Goal: Task Accomplishment & Management: Use online tool/utility

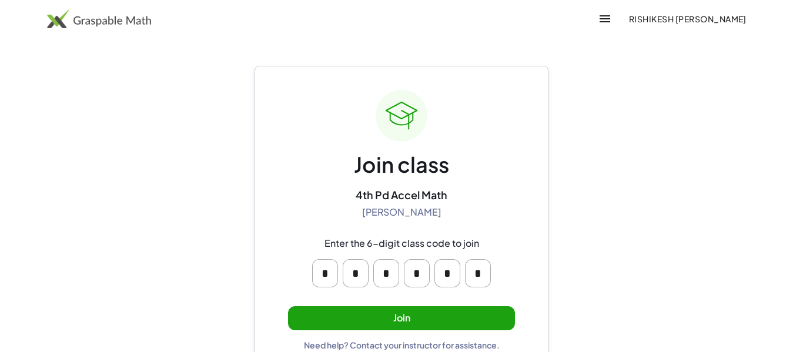
click at [473, 315] on button "Join" at bounding box center [401, 318] width 227 height 24
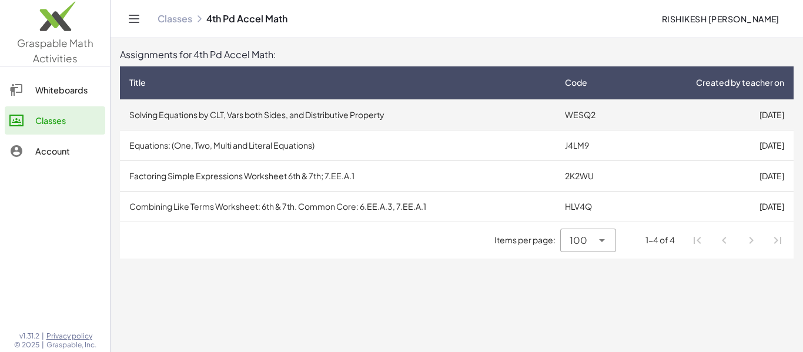
click at [486, 115] on td "Solving Equations by CLT, Vars both Sides, and Distributive Property" at bounding box center [338, 114] width 436 height 31
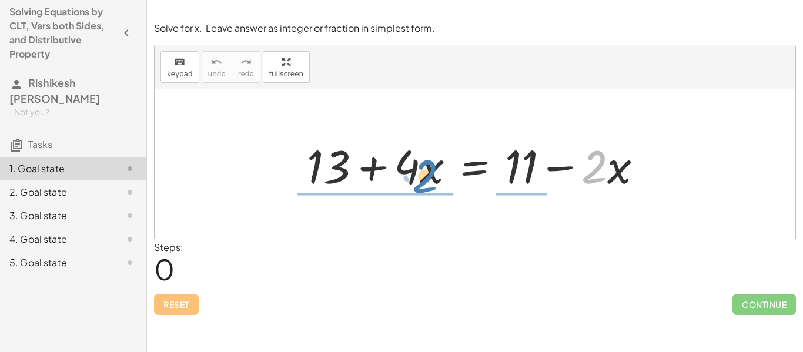
drag, startPoint x: 600, startPoint y: 168, endPoint x: 429, endPoint y: 176, distance: 171.3
click at [429, 176] on div at bounding box center [479, 165] width 357 height 61
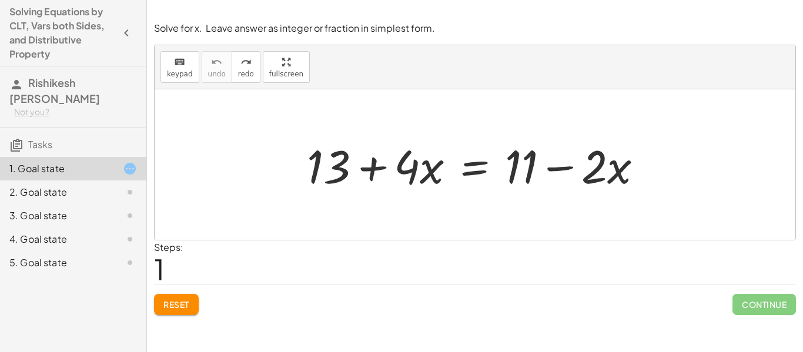
click at [474, 170] on div at bounding box center [479, 165] width 357 height 61
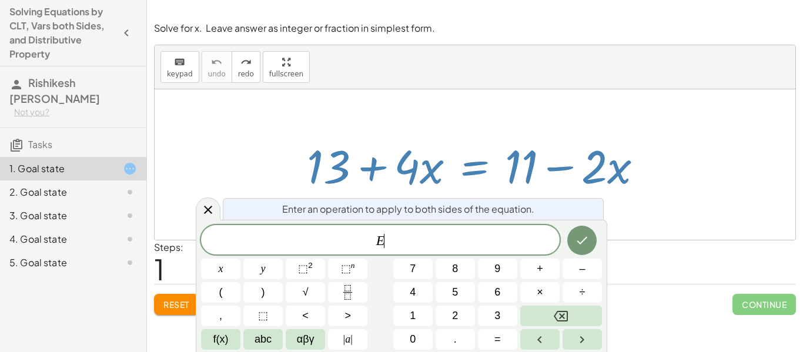
scroll to position [1, 0]
click at [539, 268] on span "+" at bounding box center [540, 269] width 6 height 16
click at [586, 240] on icon "Done" at bounding box center [582, 240] width 14 height 14
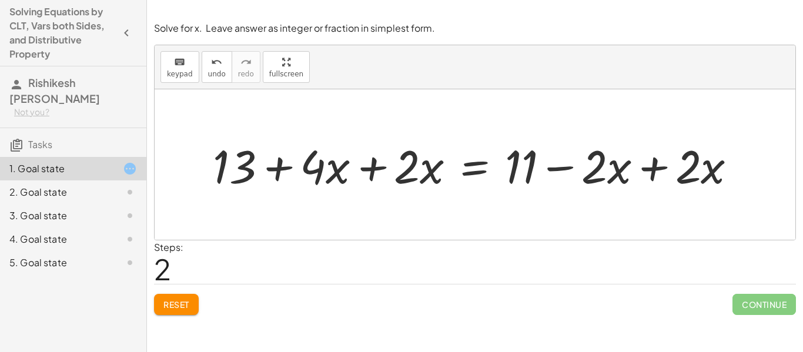
click at [376, 169] on div at bounding box center [479, 165] width 545 height 61
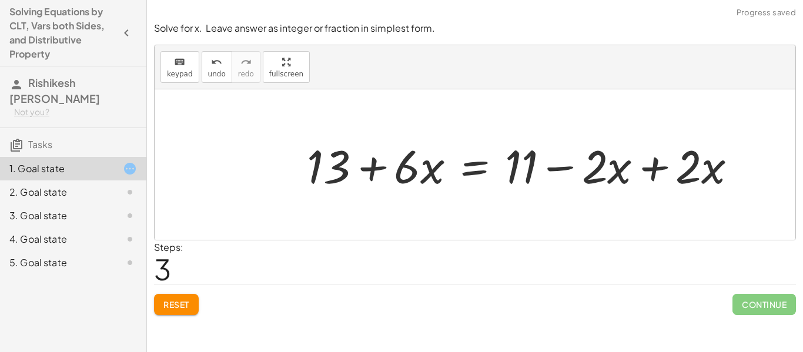
click at [654, 166] on div at bounding box center [526, 165] width 451 height 61
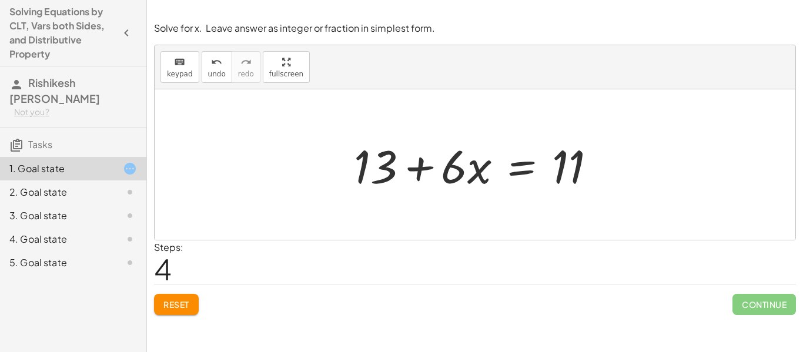
click at [529, 170] on div at bounding box center [479, 165] width 263 height 61
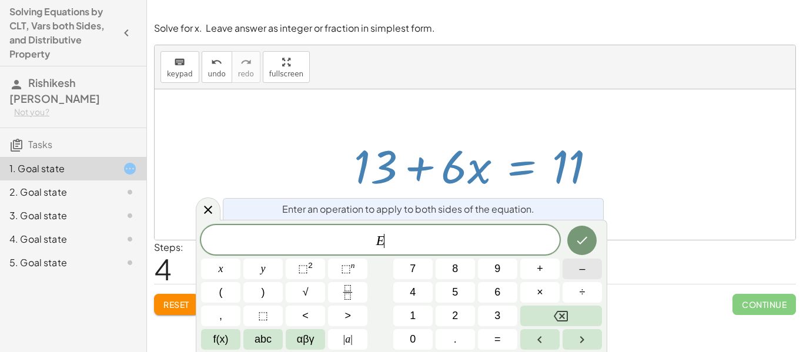
click at [584, 274] on span "–" at bounding box center [582, 269] width 6 height 16
click at [582, 242] on icon "Done" at bounding box center [582, 240] width 14 height 14
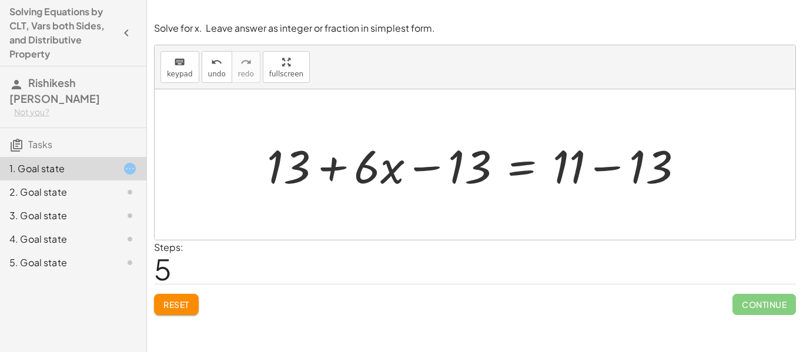
click at [295, 172] on div at bounding box center [479, 165] width 437 height 61
click at [426, 170] on div at bounding box center [479, 165] width 437 height 61
click at [429, 166] on div at bounding box center [479, 165] width 437 height 61
drag, startPoint x: 396, startPoint y: 168, endPoint x: 389, endPoint y: 174, distance: 8.7
click at [389, 174] on div at bounding box center [479, 165] width 437 height 61
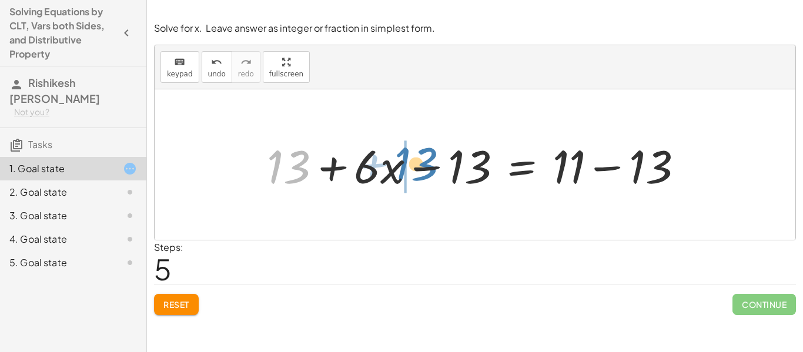
drag, startPoint x: 278, startPoint y: 171, endPoint x: 406, endPoint y: 168, distance: 127.6
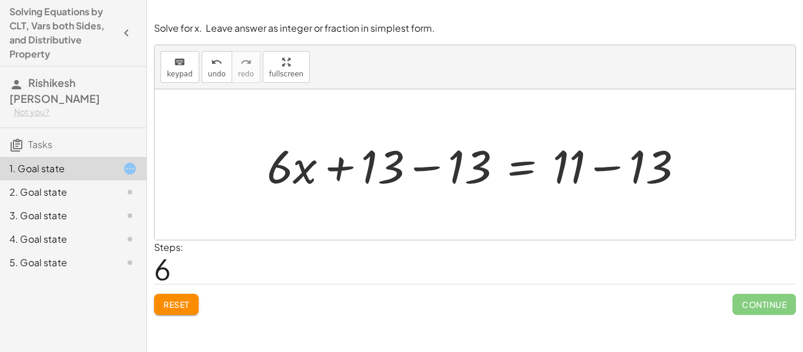
click at [433, 166] on div at bounding box center [479, 165] width 437 height 61
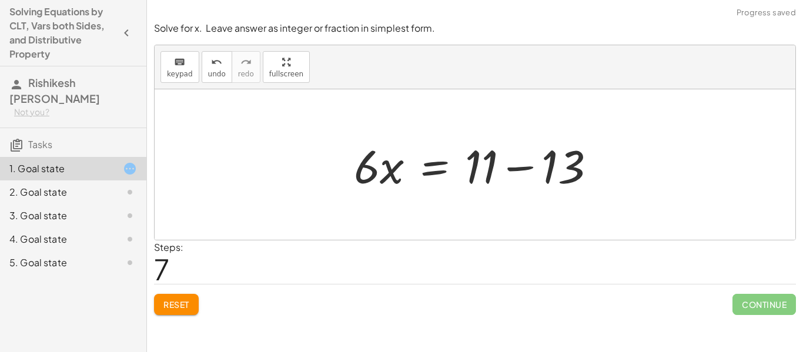
click at [526, 167] on div at bounding box center [479, 165] width 263 height 61
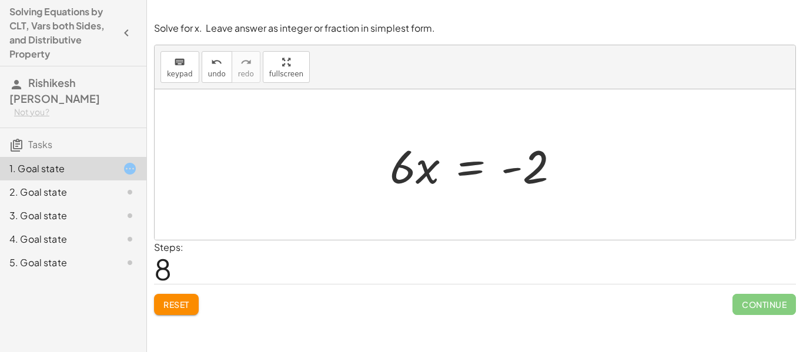
click at [472, 166] on div at bounding box center [479, 165] width 191 height 61
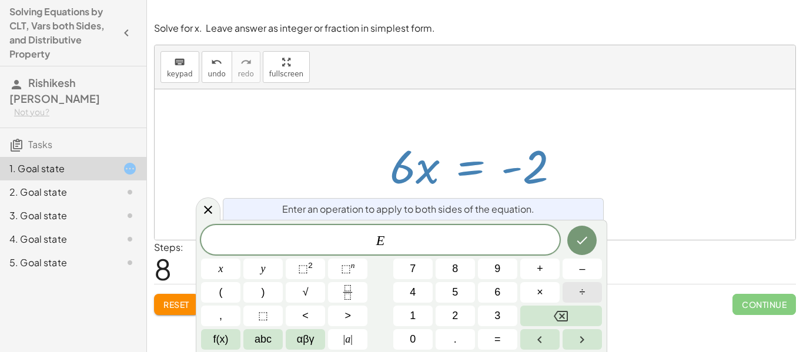
click at [581, 296] on span "÷" at bounding box center [583, 293] width 6 height 16
click at [450, 318] on button "2" at bounding box center [455, 316] width 39 height 21
click at [566, 320] on icon "Backspace" at bounding box center [561, 316] width 14 height 14
click at [576, 241] on icon "Done" at bounding box center [582, 240] width 14 height 14
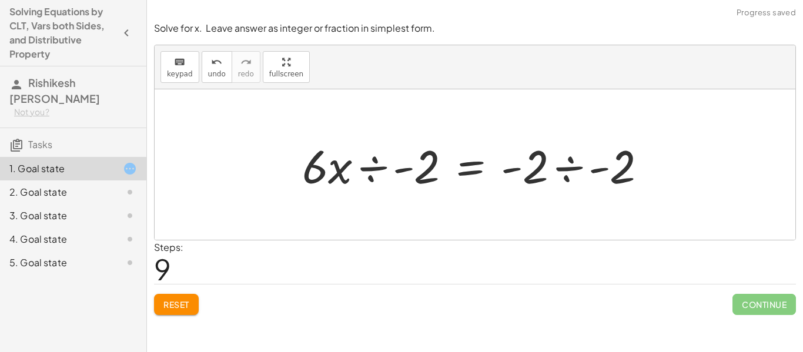
click at [573, 165] on div at bounding box center [479, 165] width 366 height 61
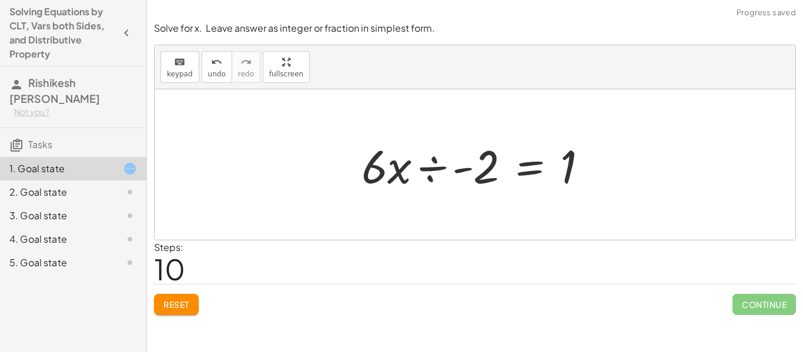
click at [434, 166] on div at bounding box center [480, 165] width 248 height 61
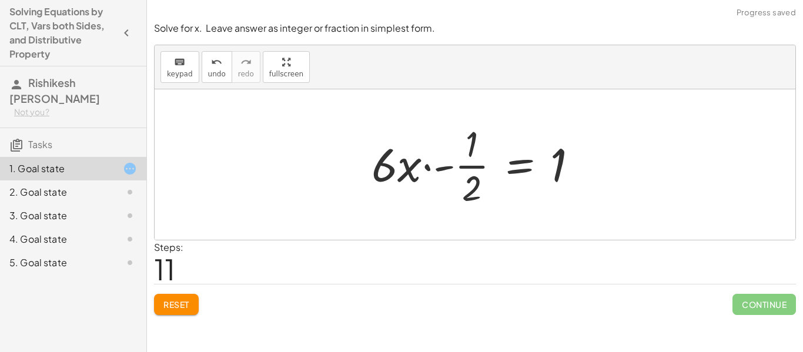
click at [438, 168] on div at bounding box center [480, 164] width 228 height 91
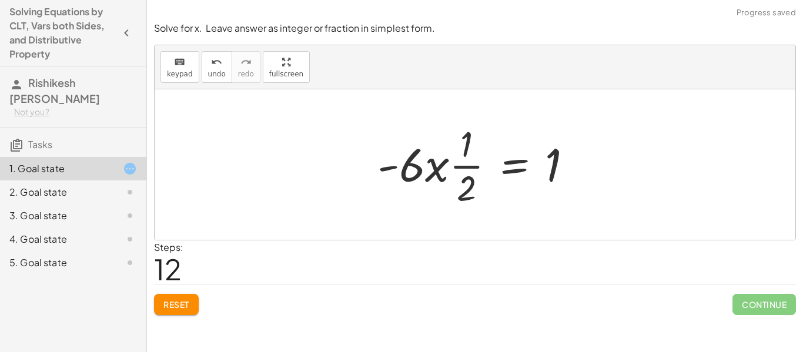
click at [459, 166] on div at bounding box center [480, 164] width 216 height 91
click at [443, 171] on div at bounding box center [480, 164] width 216 height 91
click at [419, 173] on div at bounding box center [480, 164] width 216 height 91
click at [433, 174] on div at bounding box center [480, 164] width 216 height 91
drag, startPoint x: 416, startPoint y: 173, endPoint x: 452, endPoint y: 149, distance: 43.5
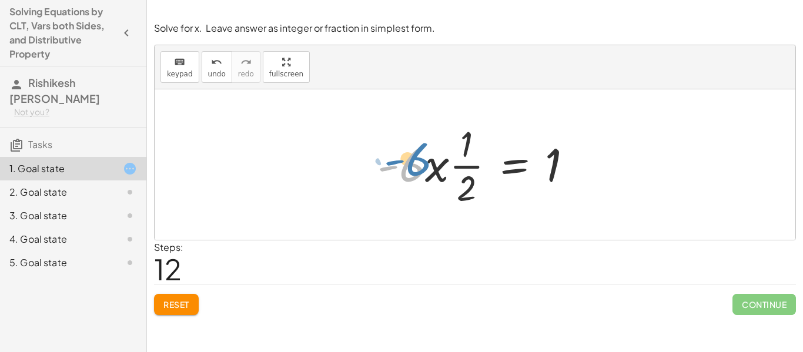
click at [452, 149] on div at bounding box center [480, 164] width 216 height 91
drag, startPoint x: 405, startPoint y: 171, endPoint x: 461, endPoint y: 144, distance: 61.8
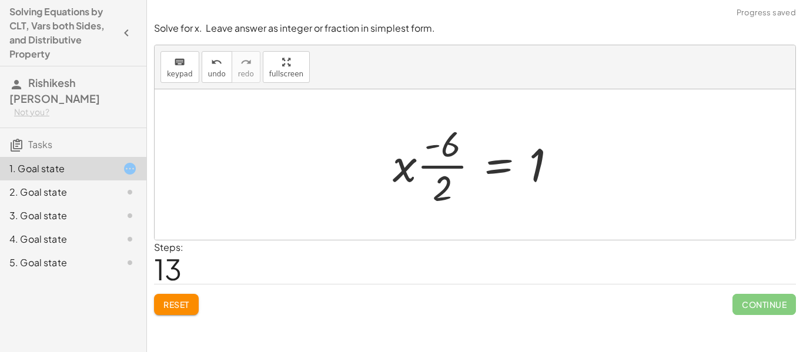
click at [434, 164] on div at bounding box center [479, 164] width 185 height 91
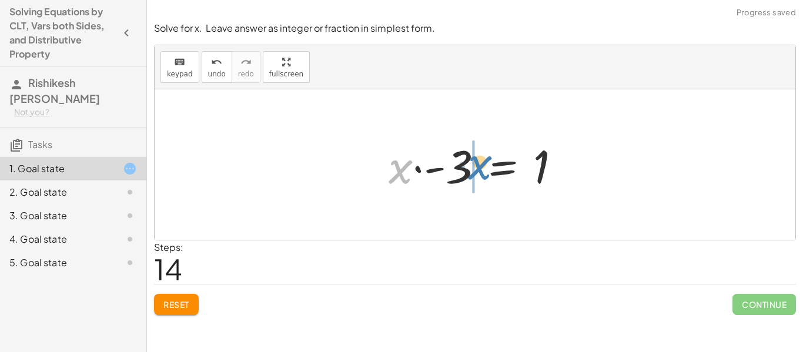
drag, startPoint x: 391, startPoint y: 168, endPoint x: 470, endPoint y: 163, distance: 79.5
click at [470, 163] on div at bounding box center [479, 165] width 193 height 61
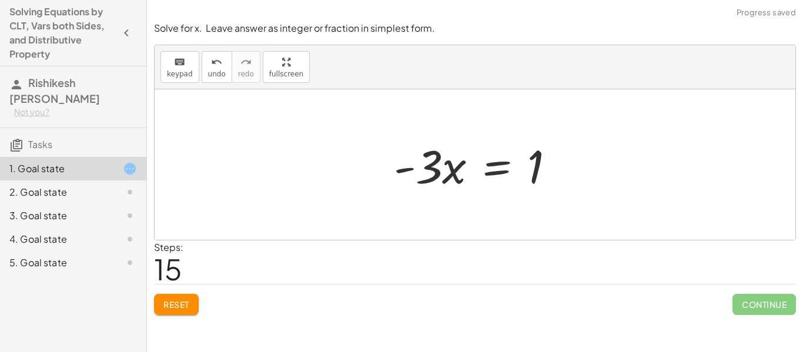
click at [497, 169] on div at bounding box center [479, 165] width 182 height 61
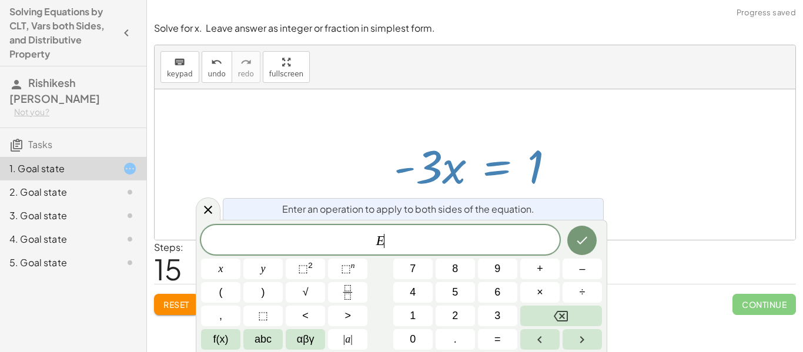
scroll to position [6, 0]
click at [573, 292] on button "÷" at bounding box center [582, 292] width 39 height 21
click at [584, 238] on icon "Done" at bounding box center [582, 240] width 14 height 14
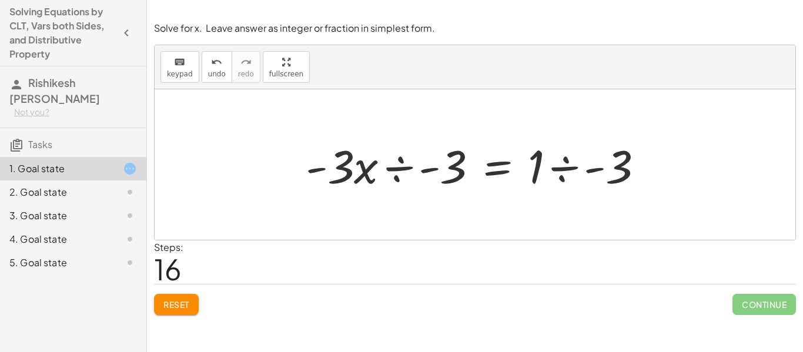
click at [402, 169] on div at bounding box center [479, 165] width 359 height 61
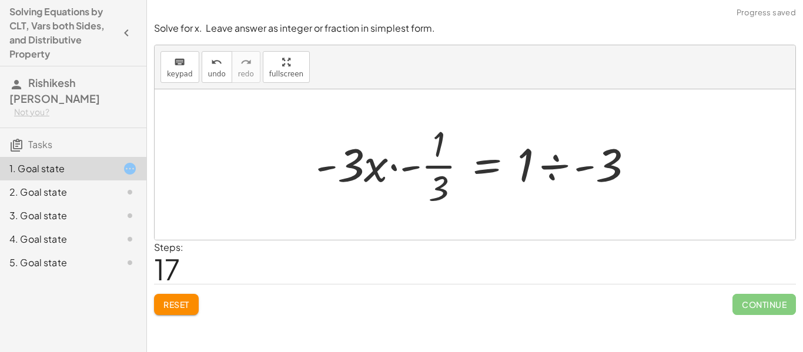
click at [395, 167] on div at bounding box center [479, 164] width 339 height 91
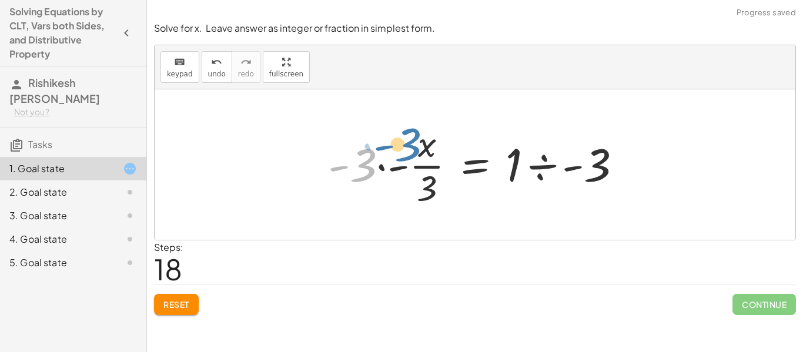
drag, startPoint x: 368, startPoint y: 168, endPoint x: 419, endPoint y: 148, distance: 55.1
click at [419, 148] on div at bounding box center [479, 164] width 315 height 91
click at [382, 165] on div at bounding box center [479, 164] width 315 height 91
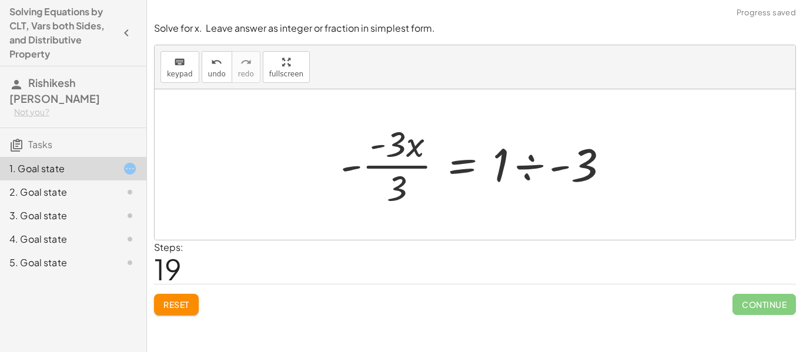
click at [395, 165] on div at bounding box center [479, 164] width 289 height 91
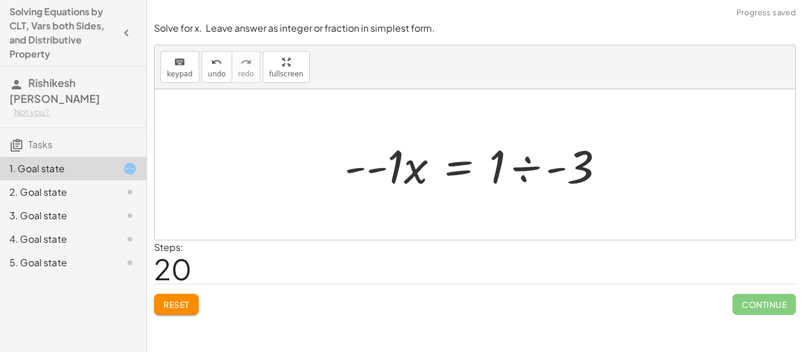
click at [372, 171] on div at bounding box center [480, 165] width 282 height 61
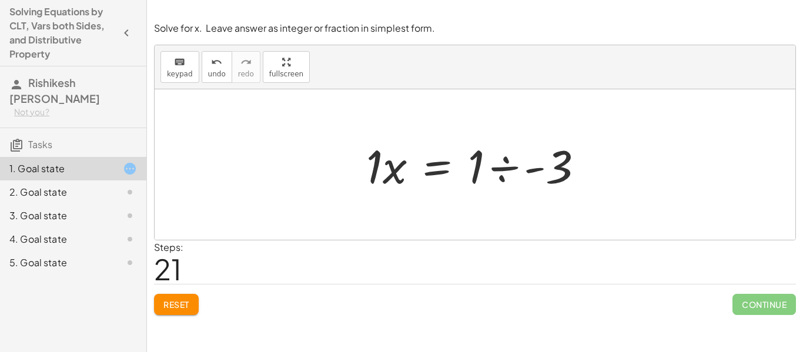
click at [509, 167] on div at bounding box center [479, 165] width 239 height 61
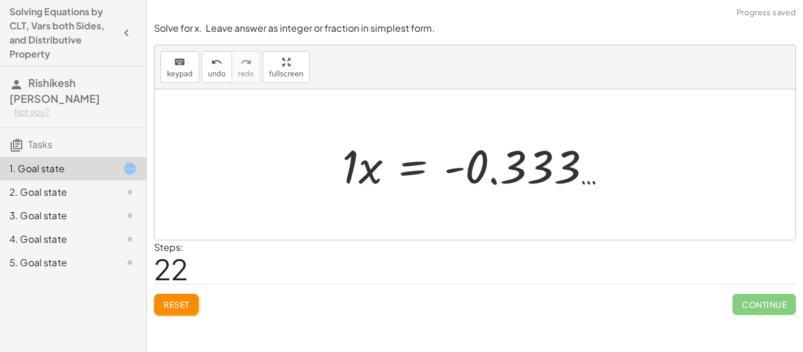
click at [367, 171] on div at bounding box center [479, 165] width 286 height 61
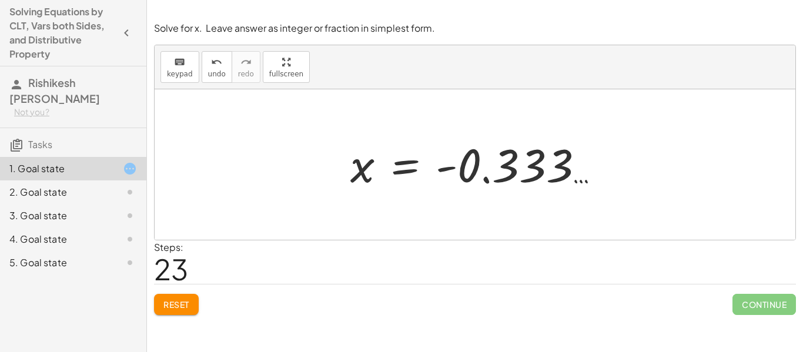
click at [472, 168] on div at bounding box center [480, 165] width 270 height 58
click at [489, 172] on div at bounding box center [480, 165] width 270 height 58
click at [486, 182] on div at bounding box center [480, 165] width 270 height 58
click at [204, 71] on button "undo undo" at bounding box center [217, 67] width 31 height 32
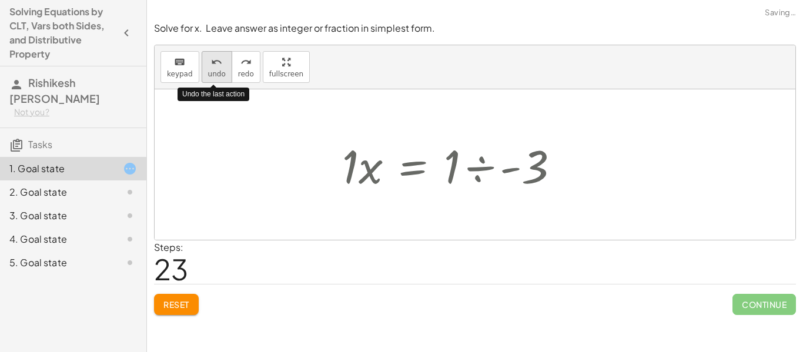
click at [204, 71] on button "undo undo" at bounding box center [217, 67] width 31 height 32
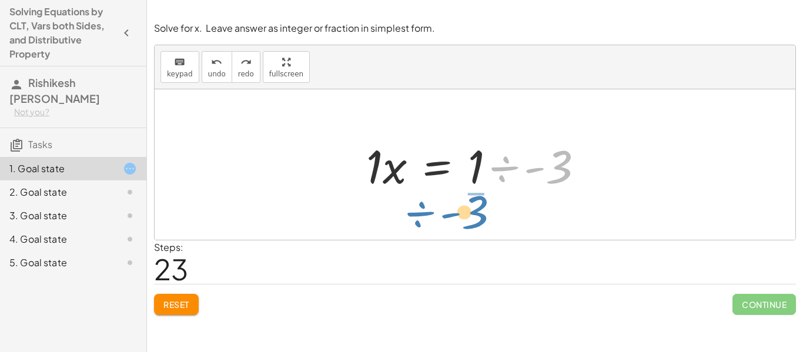
drag, startPoint x: 564, startPoint y: 165, endPoint x: 480, endPoint y: 210, distance: 95.2
click at [480, 210] on div "+ 13 + · 4 · x = + 11 − · 2 · x + 13 + · 4 · x + · 2 · x = + 11 − · 2 · x + · 2…" at bounding box center [475, 164] width 641 height 151
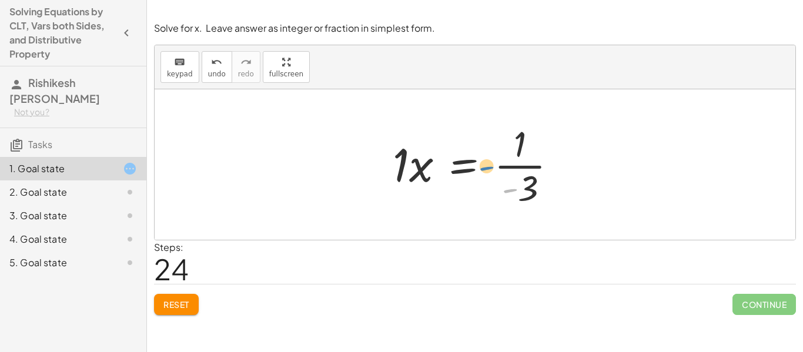
drag, startPoint x: 511, startPoint y: 188, endPoint x: 487, endPoint y: 166, distance: 32.0
click at [487, 166] on div at bounding box center [479, 164] width 185 height 91
drag, startPoint x: 510, startPoint y: 189, endPoint x: 494, endPoint y: 166, distance: 27.6
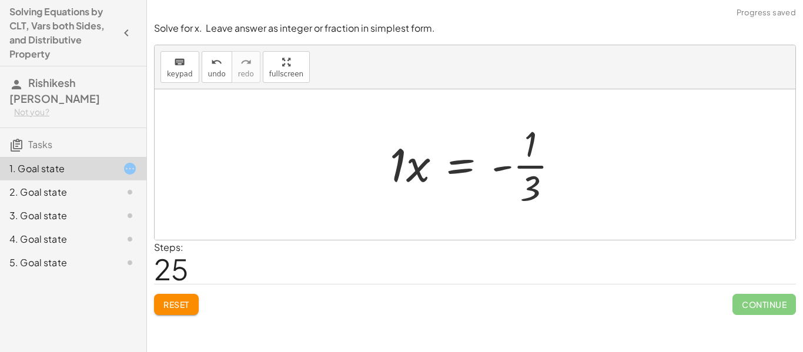
click at [405, 168] on div at bounding box center [479, 164] width 191 height 91
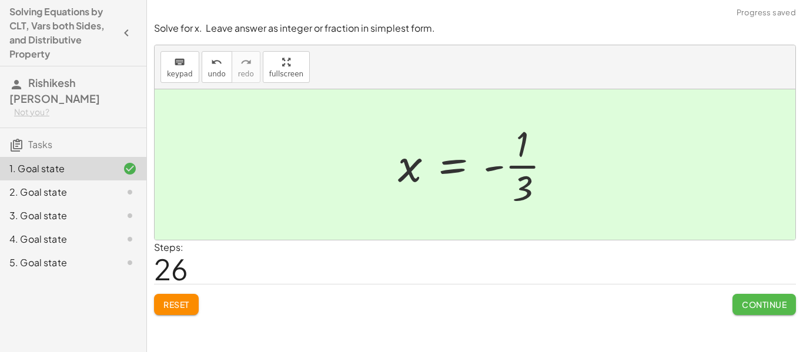
click at [753, 302] on span "Continue" at bounding box center [764, 304] width 45 height 11
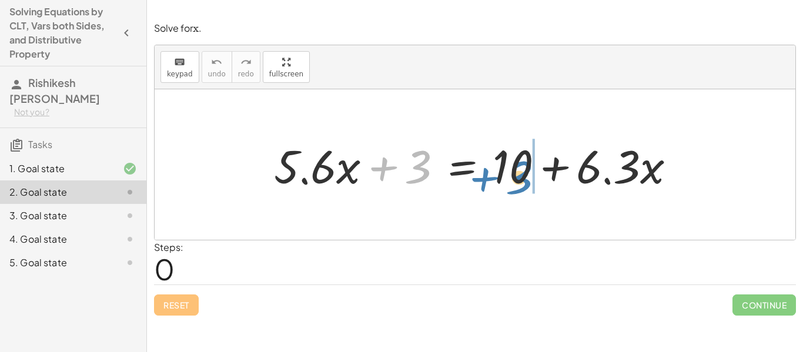
drag, startPoint x: 417, startPoint y: 165, endPoint x: 519, endPoint y: 175, distance: 102.2
click at [519, 175] on div at bounding box center [479, 165] width 423 height 61
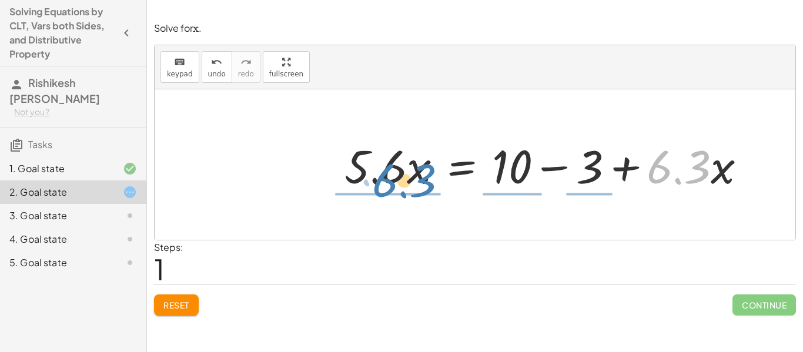
drag, startPoint x: 657, startPoint y: 170, endPoint x: 382, endPoint y: 183, distance: 274.9
click at [382, 183] on div at bounding box center [550, 165] width 423 height 61
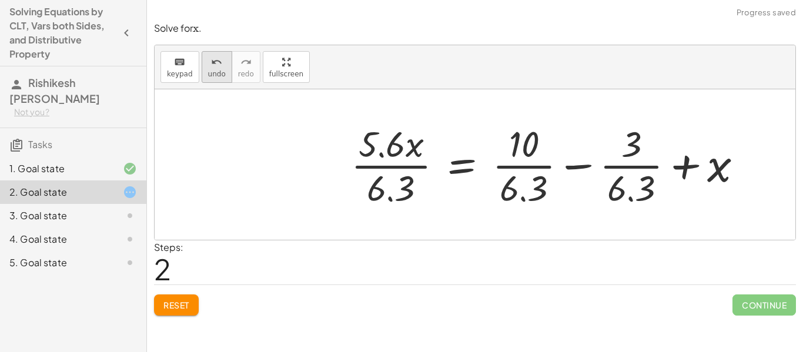
click at [211, 67] on icon "undo" at bounding box center [216, 62] width 11 height 14
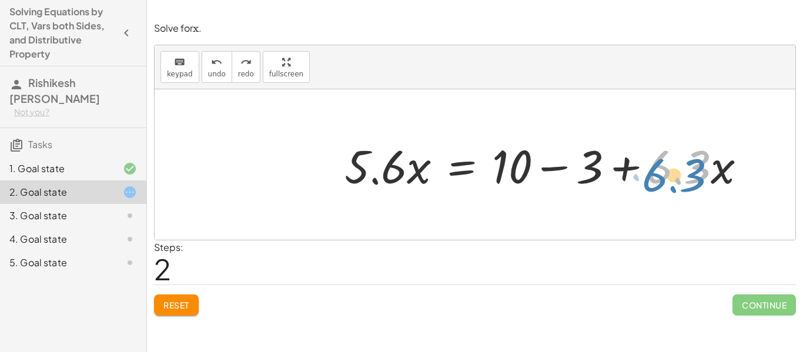
drag, startPoint x: 706, startPoint y: 173, endPoint x: 703, endPoint y: 180, distance: 7.4
click at [703, 180] on div at bounding box center [550, 165] width 423 height 61
click at [721, 173] on div at bounding box center [550, 165] width 423 height 61
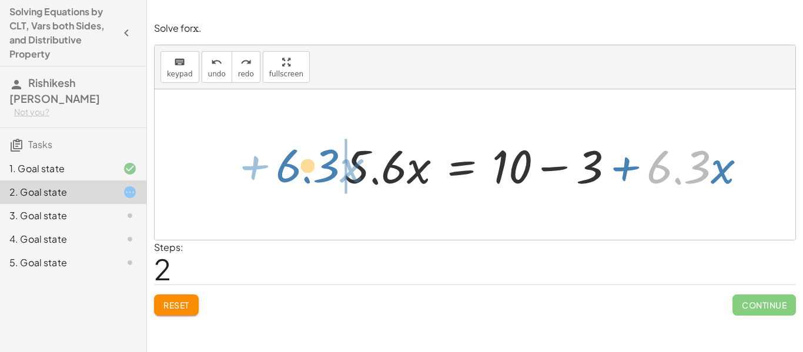
drag, startPoint x: 677, startPoint y: 166, endPoint x: 306, endPoint y: 165, distance: 371.0
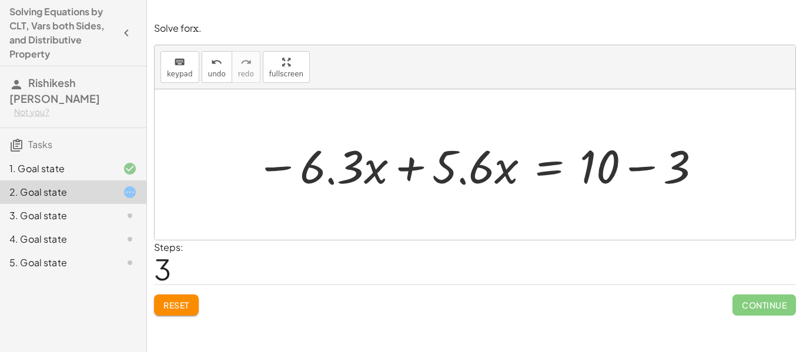
click at [411, 165] on div at bounding box center [479, 165] width 459 height 61
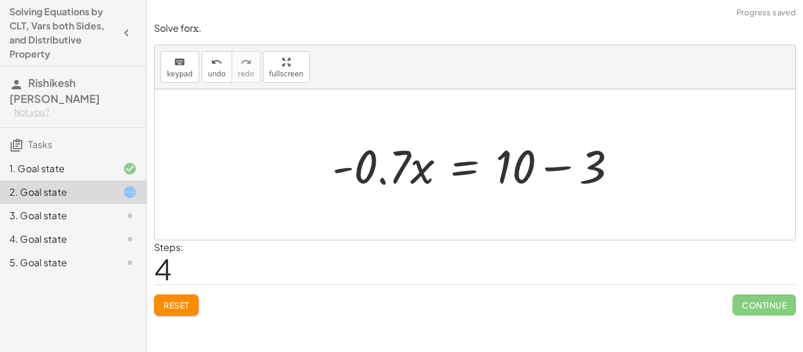
click at [553, 166] on div at bounding box center [479, 165] width 306 height 61
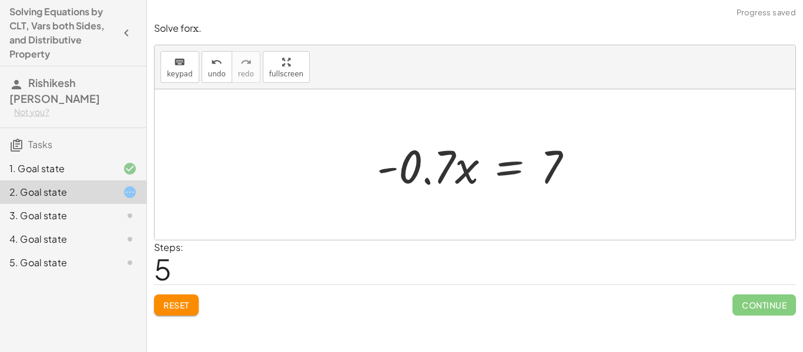
click at [513, 171] on div at bounding box center [479, 165] width 217 height 61
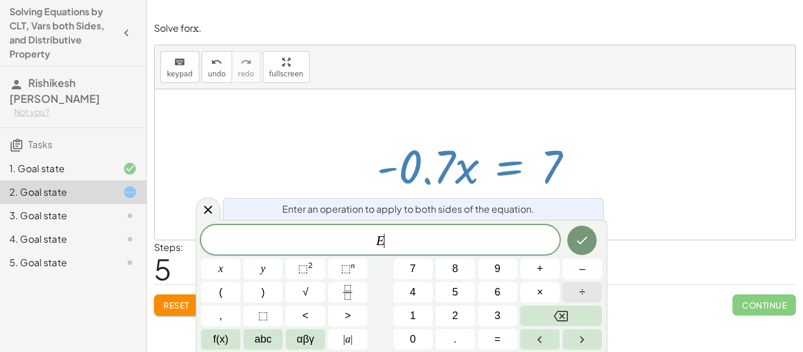
click at [581, 288] on span "÷" at bounding box center [583, 293] width 6 height 16
click at [574, 269] on button "–" at bounding box center [582, 269] width 39 height 21
click at [417, 333] on button "0" at bounding box center [412, 339] width 39 height 21
click at [454, 340] on span "." at bounding box center [455, 340] width 3 height 16
click at [404, 275] on button "7" at bounding box center [412, 269] width 39 height 21
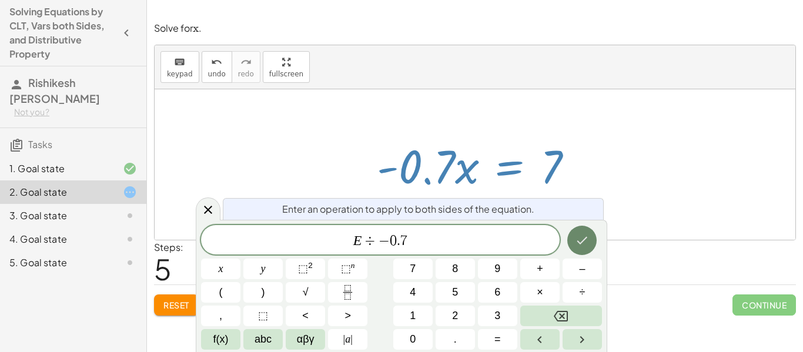
click at [584, 239] on icon "Done" at bounding box center [582, 241] width 11 height 8
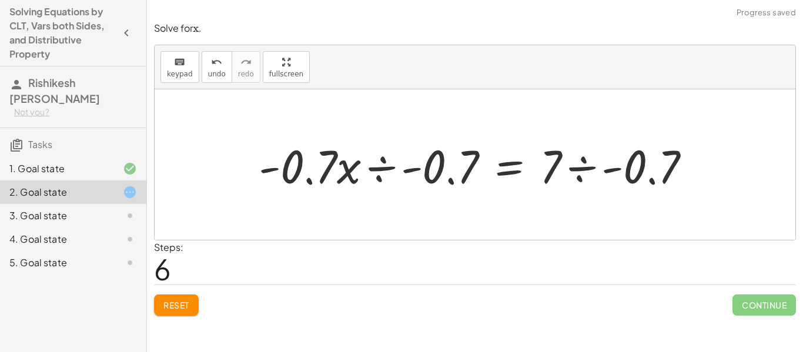
click at [381, 163] on div at bounding box center [479, 165] width 453 height 61
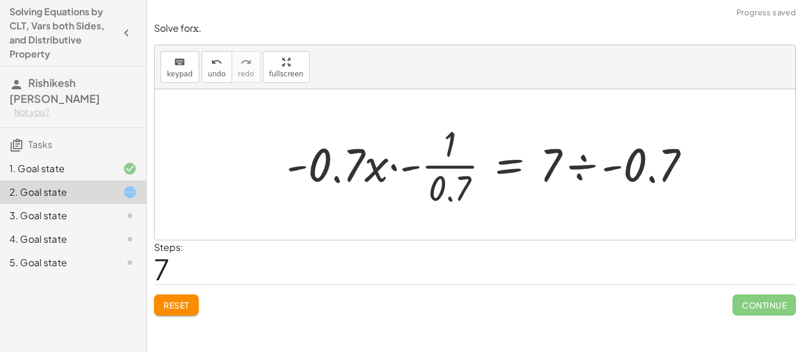
click at [396, 169] on div at bounding box center [493, 164] width 426 height 91
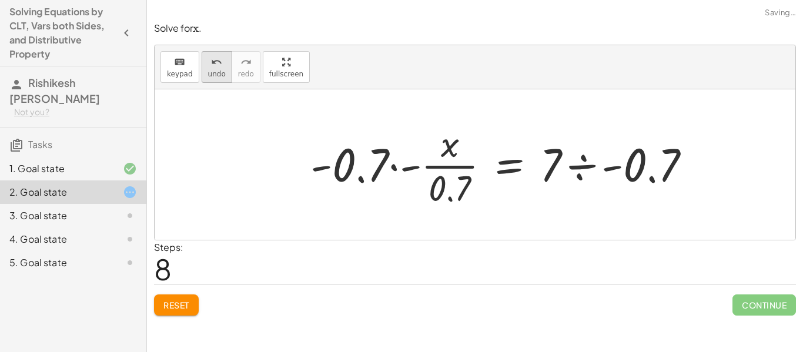
click at [212, 77] on span "undo" at bounding box center [217, 74] width 18 height 8
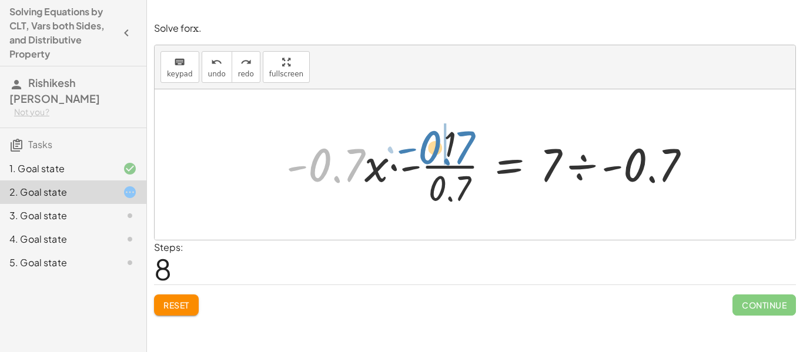
drag, startPoint x: 345, startPoint y: 165, endPoint x: 455, endPoint y: 148, distance: 111.3
click at [455, 148] on div at bounding box center [493, 164] width 426 height 91
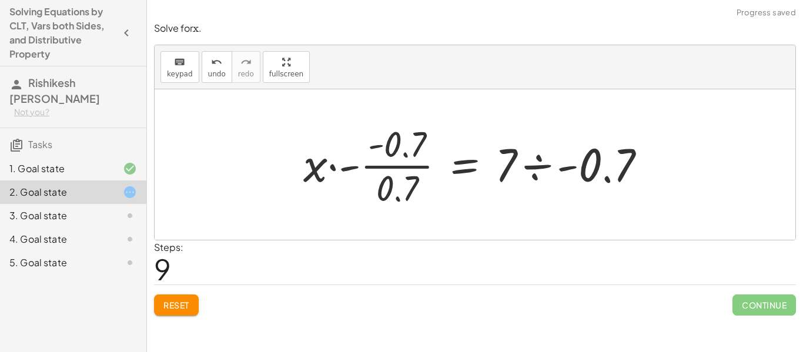
click at [345, 169] on div at bounding box center [479, 164] width 364 height 91
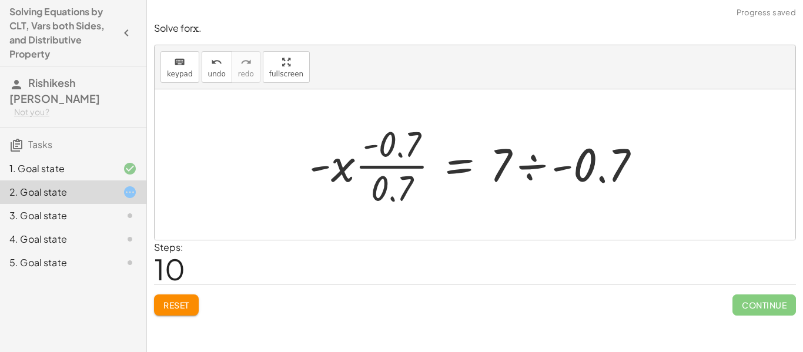
click at [379, 164] on div at bounding box center [479, 164] width 353 height 91
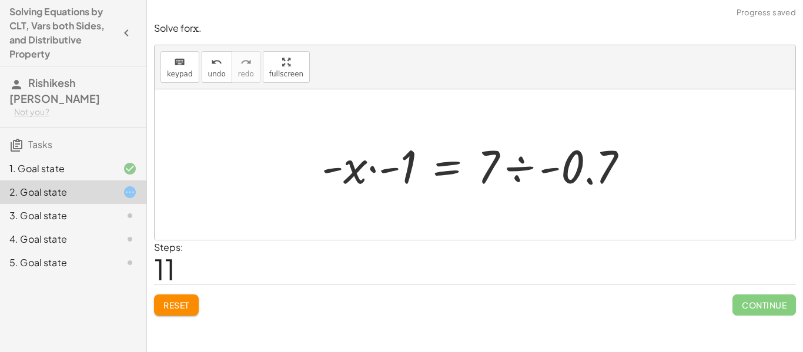
click at [373, 166] on div at bounding box center [480, 165] width 328 height 61
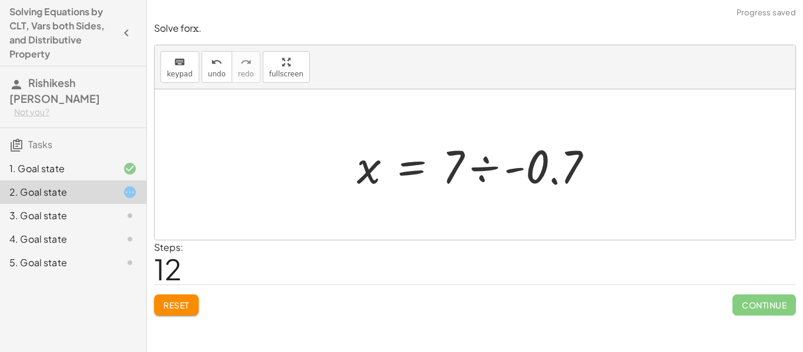
click at [479, 167] on div at bounding box center [479, 165] width 257 height 61
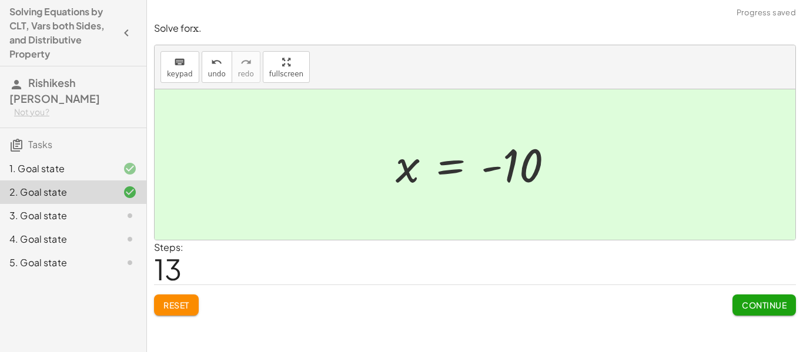
click at [766, 300] on span "Continue" at bounding box center [764, 305] width 45 height 11
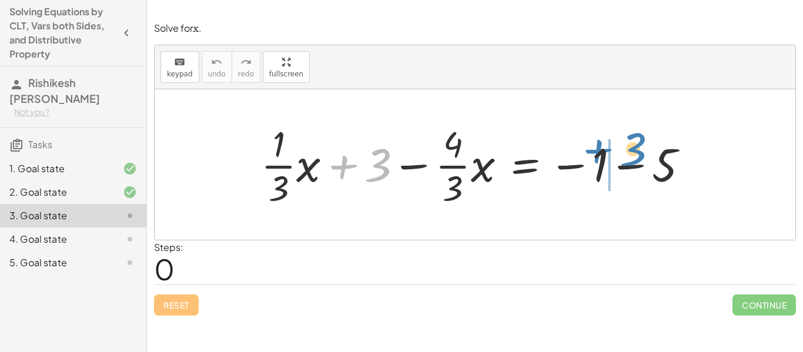
drag, startPoint x: 343, startPoint y: 166, endPoint x: 589, endPoint y: 159, distance: 245.9
click at [589, 159] on div at bounding box center [479, 164] width 449 height 91
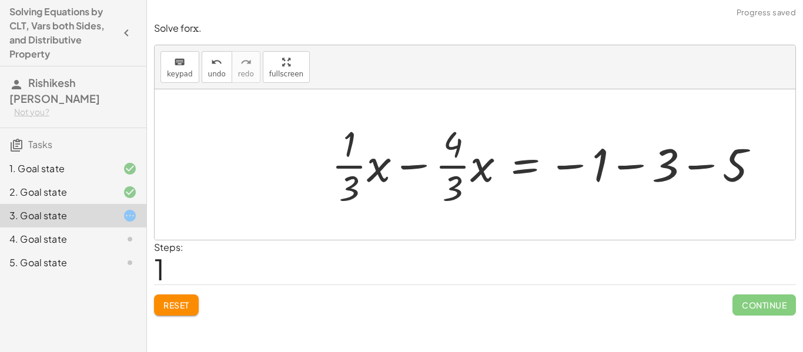
click at [415, 164] on div at bounding box center [550, 164] width 449 height 91
click at [413, 166] on div at bounding box center [550, 164] width 449 height 91
drag, startPoint x: 382, startPoint y: 168, endPoint x: 494, endPoint y: 169, distance: 112.3
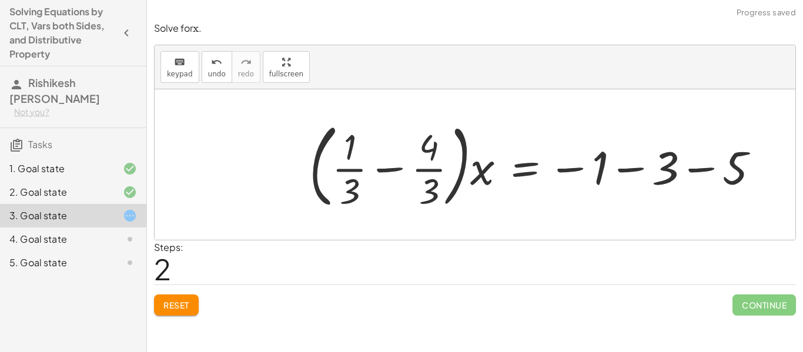
click at [383, 170] on div at bounding box center [538, 165] width 471 height 98
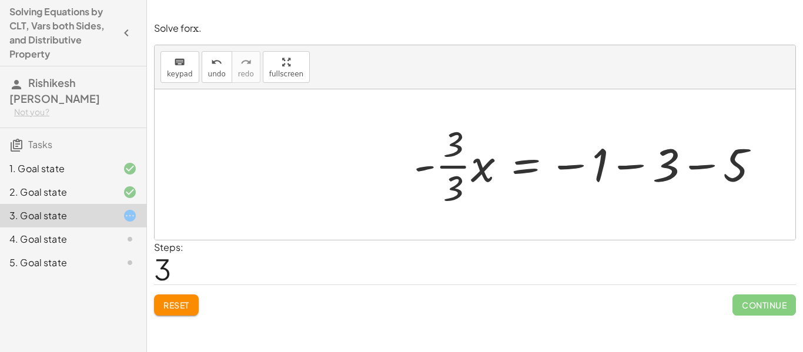
click at [625, 165] on div at bounding box center [591, 164] width 367 height 91
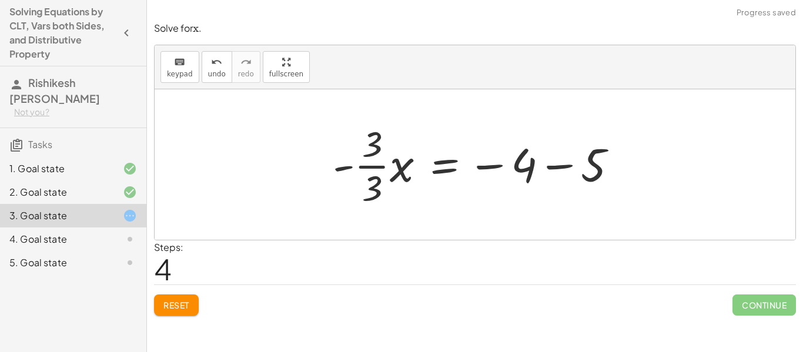
click at [559, 166] on div at bounding box center [480, 164] width 306 height 91
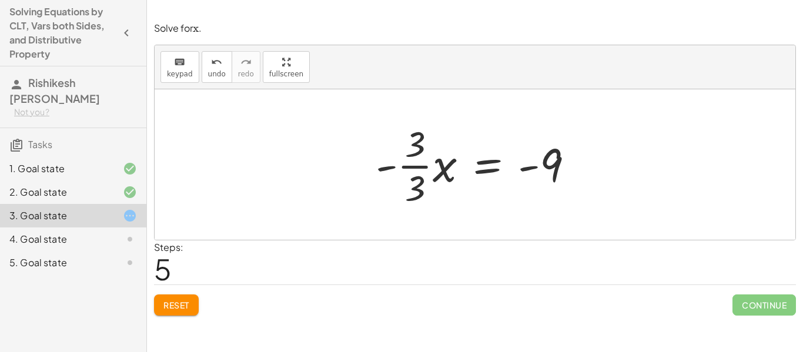
click at [482, 163] on div at bounding box center [479, 164] width 219 height 91
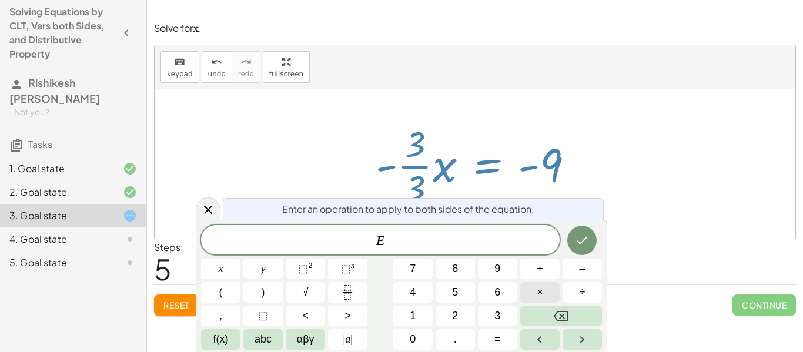
click at [542, 286] on span "×" at bounding box center [540, 293] width 6 height 16
click at [500, 316] on button "3" at bounding box center [497, 316] width 39 height 21
click at [581, 237] on icon "Done" at bounding box center [582, 240] width 14 height 14
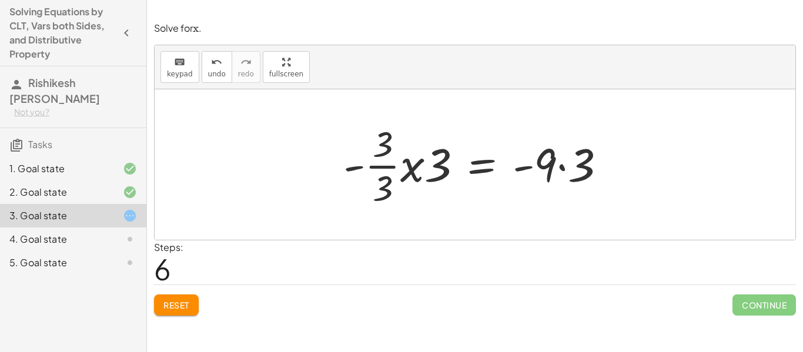
click at [436, 167] on div at bounding box center [479, 164] width 284 height 91
drag, startPoint x: 440, startPoint y: 163, endPoint x: 403, endPoint y: 137, distance: 45.2
click at [403, 137] on div at bounding box center [479, 164] width 284 height 91
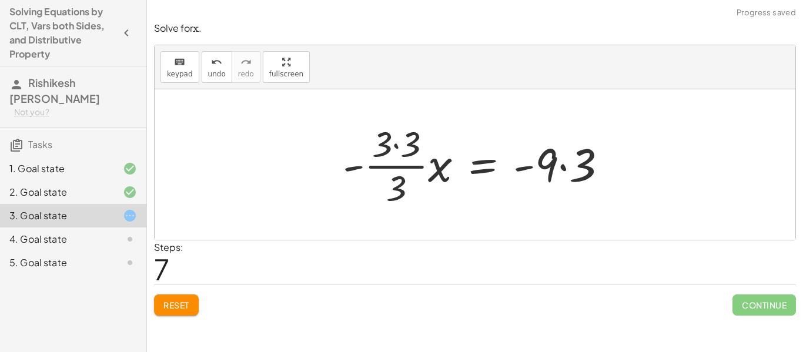
click at [397, 142] on div at bounding box center [480, 164] width 286 height 91
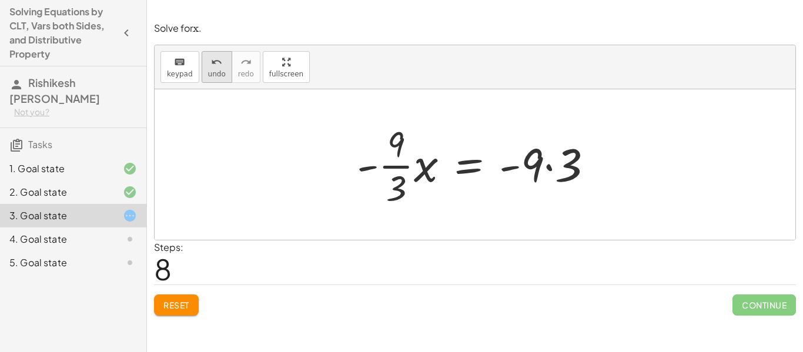
click at [220, 63] on div "undo" at bounding box center [217, 62] width 18 height 14
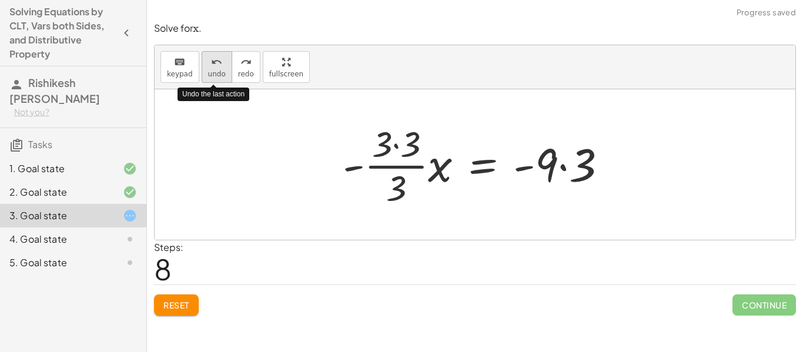
click at [220, 63] on div "undo" at bounding box center [217, 62] width 18 height 14
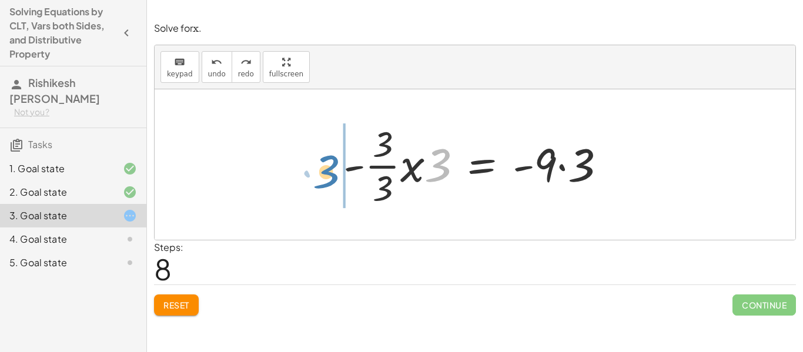
drag, startPoint x: 447, startPoint y: 168, endPoint x: 337, endPoint y: 174, distance: 110.1
click at [337, 174] on div at bounding box center [479, 164] width 284 height 91
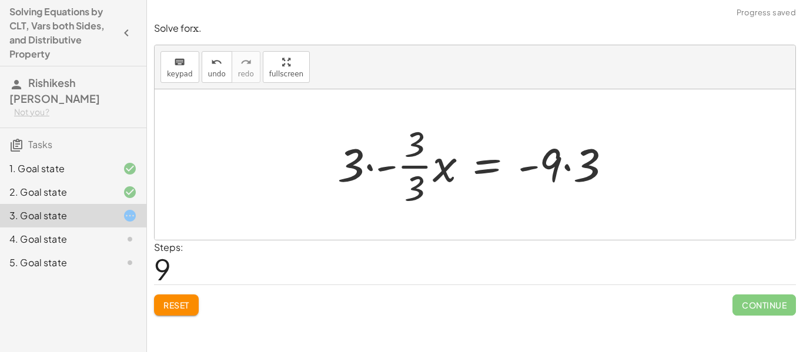
click at [370, 165] on div at bounding box center [479, 164] width 295 height 91
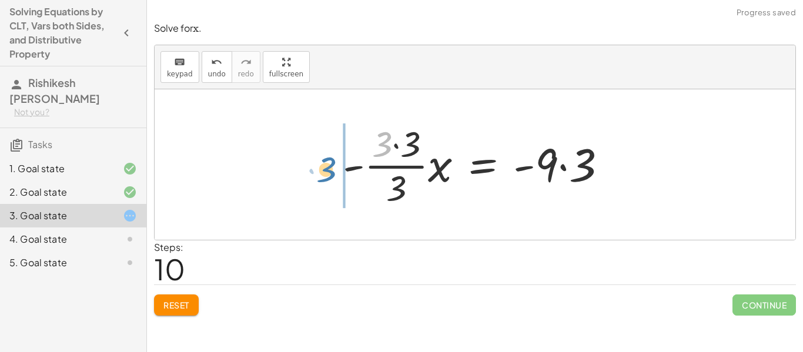
drag, startPoint x: 386, startPoint y: 143, endPoint x: 329, endPoint y: 168, distance: 61.8
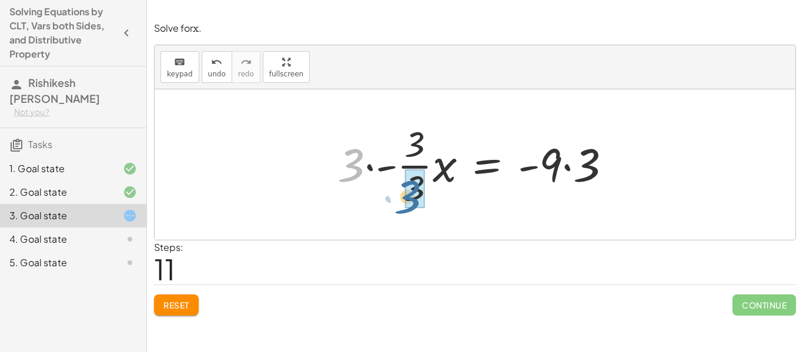
drag, startPoint x: 343, startPoint y: 166, endPoint x: 399, endPoint y: 196, distance: 63.9
click at [399, 196] on div at bounding box center [479, 164] width 295 height 91
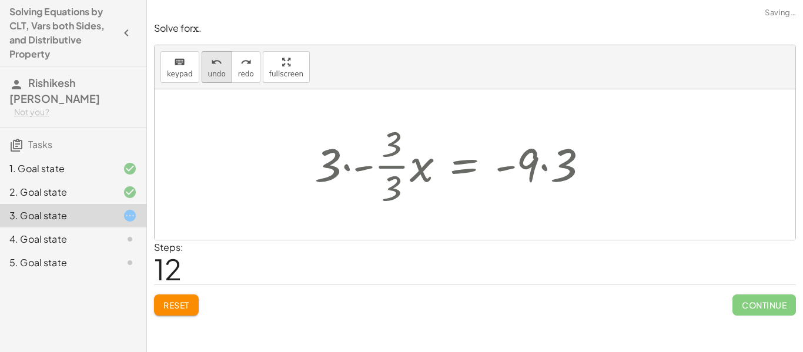
click at [222, 78] on span "undo" at bounding box center [217, 74] width 18 height 8
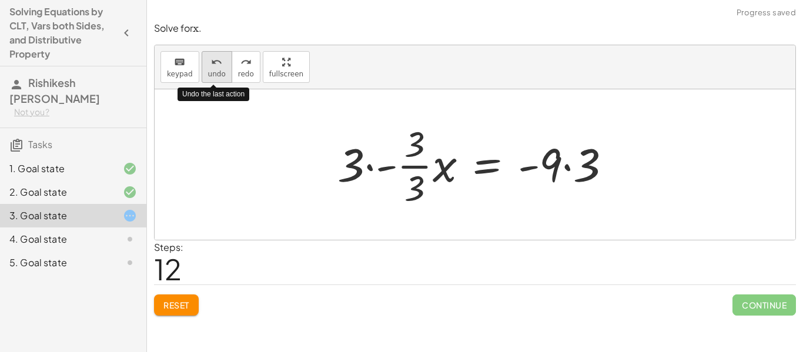
click at [222, 78] on span "undo" at bounding box center [217, 74] width 18 height 8
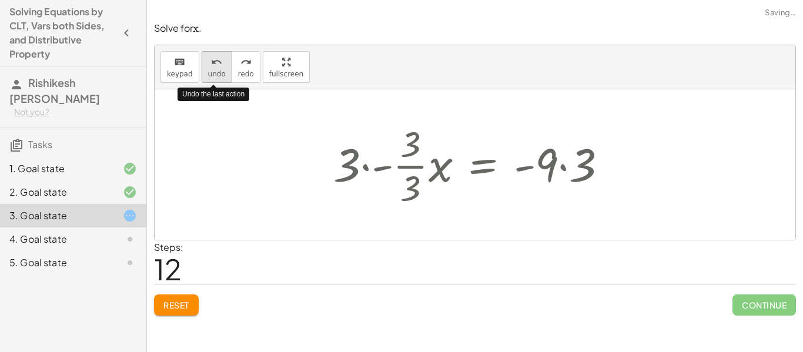
click at [222, 78] on span "undo" at bounding box center [217, 74] width 18 height 8
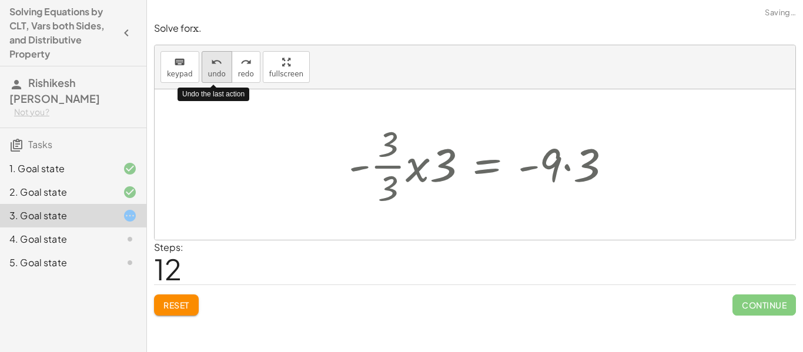
click at [222, 78] on span "undo" at bounding box center [217, 74] width 18 height 8
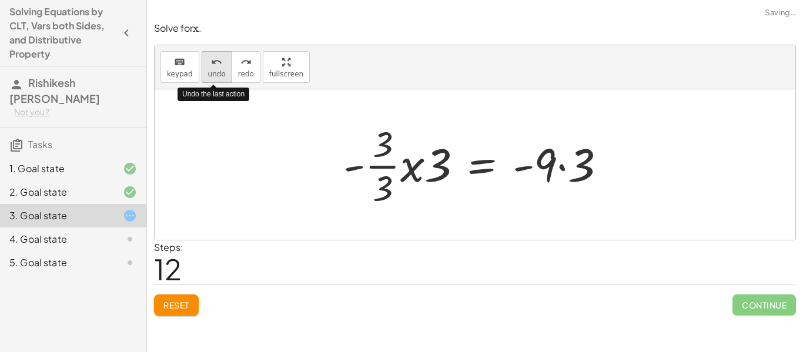
click at [222, 78] on span "undo" at bounding box center [217, 74] width 18 height 8
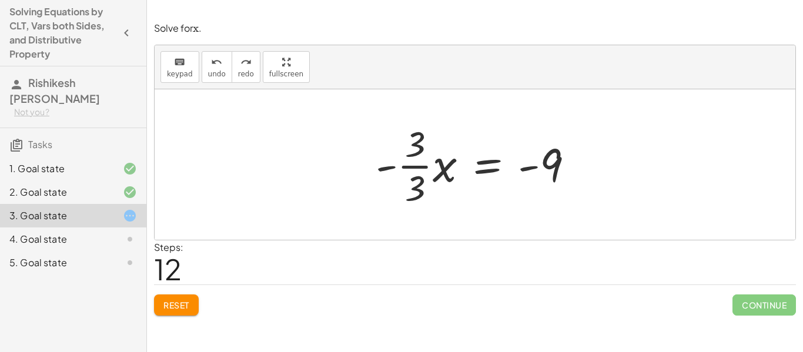
click at [482, 161] on div at bounding box center [479, 164] width 219 height 91
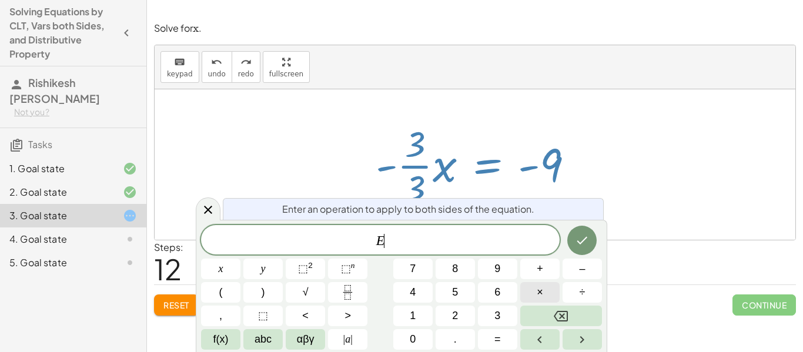
click at [547, 293] on button "×" at bounding box center [539, 292] width 39 height 21
click at [583, 270] on span "–" at bounding box center [582, 269] width 6 height 16
click at [495, 313] on span "3" at bounding box center [497, 316] width 6 height 16
click at [590, 242] on button "Done" at bounding box center [581, 240] width 29 height 29
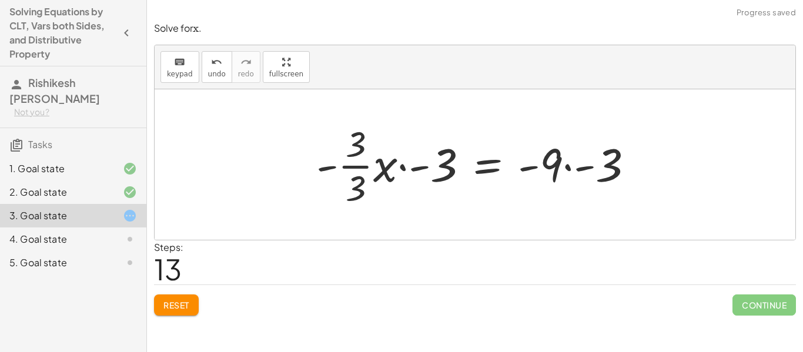
click at [403, 163] on div at bounding box center [479, 164] width 338 height 91
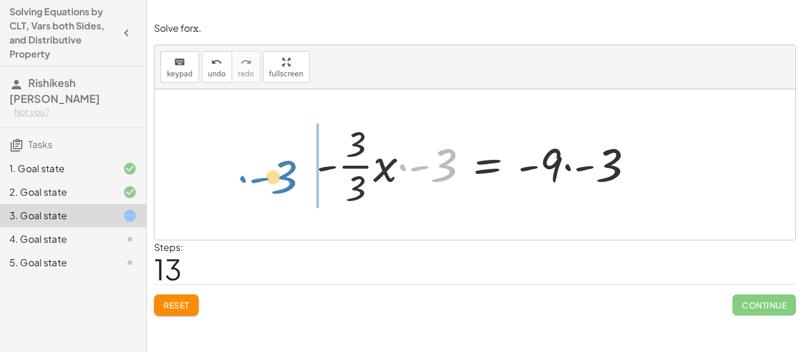
drag, startPoint x: 443, startPoint y: 162, endPoint x: 293, endPoint y: 173, distance: 150.9
click at [293, 173] on div "+ · · 1 · 3 · x + 3 − · · 4 · 3 · x = − 1 − 5 + · · 1 · 3 · x − · · 4 · 3 · x =…" at bounding box center [475, 164] width 641 height 151
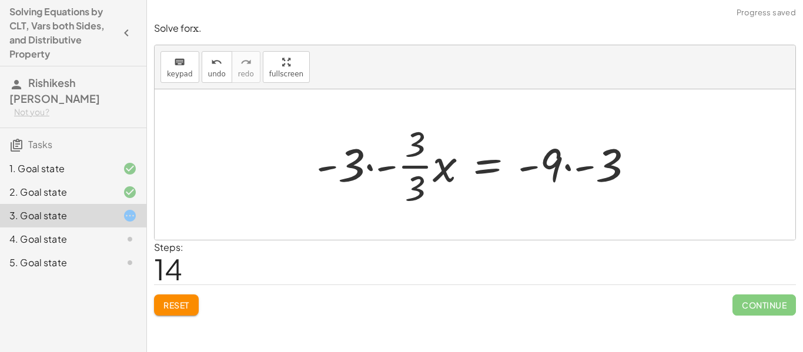
click at [370, 166] on div at bounding box center [479, 164] width 338 height 91
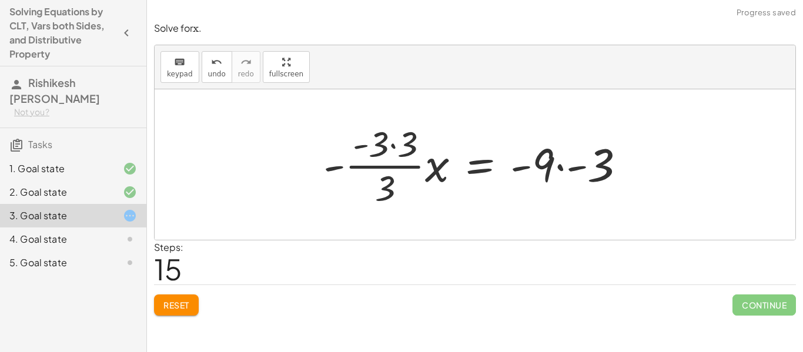
click at [393, 146] on div at bounding box center [478, 164] width 323 height 91
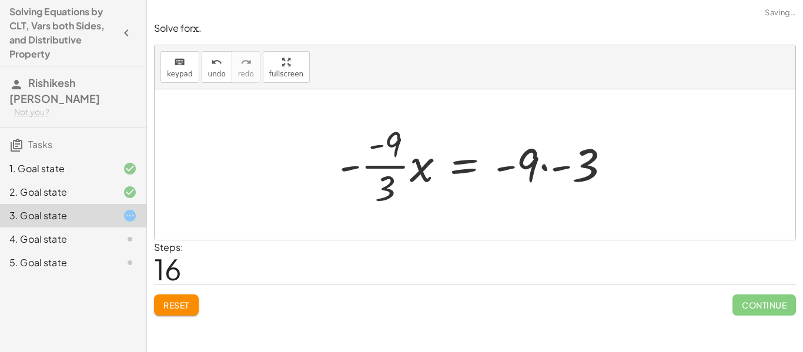
click at [387, 165] on div at bounding box center [479, 164] width 292 height 91
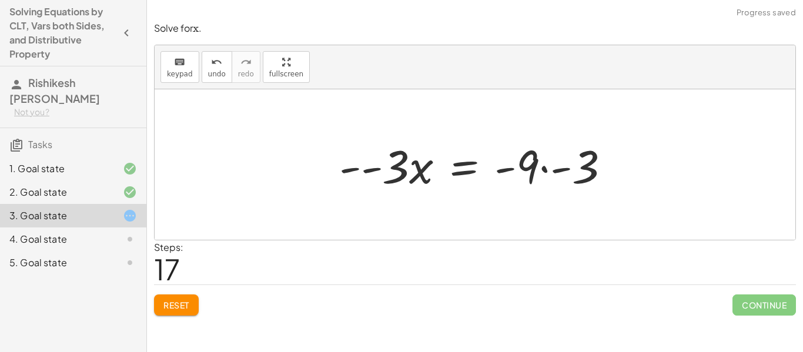
click at [369, 168] on div at bounding box center [479, 165] width 292 height 61
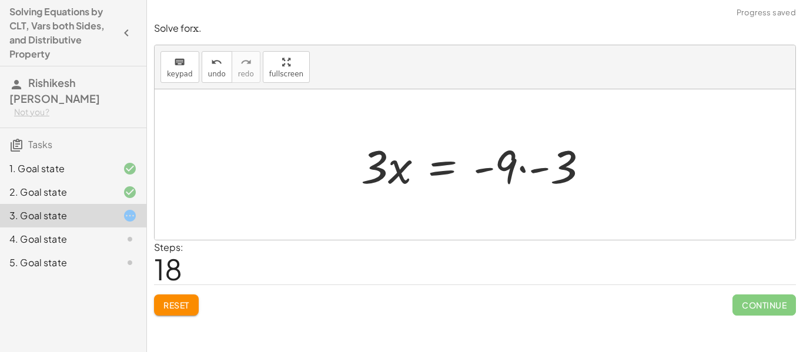
click at [524, 168] on div at bounding box center [479, 165] width 249 height 61
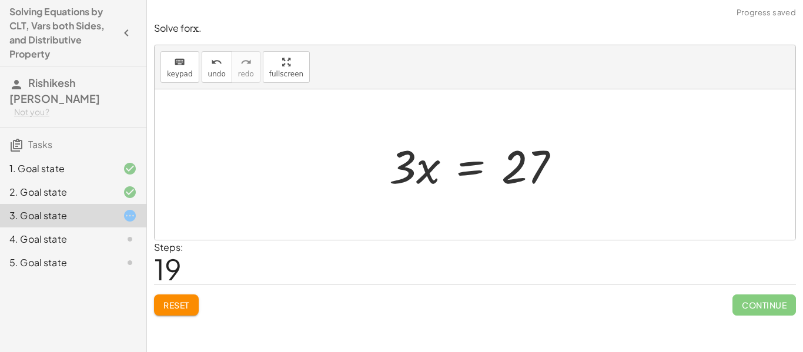
click at [467, 169] on div at bounding box center [479, 165] width 192 height 61
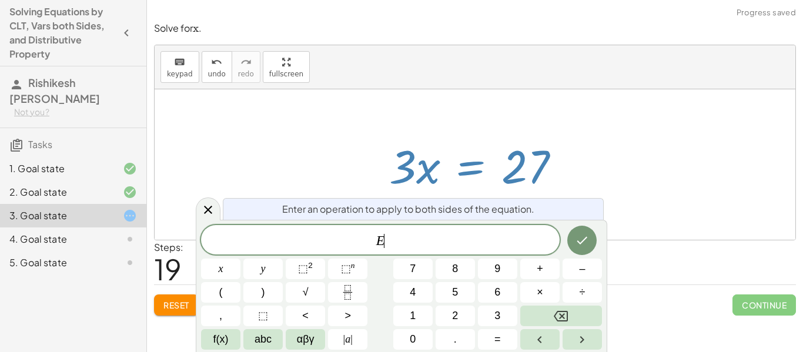
scroll to position [10, 0]
click at [576, 290] on button "÷" at bounding box center [582, 292] width 39 height 21
click at [483, 315] on button "3" at bounding box center [497, 316] width 39 height 21
click at [574, 249] on button "Done" at bounding box center [581, 240] width 29 height 29
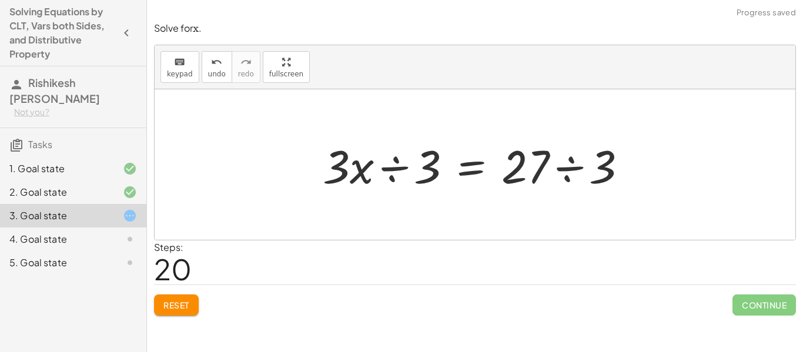
click at [395, 169] on div at bounding box center [480, 165] width 326 height 61
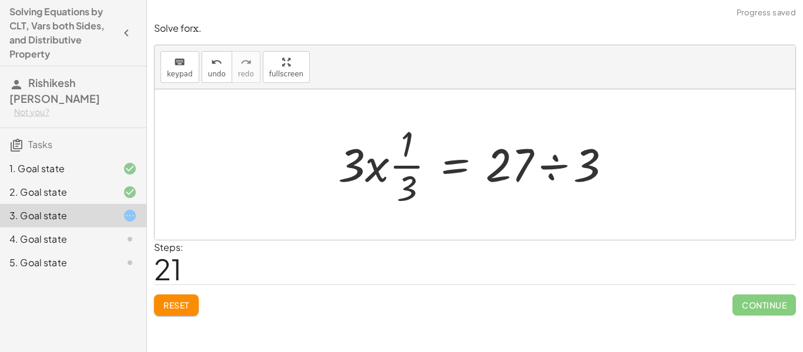
click at [417, 168] on div at bounding box center [479, 164] width 294 height 91
drag, startPoint x: 370, startPoint y: 171, endPoint x: 367, endPoint y: 179, distance: 8.7
click at [367, 179] on div at bounding box center [479, 164] width 294 height 91
drag, startPoint x: 358, startPoint y: 168, endPoint x: 398, endPoint y: 148, distance: 44.7
click at [398, 148] on div at bounding box center [479, 164] width 294 height 91
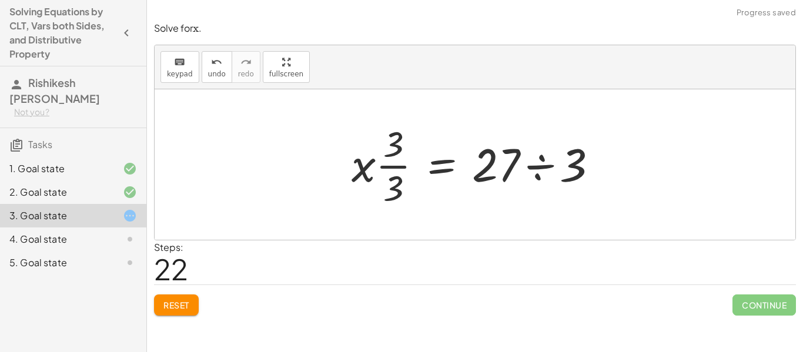
click at [397, 168] on div at bounding box center [480, 164] width 268 height 91
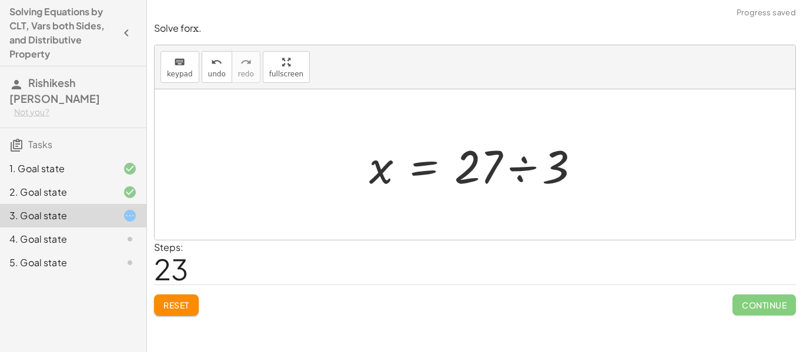
click at [523, 168] on div at bounding box center [479, 165] width 232 height 61
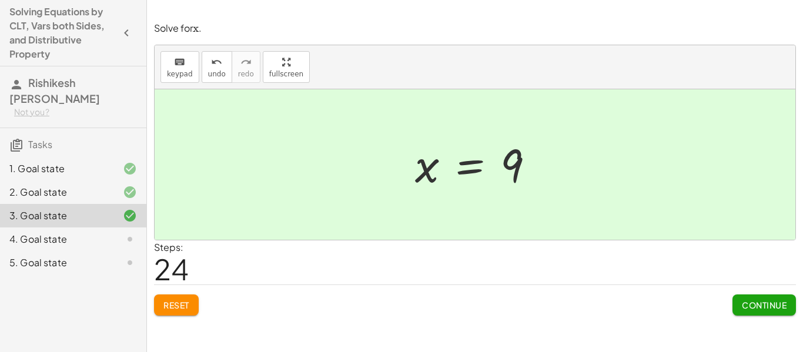
click at [770, 303] on span "Continue" at bounding box center [764, 305] width 45 height 11
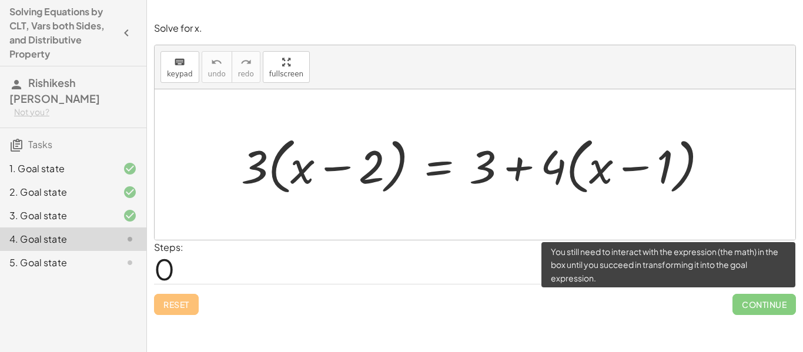
click at [770, 303] on span "Continue" at bounding box center [764, 304] width 63 height 21
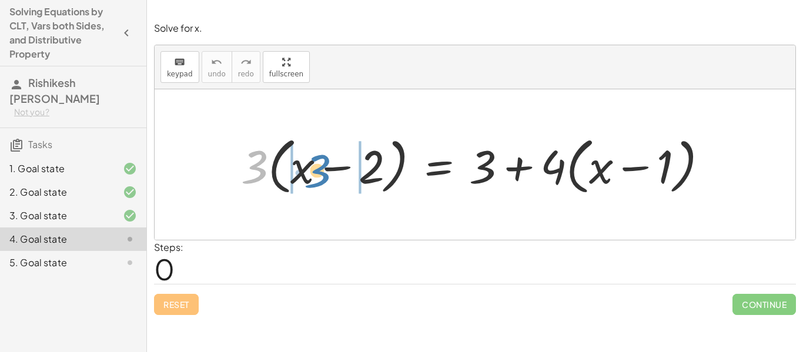
drag, startPoint x: 252, startPoint y: 169, endPoint x: 315, endPoint y: 172, distance: 62.4
click at [315, 172] on div at bounding box center [479, 165] width 488 height 68
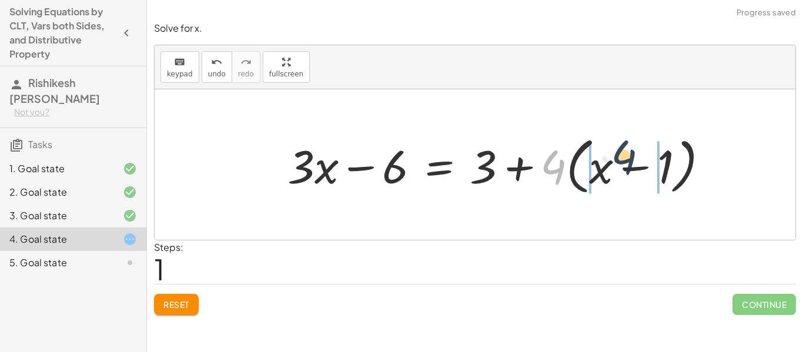
drag, startPoint x: 546, startPoint y: 172, endPoint x: 617, endPoint y: 159, distance: 72.2
click at [617, 159] on div at bounding box center [503, 165] width 442 height 68
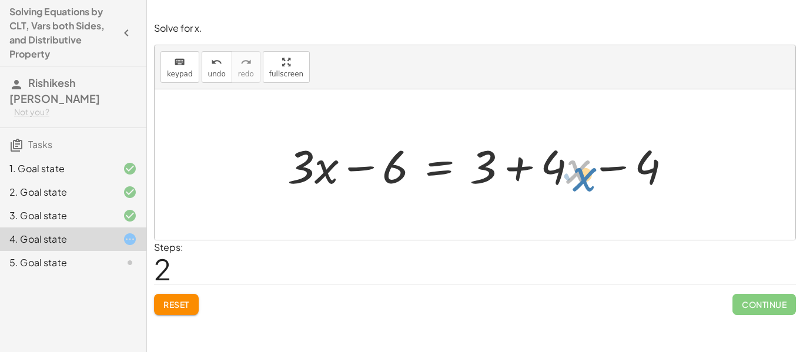
click at [580, 176] on div at bounding box center [484, 165] width 405 height 61
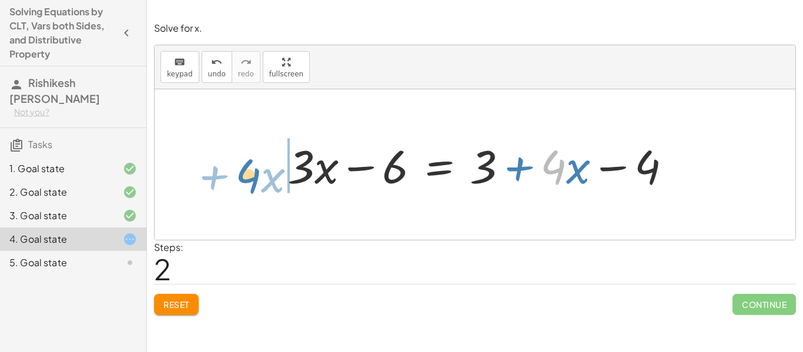
drag, startPoint x: 560, startPoint y: 169, endPoint x: 255, endPoint y: 178, distance: 305.3
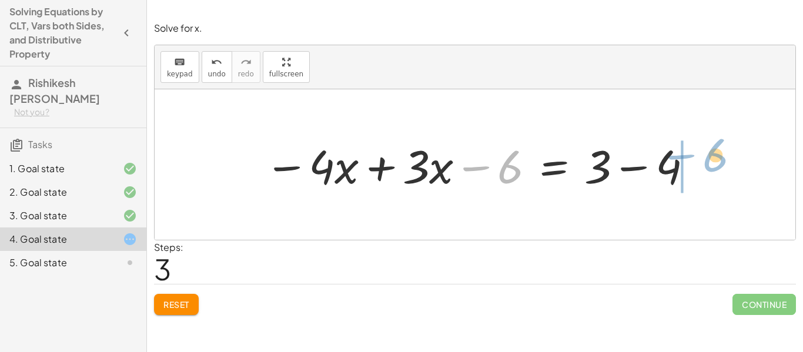
drag, startPoint x: 506, startPoint y: 169, endPoint x: 710, endPoint y: 157, distance: 204.9
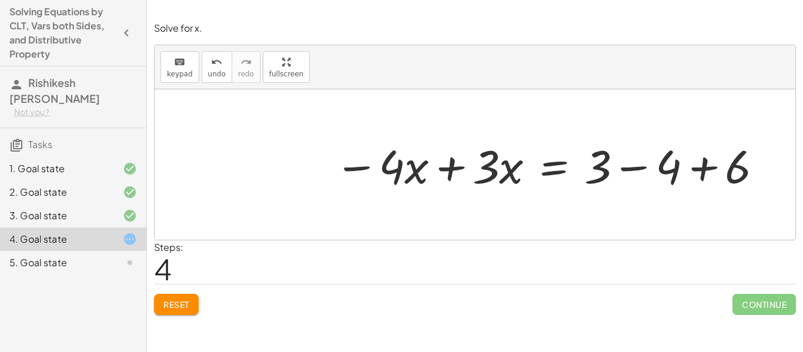
click at [628, 171] on div at bounding box center [549, 165] width 441 height 61
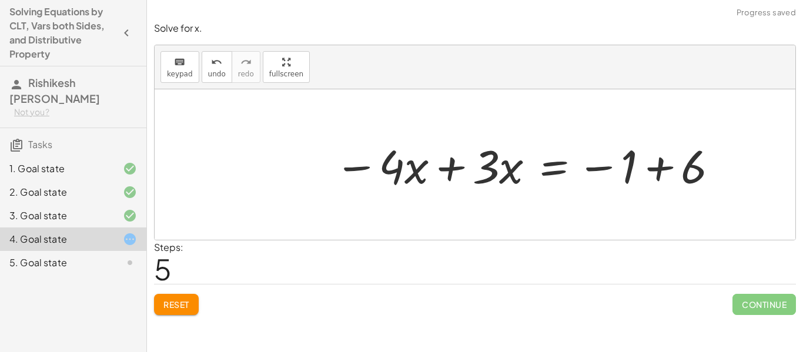
click at [663, 169] on div at bounding box center [527, 165] width 397 height 61
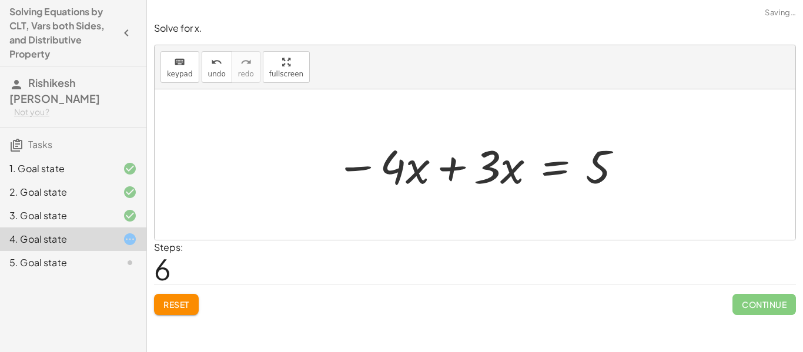
click at [452, 170] on div at bounding box center [480, 165] width 300 height 61
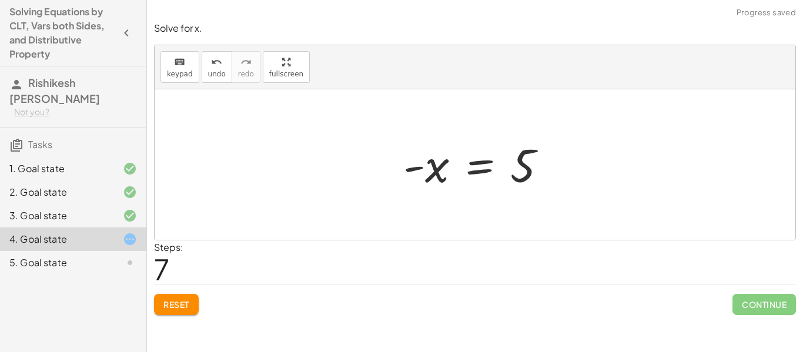
click at [483, 168] on div at bounding box center [479, 165] width 165 height 58
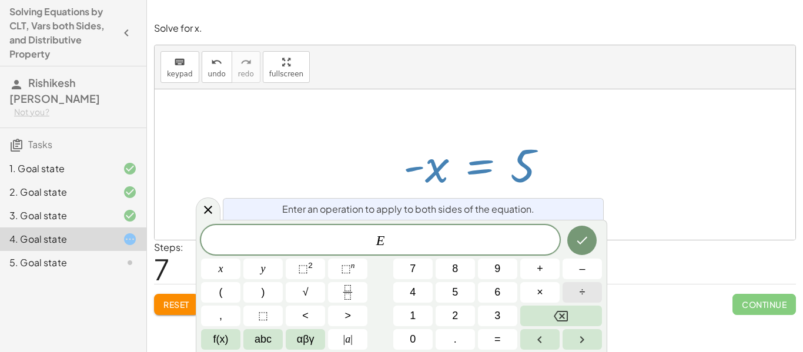
click at [586, 292] on button "÷" at bounding box center [582, 292] width 39 height 21
click at [576, 240] on icon "Done" at bounding box center [582, 240] width 14 height 14
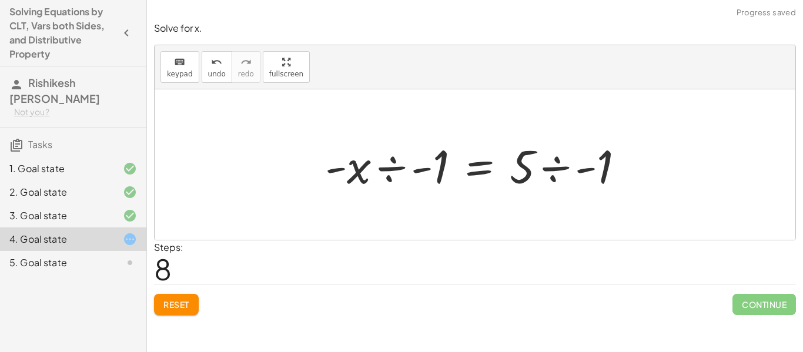
click at [382, 167] on div at bounding box center [479, 165] width 320 height 61
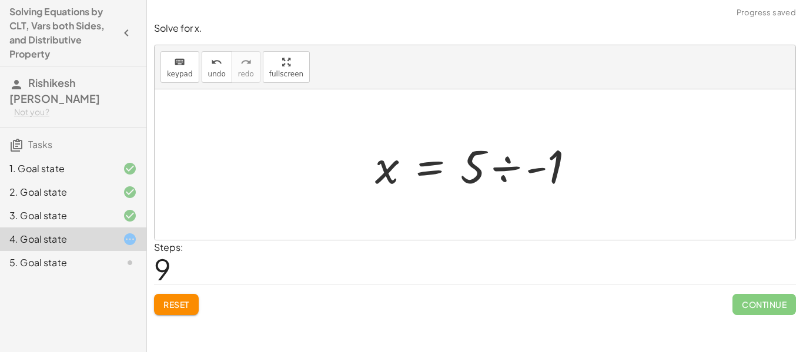
click at [509, 166] on div at bounding box center [479, 165] width 220 height 61
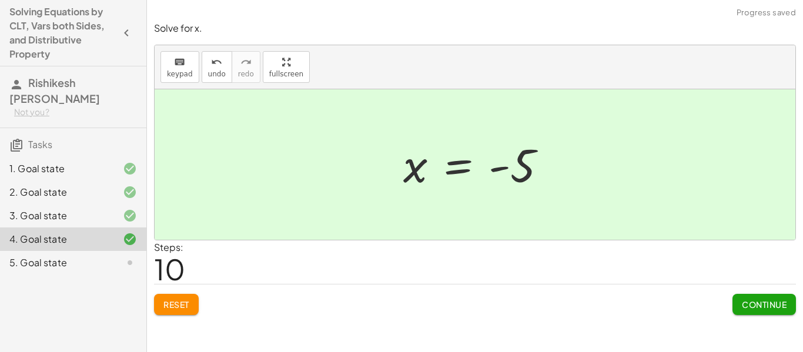
click at [744, 309] on span "Continue" at bounding box center [764, 304] width 45 height 11
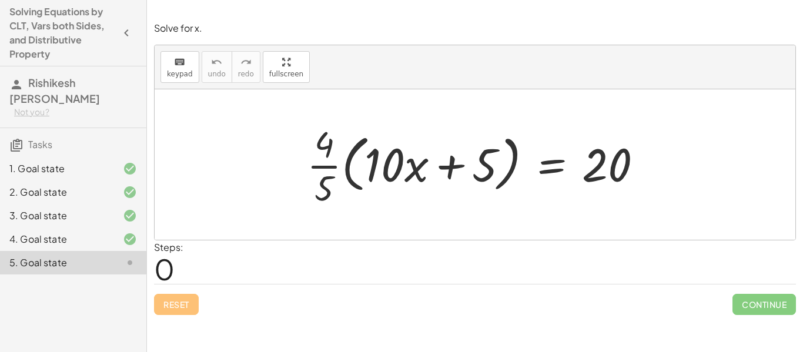
click at [549, 202] on div at bounding box center [479, 164] width 357 height 91
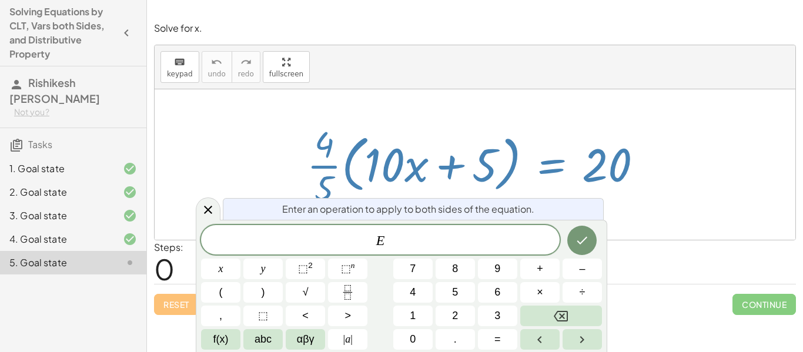
click at [544, 176] on div at bounding box center [479, 164] width 357 height 91
click at [546, 171] on div at bounding box center [479, 164] width 357 height 91
click at [544, 296] on button "×" at bounding box center [539, 292] width 39 height 21
click at [451, 295] on button "5" at bounding box center [455, 292] width 39 height 21
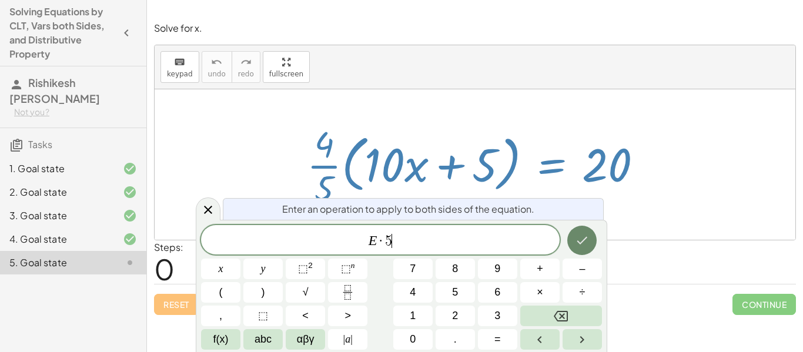
click at [580, 236] on icon "Done" at bounding box center [582, 240] width 14 height 14
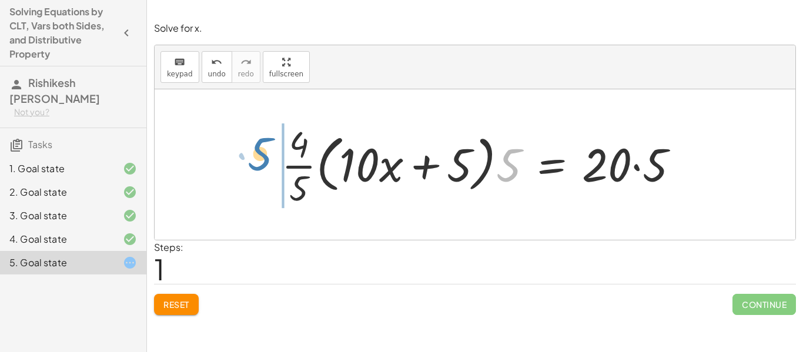
drag, startPoint x: 505, startPoint y: 167, endPoint x: 257, endPoint y: 156, distance: 248.3
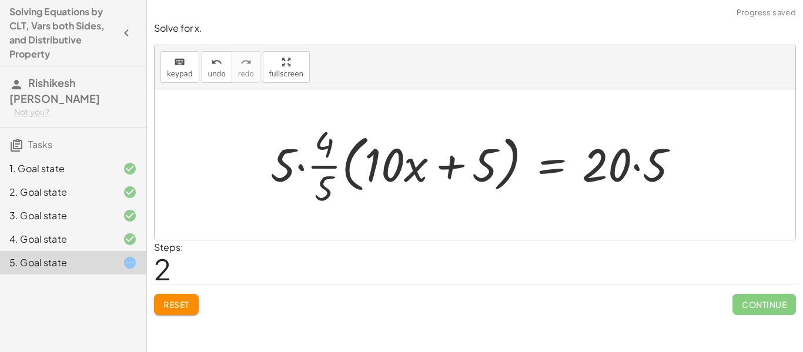
click at [302, 166] on div at bounding box center [480, 164] width 430 height 91
click at [311, 146] on div at bounding box center [483, 164] width 421 height 91
click at [311, 146] on div at bounding box center [488, 164] width 411 height 91
click at [317, 168] on div at bounding box center [488, 164] width 411 height 91
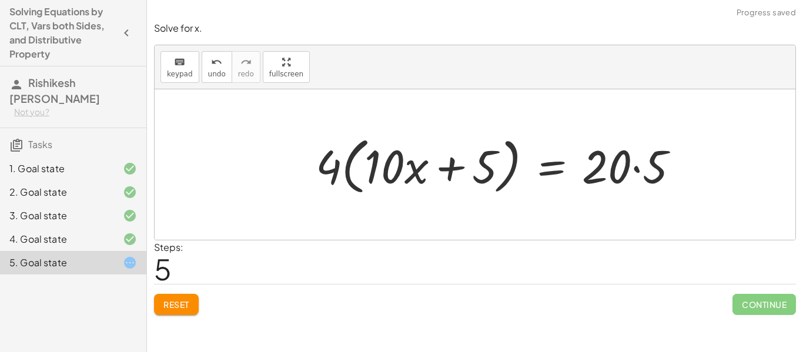
click at [639, 169] on div at bounding box center [502, 165] width 385 height 68
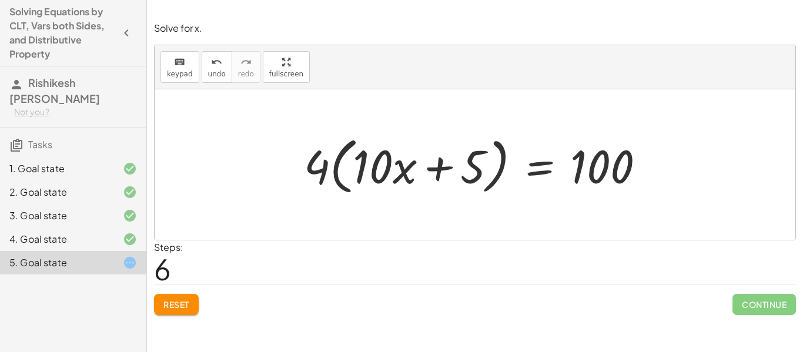
click at [322, 171] on div at bounding box center [479, 165] width 362 height 68
drag, startPoint x: 320, startPoint y: 170, endPoint x: 385, endPoint y: 161, distance: 65.4
click at [385, 161] on div at bounding box center [479, 165] width 362 height 68
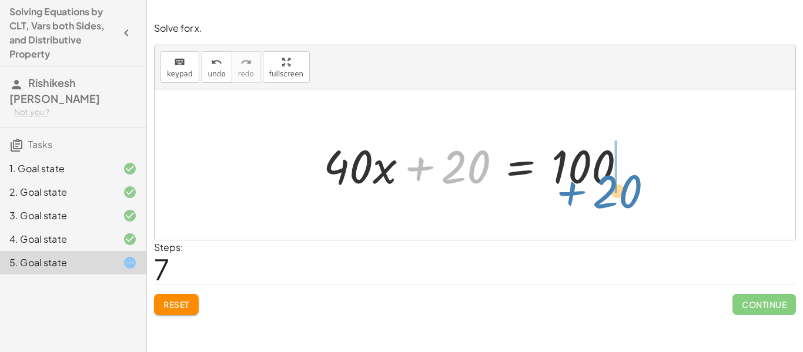
drag, startPoint x: 456, startPoint y: 175, endPoint x: 608, endPoint y: 199, distance: 154.2
click at [608, 199] on div "· · 4 · 5 · ( + · 10 · x + 5 ) = 20 · · 4 · 5 · ( + · 10 · x + 5 ) · 5 = · 20 ·…" at bounding box center [475, 164] width 641 height 151
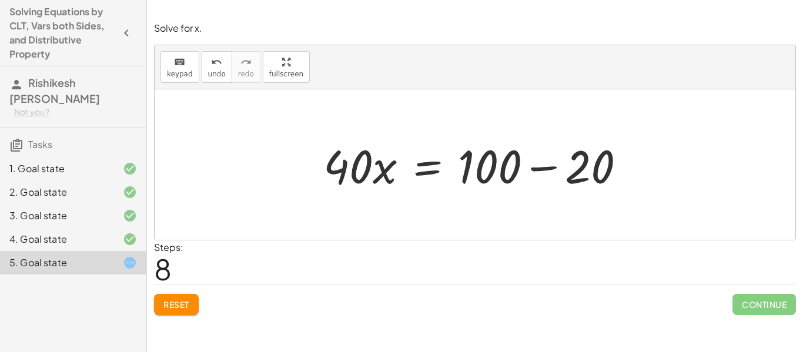
click at [539, 169] on div at bounding box center [478, 165] width 323 height 61
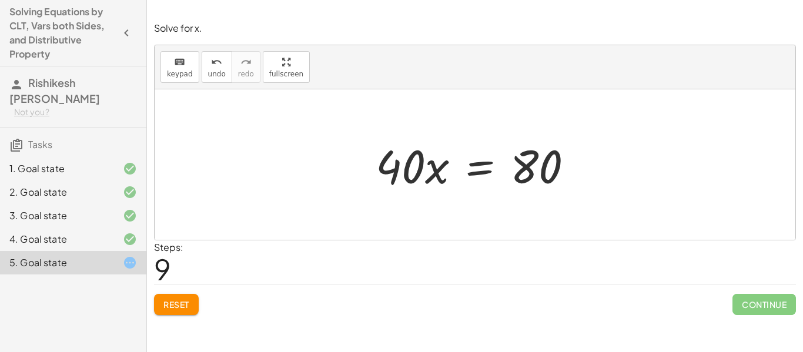
click at [482, 173] on div at bounding box center [479, 165] width 219 height 61
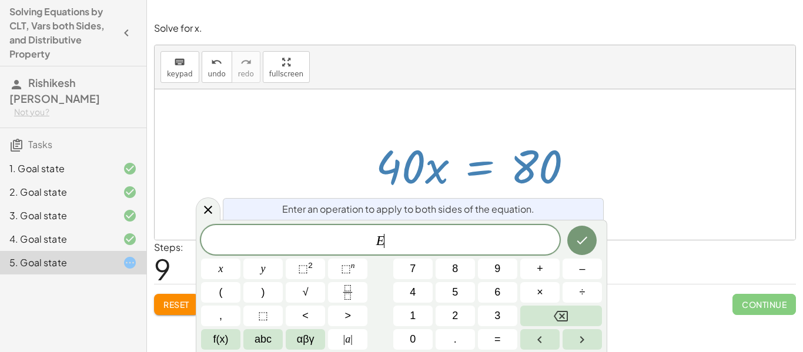
scroll to position [13, 0]
click at [590, 289] on button "÷" at bounding box center [582, 292] width 39 height 21
click at [584, 233] on icon "Done" at bounding box center [582, 240] width 14 height 14
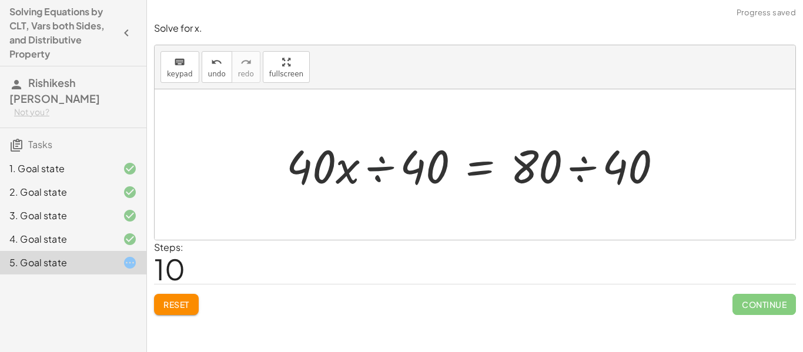
click at [381, 171] on div at bounding box center [478, 165] width 397 height 61
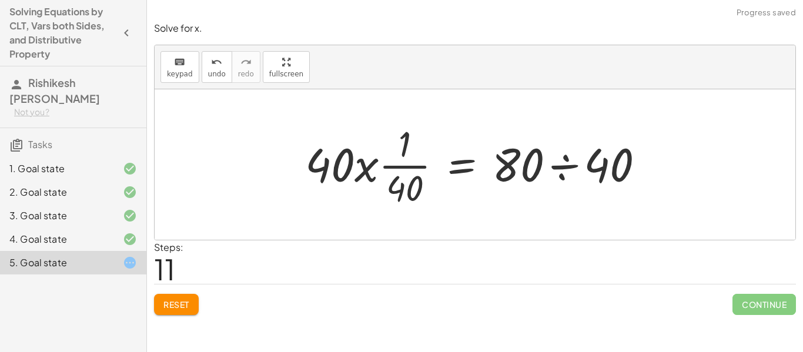
click at [399, 165] on div at bounding box center [479, 164] width 360 height 91
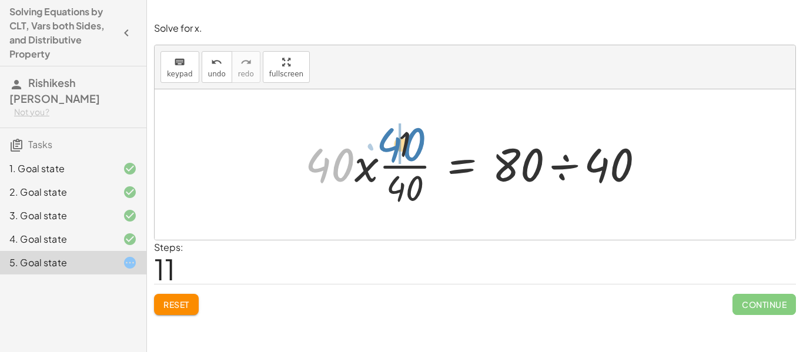
drag, startPoint x: 340, startPoint y: 164, endPoint x: 412, endPoint y: 143, distance: 74.1
click at [412, 143] on div at bounding box center [479, 164] width 360 height 91
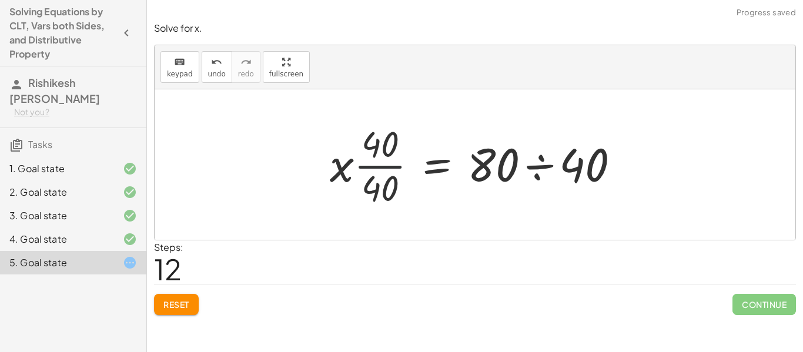
click at [386, 165] on div at bounding box center [479, 164] width 311 height 91
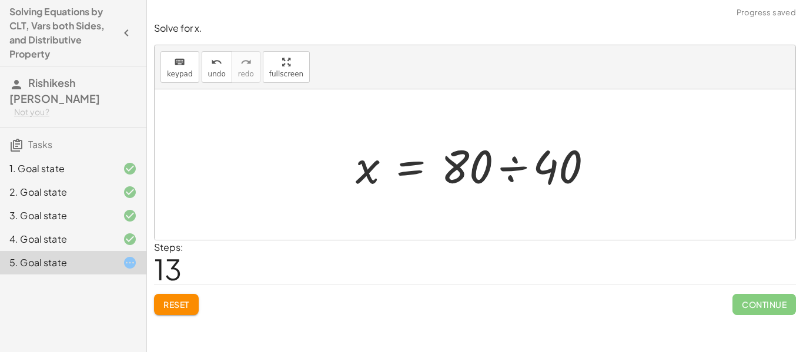
click at [516, 168] on div at bounding box center [479, 165] width 259 height 61
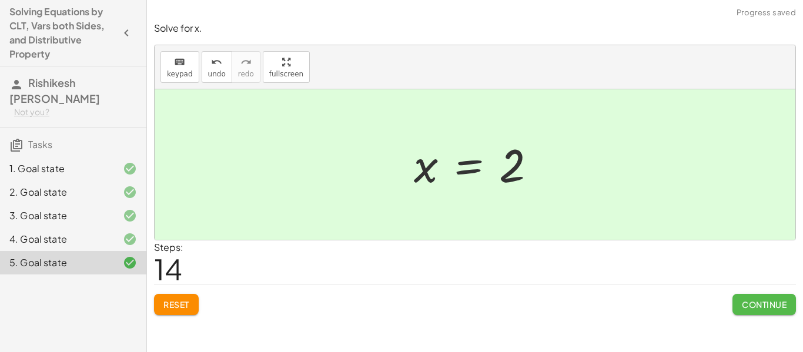
click at [757, 310] on button "Continue" at bounding box center [764, 304] width 63 height 21
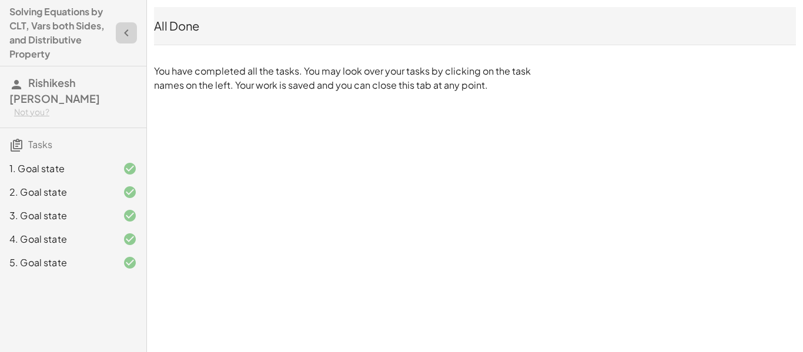
click at [128, 31] on icon "button" at bounding box center [126, 33] width 14 height 14
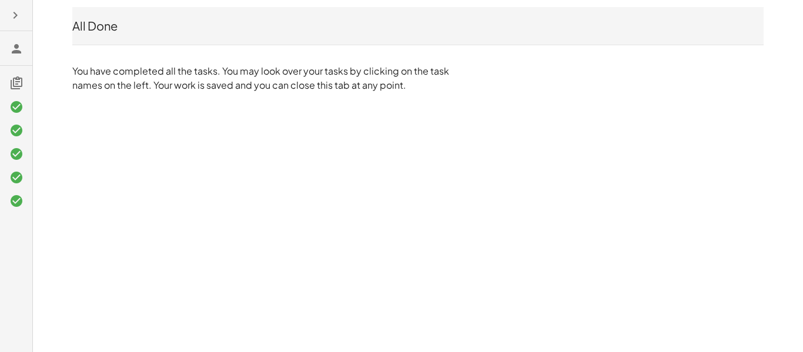
click at [98, 27] on div "All Done" at bounding box center [417, 26] width 691 height 16
click at [16, 82] on icon at bounding box center [16, 83] width 14 height 14
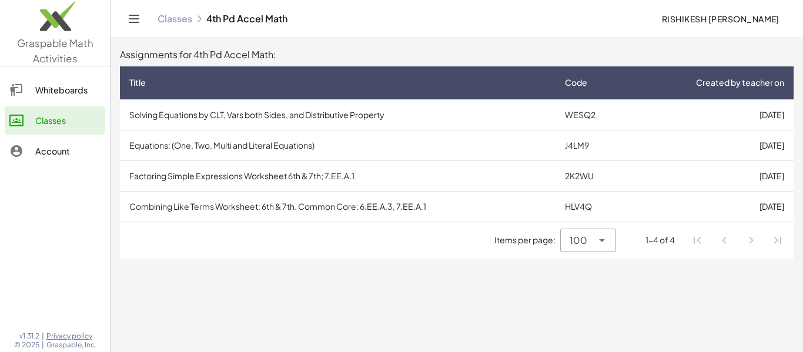
click at [296, 59] on div "Assignments for 4th Pd Accel Math:" at bounding box center [457, 55] width 674 height 14
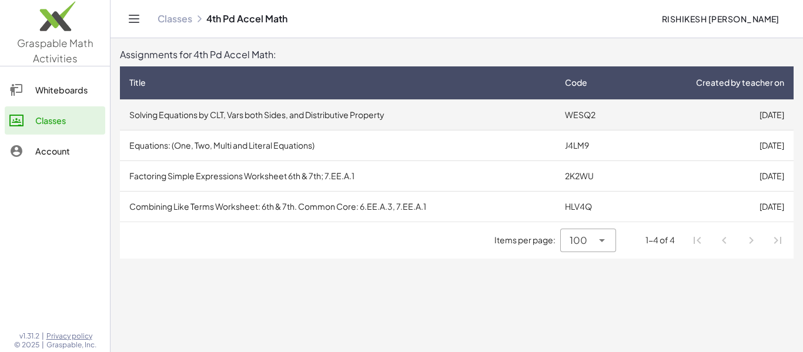
click at [486, 113] on td "Solving Equations by CLT, Vars both Sides, and Distributive Property" at bounding box center [338, 114] width 436 height 31
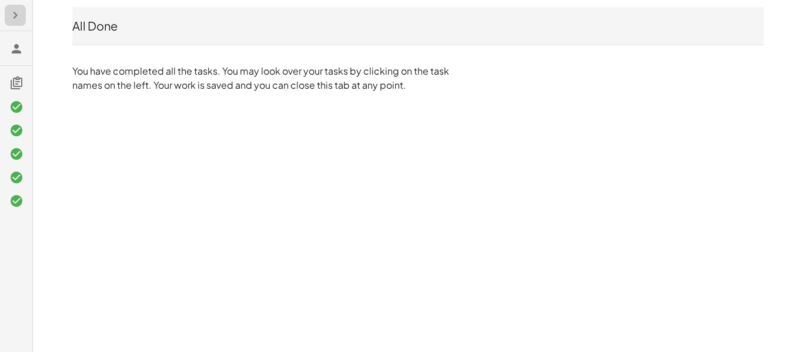
click at [24, 16] on button "button" at bounding box center [15, 15] width 21 height 21
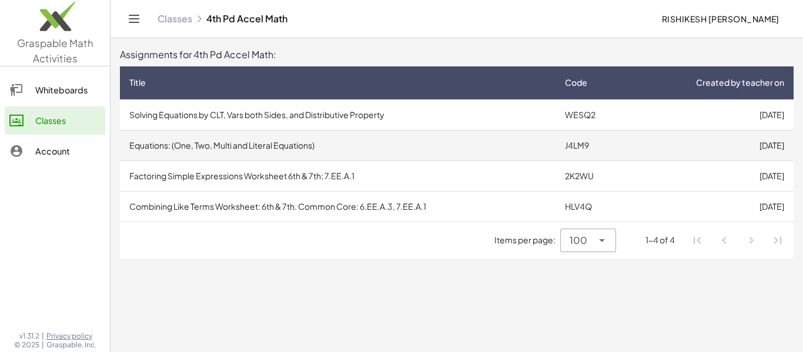
click at [517, 131] on td "Equations: (One, Two, Multi and Literal Equations)" at bounding box center [338, 145] width 436 height 31
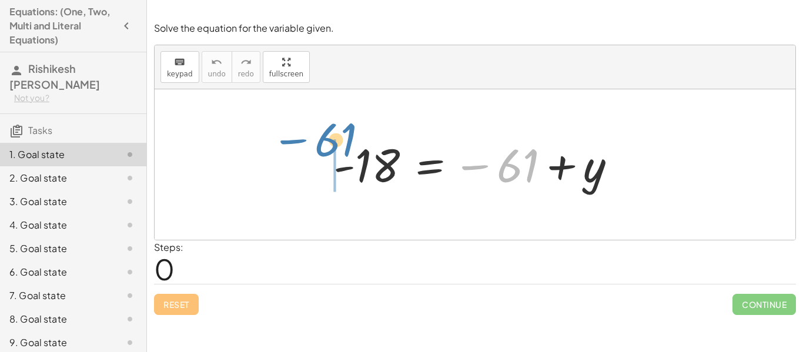
drag, startPoint x: 515, startPoint y: 165, endPoint x: 325, endPoint y: 142, distance: 191.3
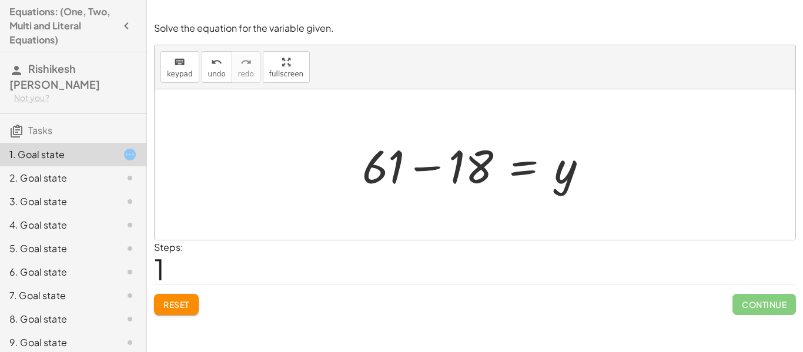
click at [423, 168] on div at bounding box center [479, 165] width 246 height 61
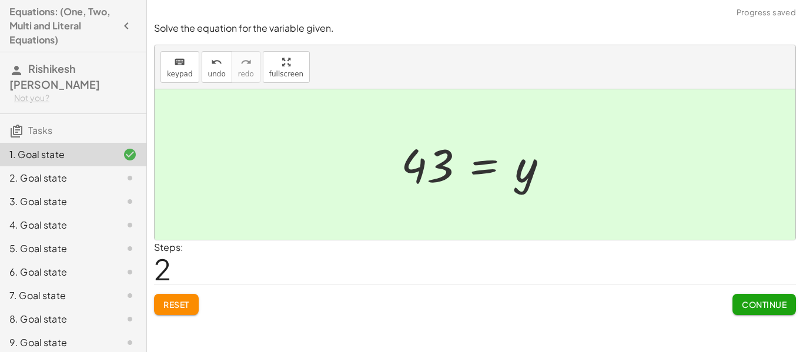
click at [750, 310] on button "Continue" at bounding box center [764, 304] width 63 height 21
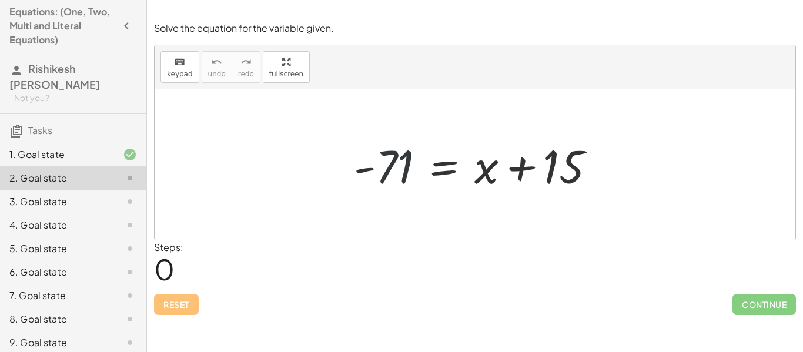
click at [393, 165] on div at bounding box center [479, 165] width 263 height 61
drag, startPoint x: 486, startPoint y: 178, endPoint x: 344, endPoint y: 184, distance: 142.4
click at [344, 184] on div "+ x - 71 = + x + 15" at bounding box center [475, 165] width 278 height 66
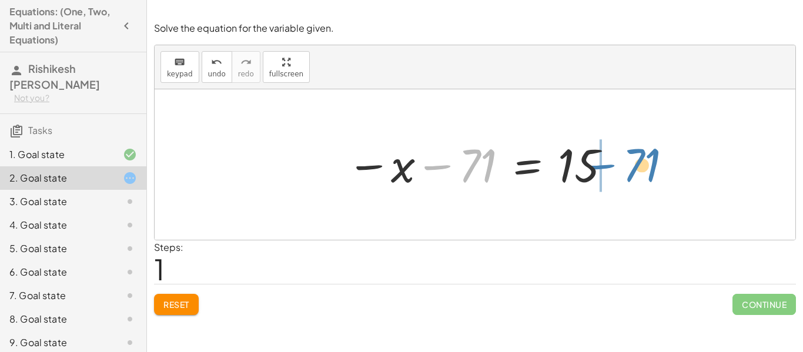
drag, startPoint x: 474, startPoint y: 168, endPoint x: 638, endPoint y: 168, distance: 164.0
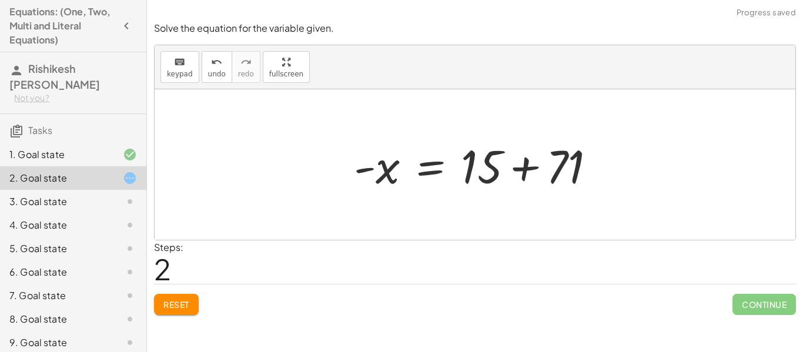
click at [519, 172] on div at bounding box center [479, 165] width 263 height 61
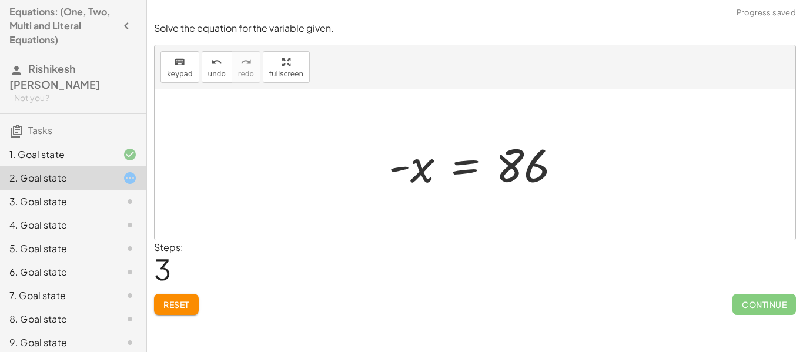
click at [469, 170] on div at bounding box center [479, 165] width 193 height 58
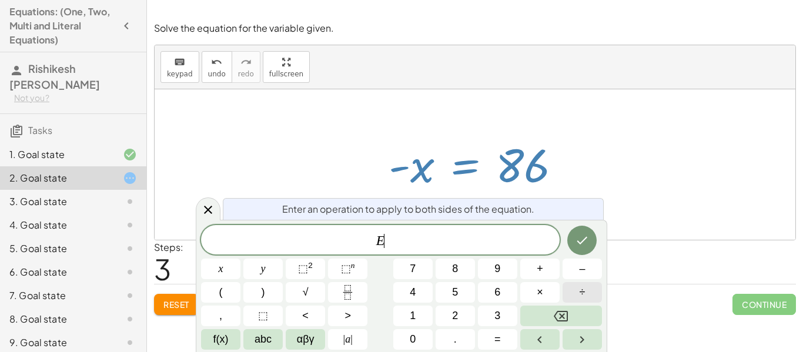
click at [574, 293] on button "÷" at bounding box center [582, 292] width 39 height 21
click at [587, 265] on button "–" at bounding box center [582, 269] width 39 height 21
click at [417, 315] on button "1" at bounding box center [412, 316] width 39 height 21
click at [581, 247] on icon "Done" at bounding box center [582, 240] width 14 height 14
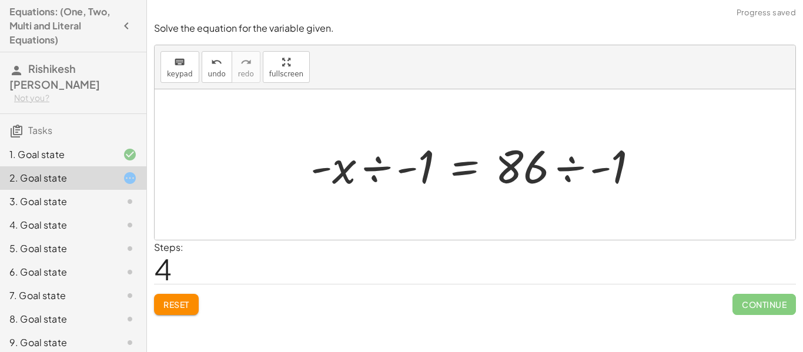
click at [377, 165] on div at bounding box center [479, 165] width 349 height 61
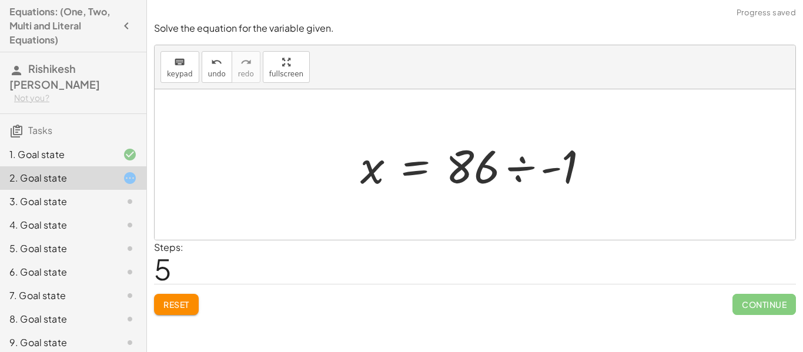
click at [520, 166] on div at bounding box center [480, 165] width 250 height 61
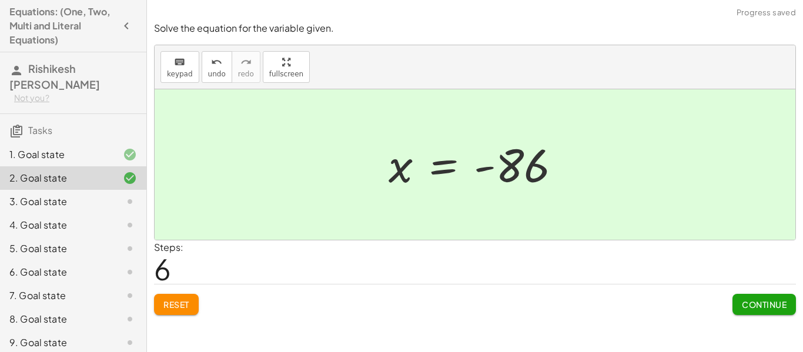
click at [764, 299] on span "Continue" at bounding box center [764, 304] width 45 height 11
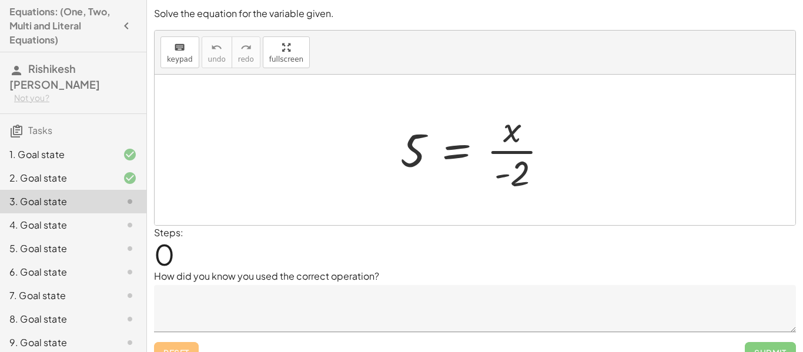
click at [454, 143] on div at bounding box center [479, 150] width 169 height 91
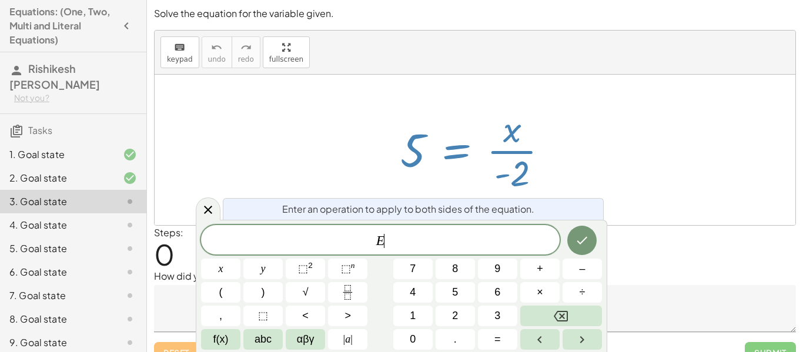
scroll to position [1, 0]
click at [546, 288] on button "×" at bounding box center [539, 292] width 39 height 21
click at [579, 269] on span "–" at bounding box center [582, 269] width 6 height 16
click at [459, 317] on button "2" at bounding box center [455, 316] width 39 height 21
click at [574, 248] on button "Done" at bounding box center [581, 240] width 29 height 29
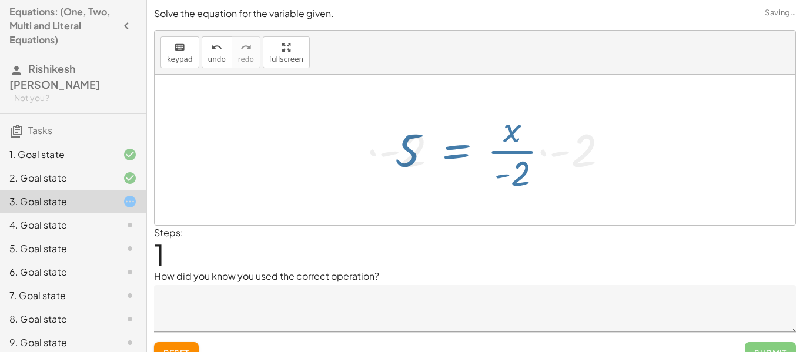
click at [574, 248] on div "Steps: 1" at bounding box center [475, 248] width 642 height 44
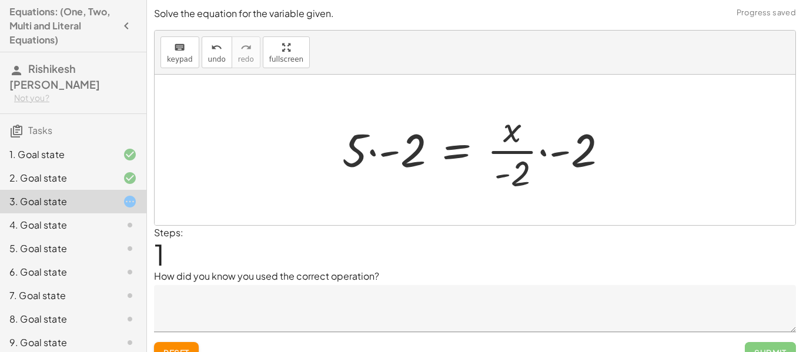
click at [380, 153] on div at bounding box center [479, 150] width 286 height 91
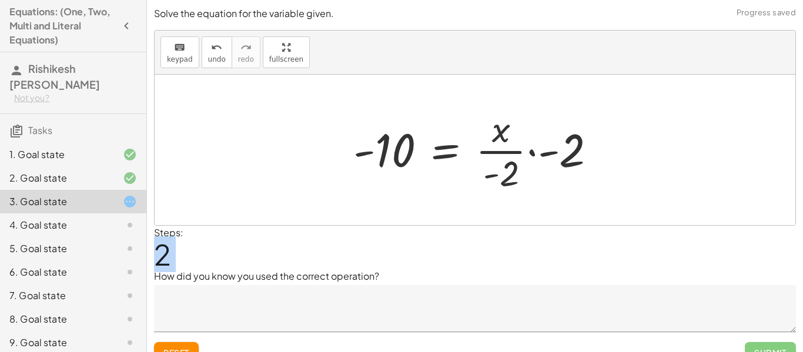
click at [530, 153] on div at bounding box center [479, 150] width 264 height 91
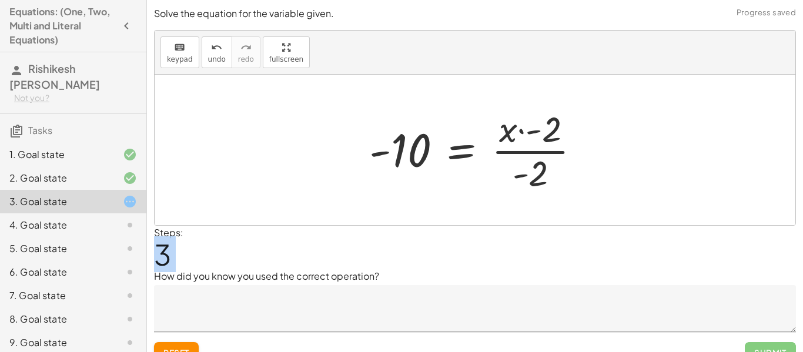
click at [520, 130] on div at bounding box center [479, 150] width 232 height 91
drag, startPoint x: 506, startPoint y: 132, endPoint x: 489, endPoint y: 153, distance: 27.6
click at [489, 153] on div at bounding box center [479, 150] width 232 height 91
click at [551, 153] on div at bounding box center [480, 150] width 230 height 91
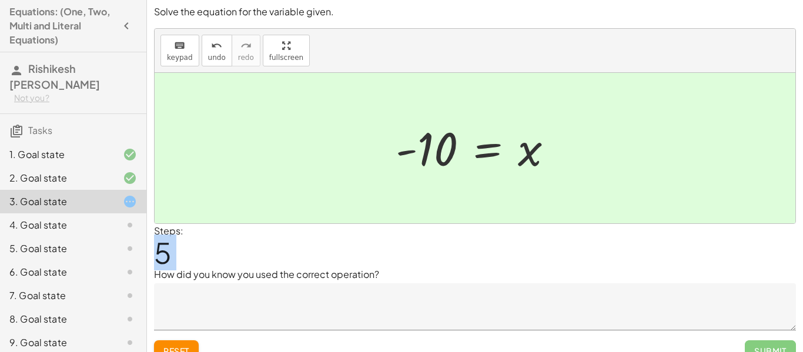
scroll to position [0, 0]
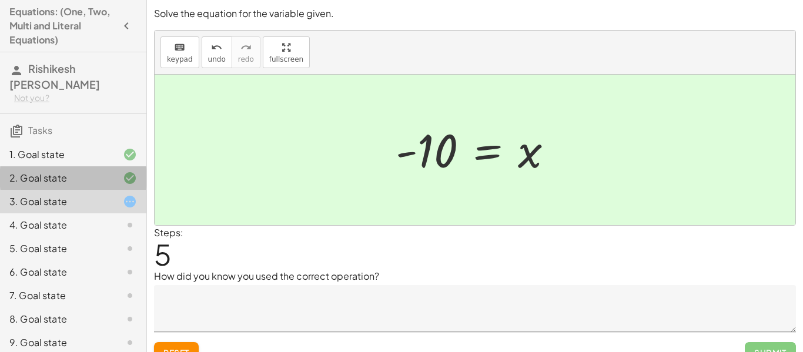
click at [93, 184] on div "2. Goal state" at bounding box center [56, 178] width 95 height 14
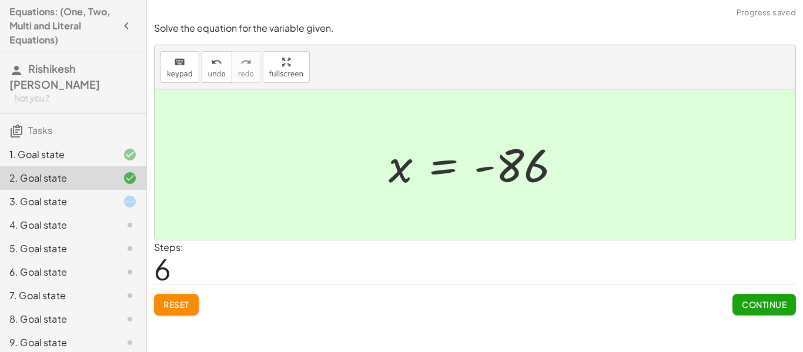
click at [91, 156] on div "1. Goal state" at bounding box center [56, 155] width 95 height 14
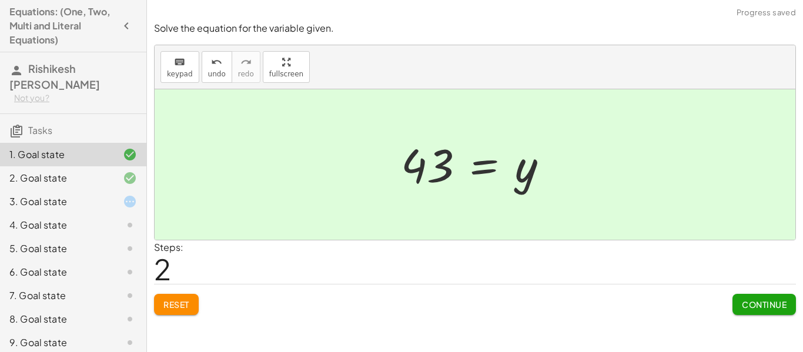
click at [95, 193] on div "3. Goal state" at bounding box center [73, 202] width 146 height 24
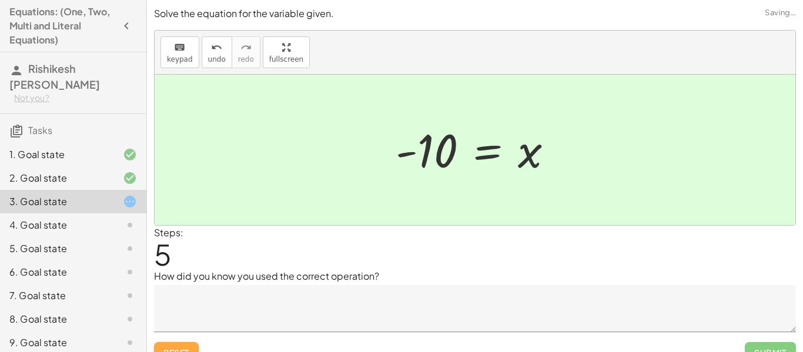
click at [184, 343] on button "Reset" at bounding box center [176, 352] width 45 height 21
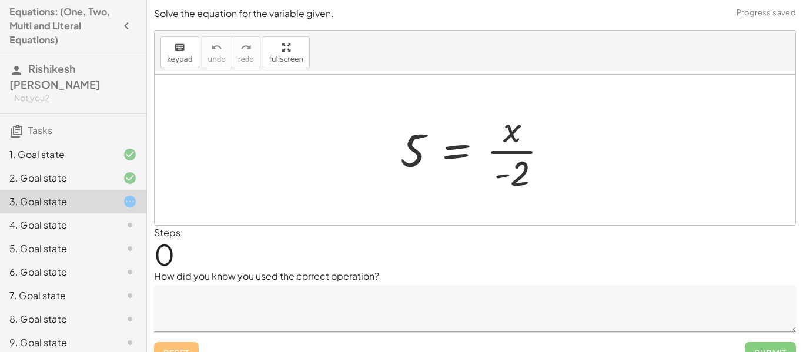
scroll to position [18, 0]
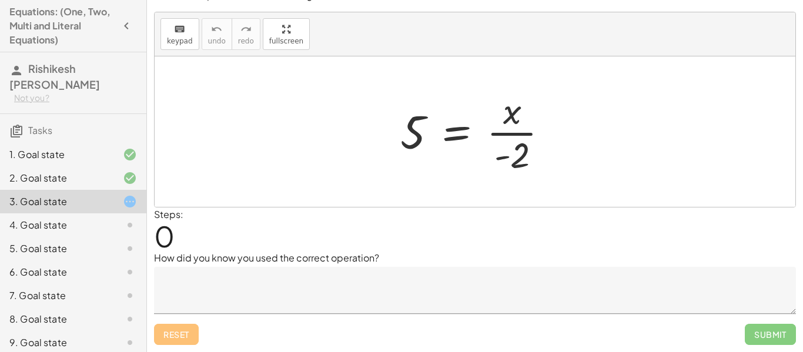
click at [404, 255] on p "How did you know you used the correct operation?" at bounding box center [475, 258] width 642 height 14
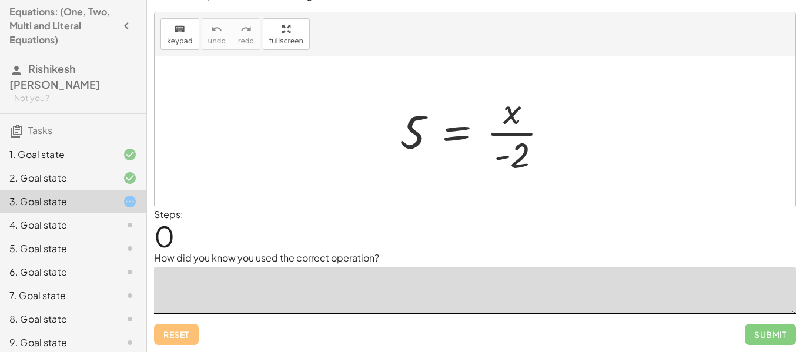
click at [406, 280] on textarea at bounding box center [475, 290] width 642 height 47
click at [302, 281] on textarea "**********" at bounding box center [475, 290] width 642 height 47
click at [392, 285] on textarea "**********" at bounding box center [475, 290] width 642 height 47
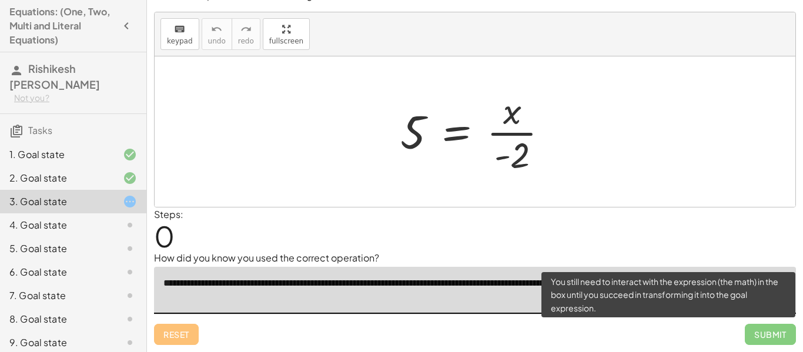
type textarea "**********"
click at [760, 338] on span "Submit" at bounding box center [770, 334] width 51 height 21
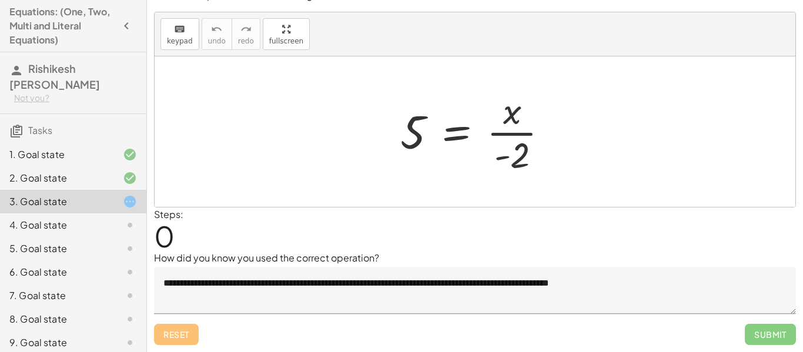
click at [454, 131] on div at bounding box center [479, 131] width 169 height 91
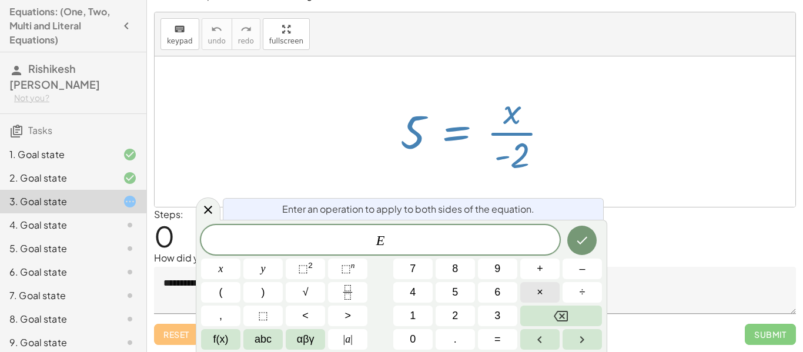
click at [544, 291] on button "×" at bounding box center [539, 292] width 39 height 21
click at [569, 243] on button "Done" at bounding box center [581, 240] width 29 height 29
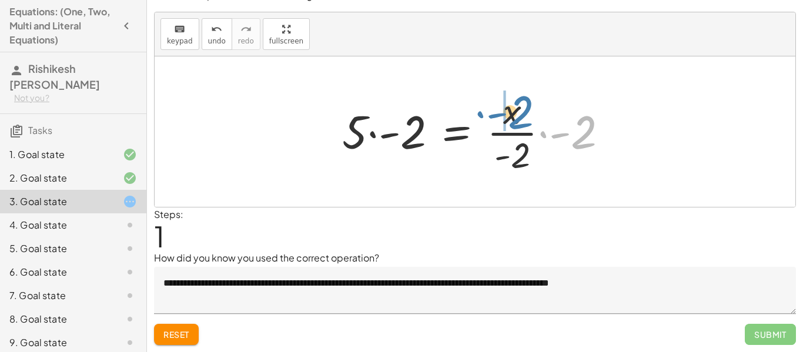
drag, startPoint x: 583, startPoint y: 138, endPoint x: 518, endPoint y: 116, distance: 68.0
click at [518, 116] on div at bounding box center [479, 131] width 286 height 91
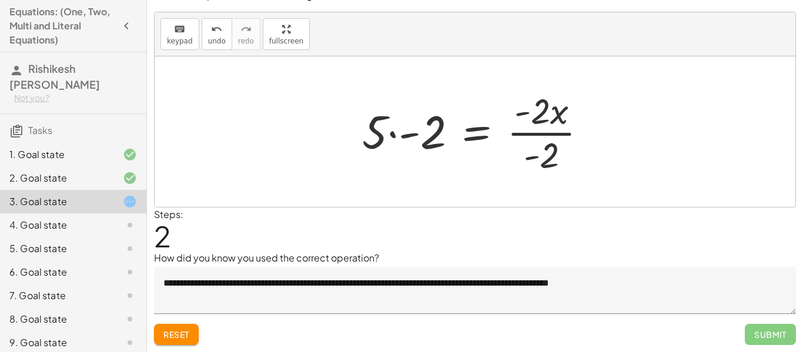
click at [538, 116] on div at bounding box center [479, 131] width 246 height 91
click at [543, 131] on div at bounding box center [479, 131] width 246 height 91
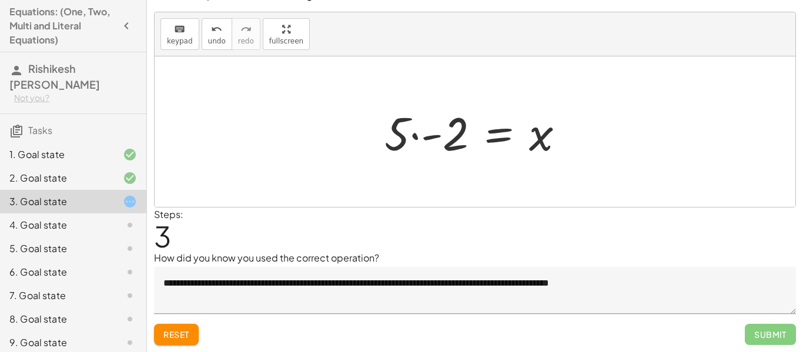
click at [410, 134] on div at bounding box center [480, 132] width 202 height 61
click at [414, 136] on div at bounding box center [480, 132] width 202 height 61
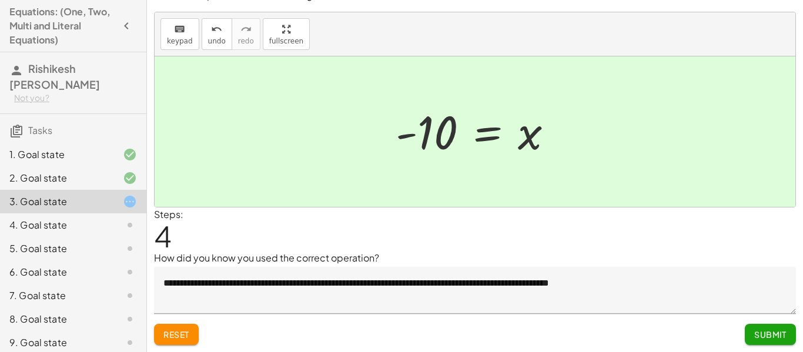
click at [756, 335] on span "Submit" at bounding box center [770, 334] width 32 height 11
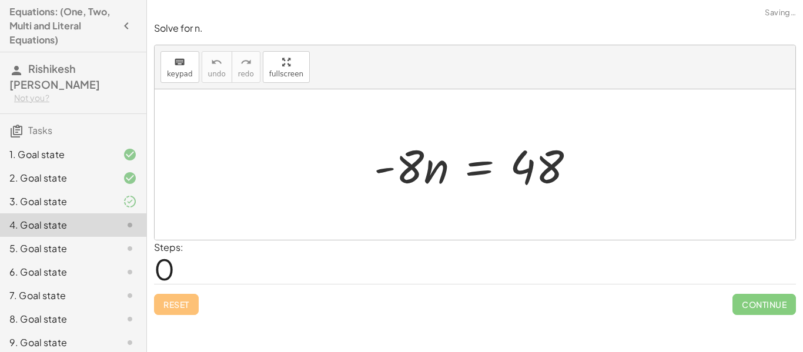
scroll to position [0, 0]
click at [477, 170] on div at bounding box center [479, 165] width 223 height 61
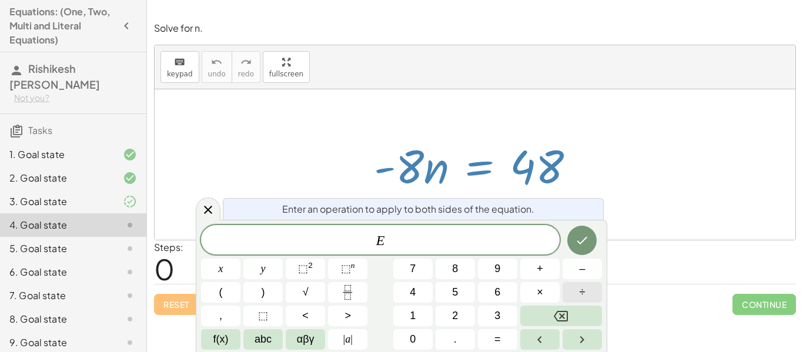
click at [592, 292] on button "÷" at bounding box center [582, 292] width 39 height 21
click at [581, 264] on span "–" at bounding box center [582, 269] width 6 height 16
click at [462, 272] on button "8" at bounding box center [455, 269] width 39 height 21
click at [571, 239] on button "Done" at bounding box center [581, 240] width 29 height 29
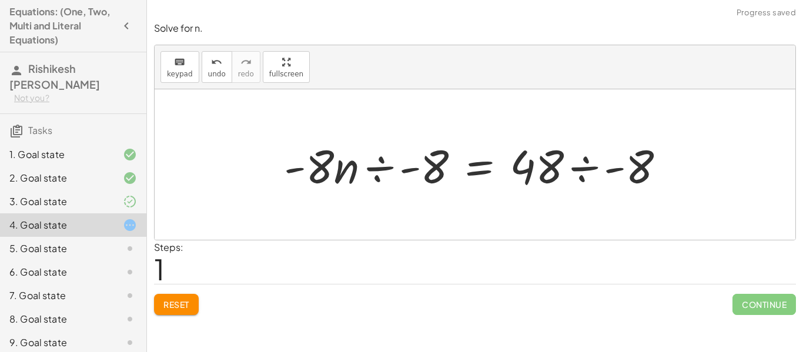
click at [377, 171] on div at bounding box center [479, 165] width 402 height 61
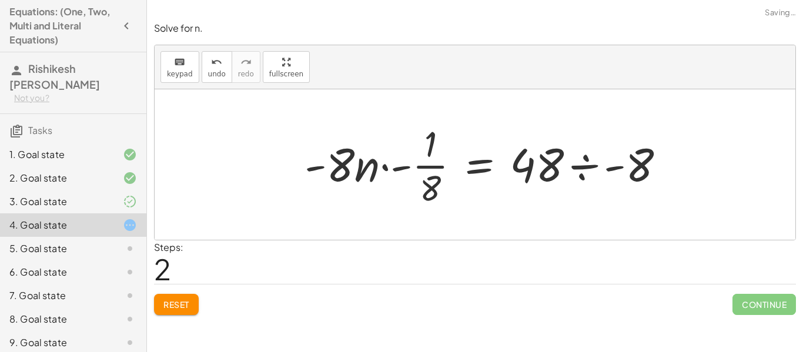
click at [377, 171] on div at bounding box center [490, 164] width 382 height 91
click at [400, 167] on div at bounding box center [490, 164] width 382 height 91
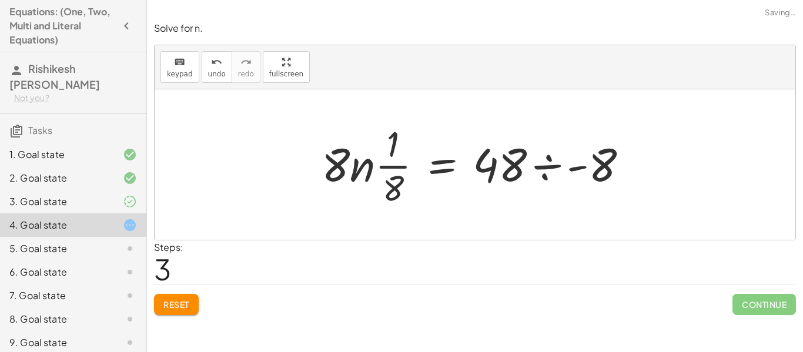
click at [396, 168] on div at bounding box center [479, 164] width 327 height 91
drag, startPoint x: 343, startPoint y: 168, endPoint x: 397, endPoint y: 150, distance: 56.9
click at [397, 150] on div at bounding box center [479, 164] width 327 height 91
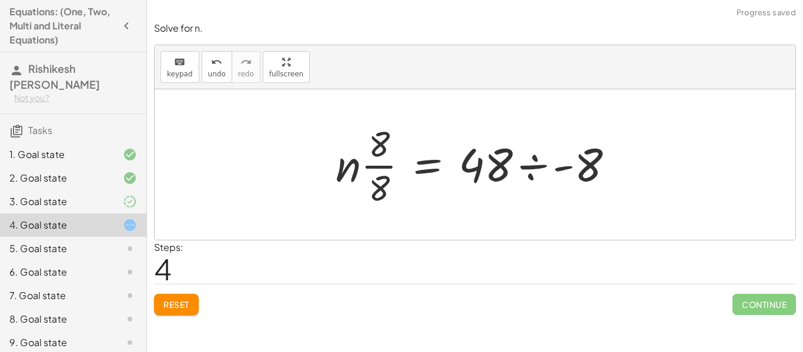
click at [385, 166] on div at bounding box center [479, 164] width 299 height 91
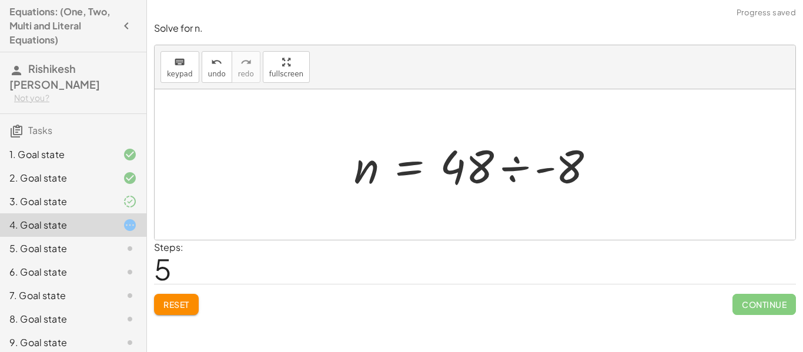
click at [514, 171] on div at bounding box center [479, 165] width 263 height 61
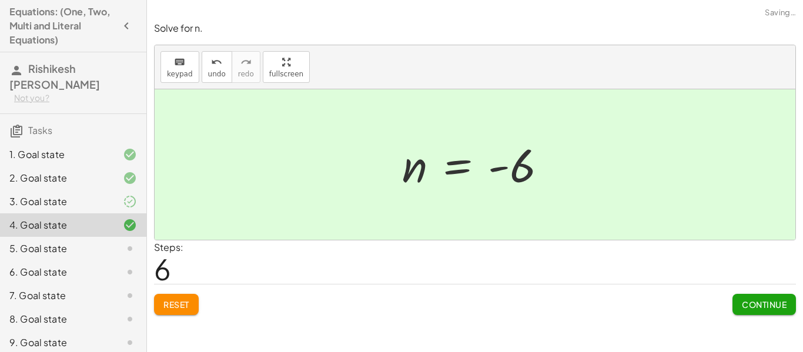
click at [743, 307] on span "Continue" at bounding box center [764, 304] width 45 height 11
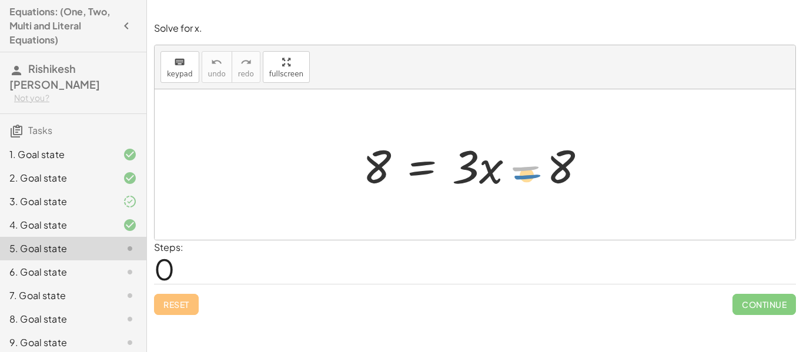
click at [530, 163] on div at bounding box center [479, 165] width 245 height 61
drag, startPoint x: 569, startPoint y: 172, endPoint x: 360, endPoint y: 174, distance: 208.7
click at [360, 174] on div at bounding box center [479, 165] width 245 height 61
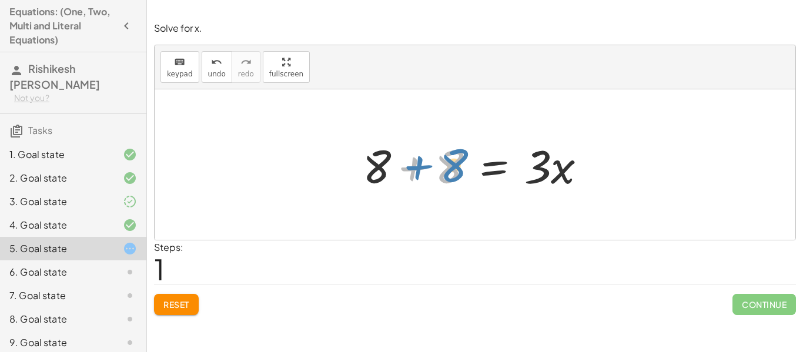
click at [458, 172] on div at bounding box center [479, 165] width 245 height 61
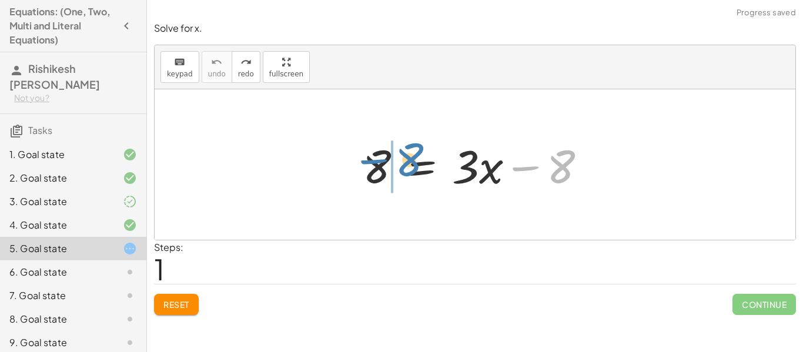
drag, startPoint x: 560, startPoint y: 155, endPoint x: 409, endPoint y: 148, distance: 151.9
click at [409, 148] on div at bounding box center [479, 165] width 245 height 61
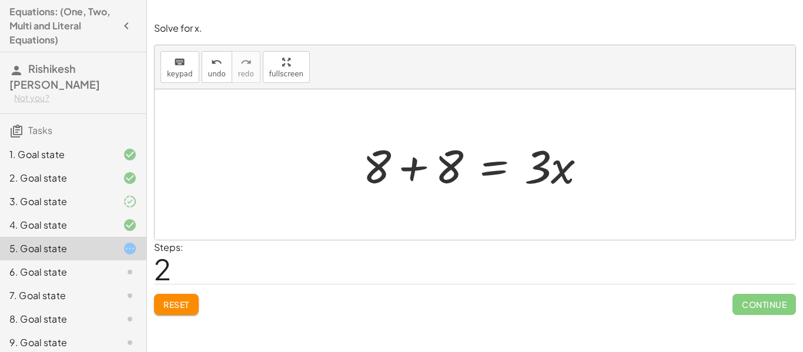
click at [409, 165] on div at bounding box center [479, 165] width 245 height 61
click at [409, 165] on div "8 = + · 3 · x − 8 8 = · 3 · x 8 + + 16 + 8 + 8 = · 3 · x" at bounding box center [504, 165] width 202 height 66
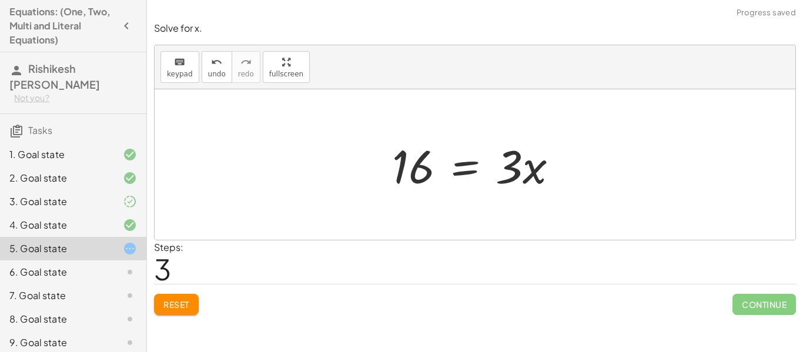
click at [530, 168] on div at bounding box center [479, 165] width 187 height 61
click at [472, 158] on div at bounding box center [479, 165] width 187 height 61
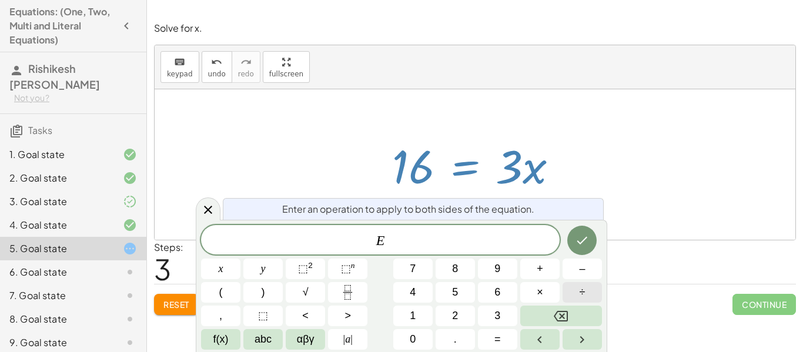
click at [597, 290] on button "÷" at bounding box center [582, 292] width 39 height 21
click at [586, 243] on icon "Done" at bounding box center [582, 240] width 14 height 14
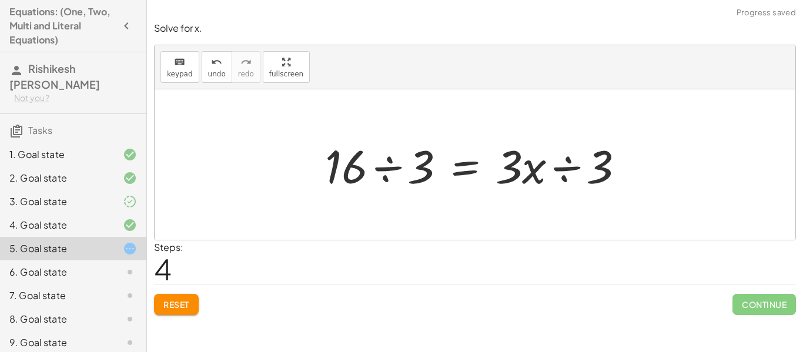
click at [560, 168] on div at bounding box center [479, 165] width 320 height 61
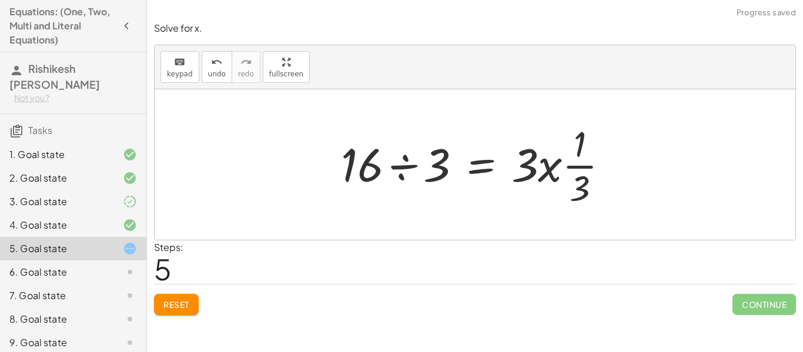
click at [378, 162] on div at bounding box center [479, 164] width 289 height 91
click at [395, 168] on div at bounding box center [479, 164] width 289 height 91
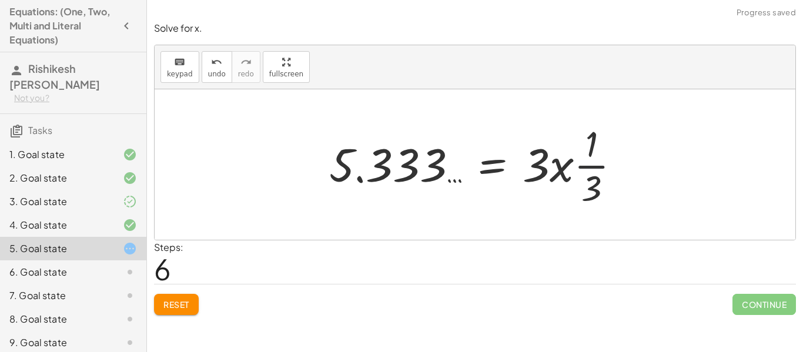
click at [590, 164] on div at bounding box center [479, 164] width 313 height 91
click at [569, 166] on div at bounding box center [479, 164] width 313 height 91
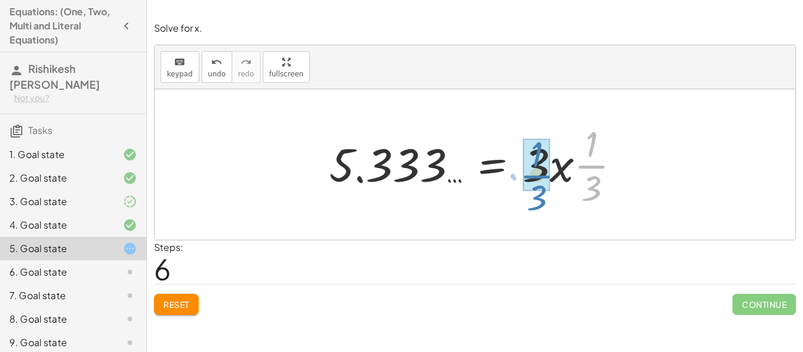
drag, startPoint x: 601, startPoint y: 167, endPoint x: 546, endPoint y: 177, distance: 56.2
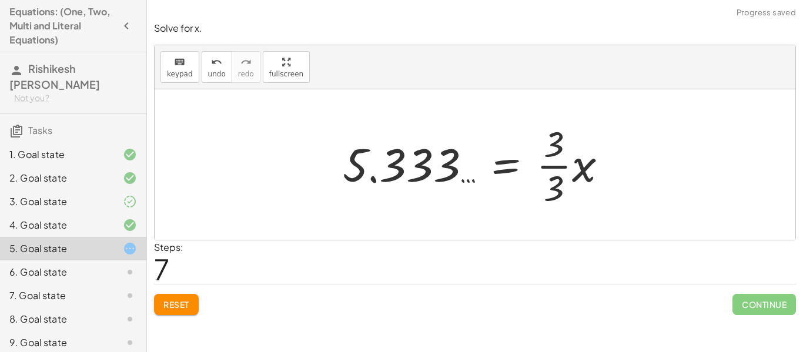
click at [546, 168] on div at bounding box center [480, 164] width 286 height 91
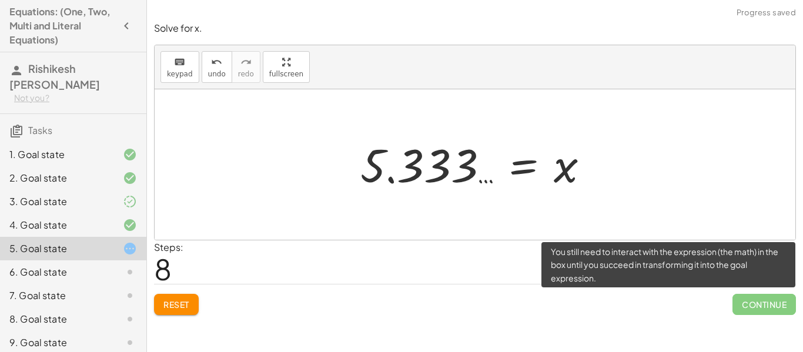
click at [761, 297] on span "Continue" at bounding box center [764, 304] width 63 height 21
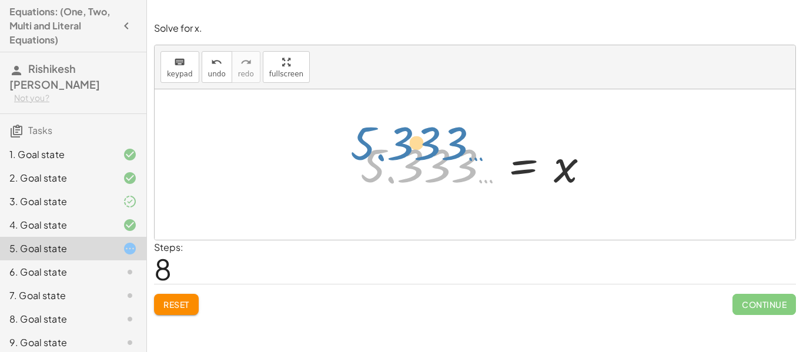
drag, startPoint x: 447, startPoint y: 158, endPoint x: 432, endPoint y: 132, distance: 30.0
click at [432, 132] on div "8 = + · 3 · x − 8 + 8 + 8 = · 3 · x 16 = · 3 · x · 16 ÷ 3 = · 3 · x ÷ 3 · 16 ÷ …" at bounding box center [475, 164] width 641 height 151
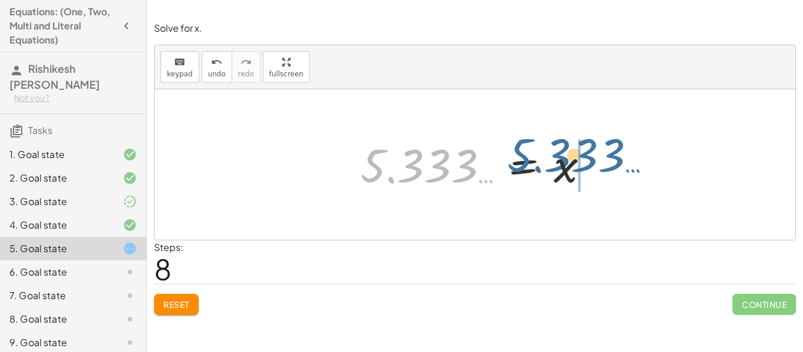
drag, startPoint x: 447, startPoint y: 152, endPoint x: 599, endPoint y: 146, distance: 152.4
click at [599, 146] on div at bounding box center [480, 165] width 250 height 58
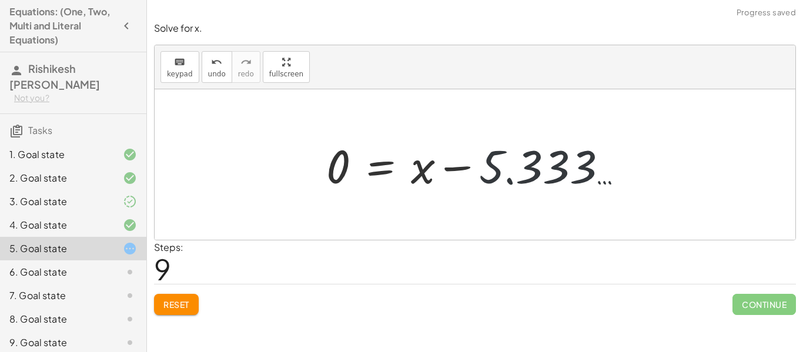
click at [569, 162] on div at bounding box center [478, 165] width 317 height 61
drag, startPoint x: 425, startPoint y: 175, endPoint x: 339, endPoint y: 173, distance: 86.4
click at [339, 173] on div at bounding box center [478, 165] width 317 height 61
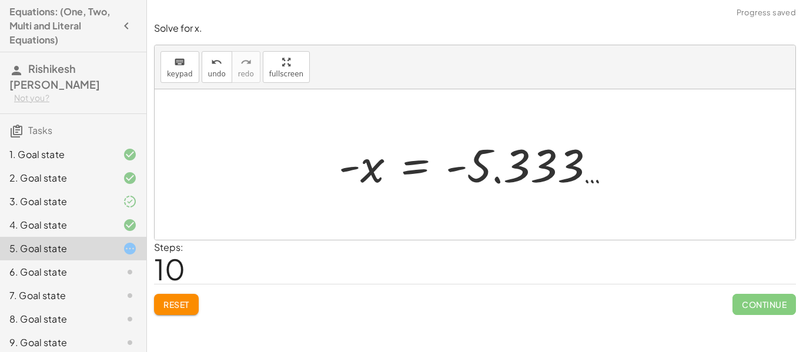
click at [410, 171] on div at bounding box center [479, 165] width 293 height 58
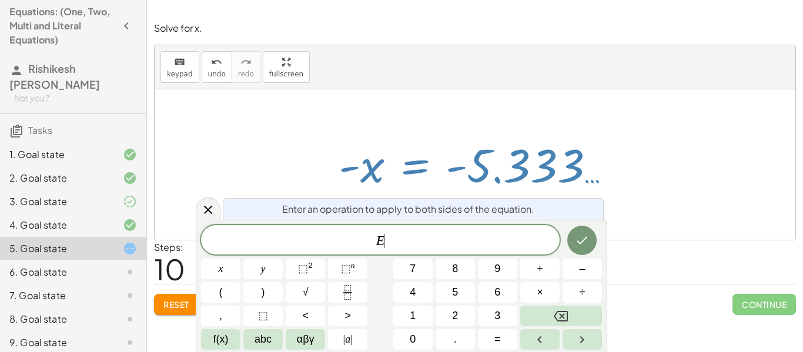
scroll to position [5, 0]
click at [585, 296] on span "÷" at bounding box center [583, 293] width 6 height 16
click at [586, 244] on icon "Done" at bounding box center [582, 240] width 14 height 14
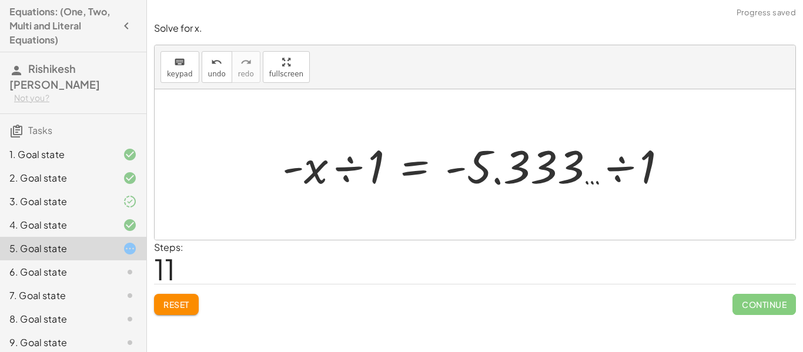
click at [623, 161] on div at bounding box center [479, 165] width 406 height 61
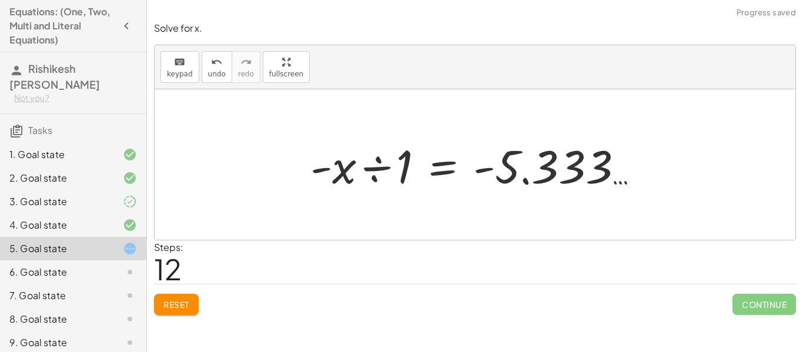
click at [377, 164] on div at bounding box center [480, 165] width 350 height 61
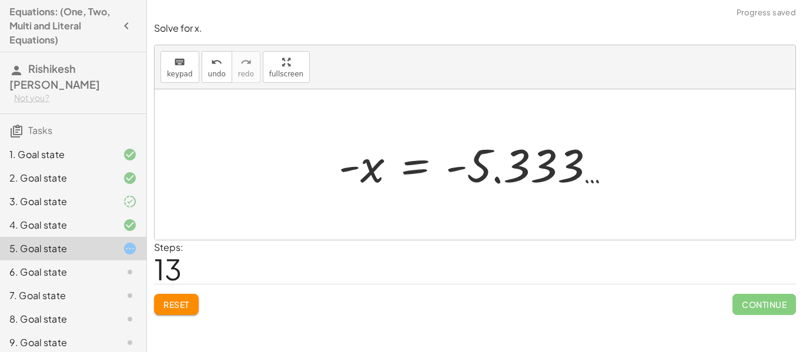
click at [353, 169] on div at bounding box center [479, 165] width 293 height 58
click at [412, 166] on div at bounding box center [479, 165] width 293 height 58
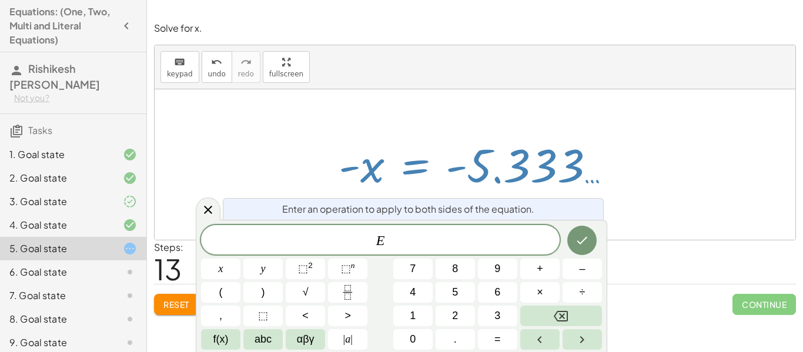
scroll to position [8, 0]
click at [553, 288] on button "×" at bounding box center [539, 292] width 39 height 21
click at [574, 275] on button "–" at bounding box center [582, 269] width 39 height 21
click at [422, 320] on button "1" at bounding box center [412, 316] width 39 height 21
click at [577, 239] on icon "Done" at bounding box center [582, 240] width 14 height 14
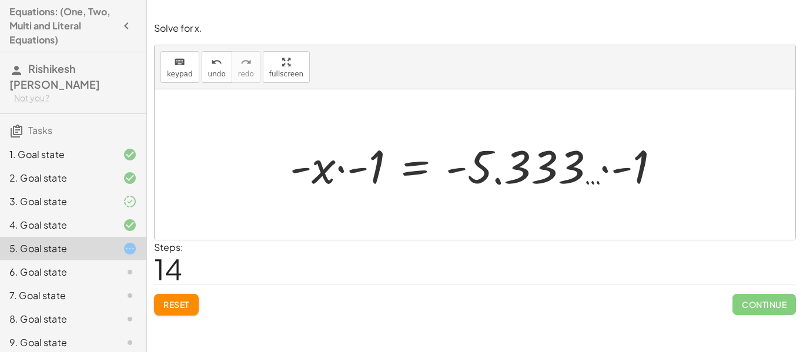
click at [343, 168] on div at bounding box center [480, 165] width 392 height 61
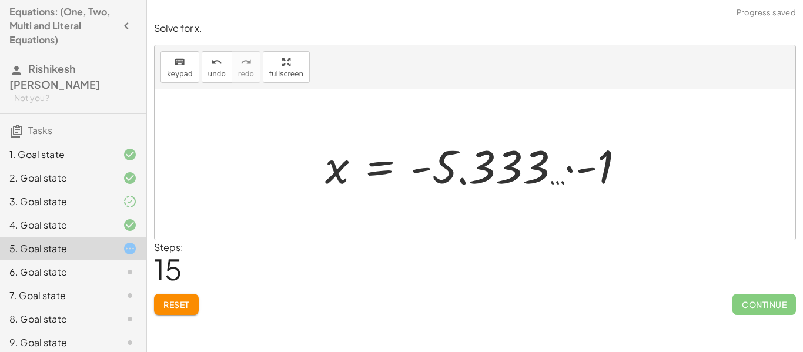
click at [568, 169] on div at bounding box center [479, 165] width 321 height 61
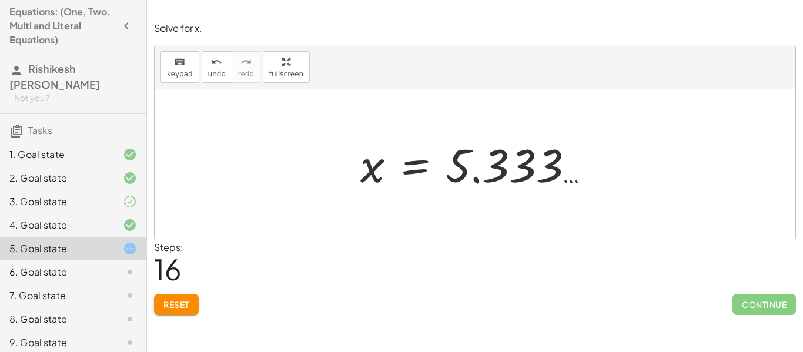
click at [470, 174] on div at bounding box center [480, 165] width 250 height 58
click at [750, 312] on div "Solve for x. keyboard keypad undo undo redo redo fullscreen Undo the last actio…" at bounding box center [475, 168] width 656 height 307
click at [353, 228] on div at bounding box center [475, 164] width 641 height 151
click at [220, 72] on span "undo" at bounding box center [217, 74] width 18 height 8
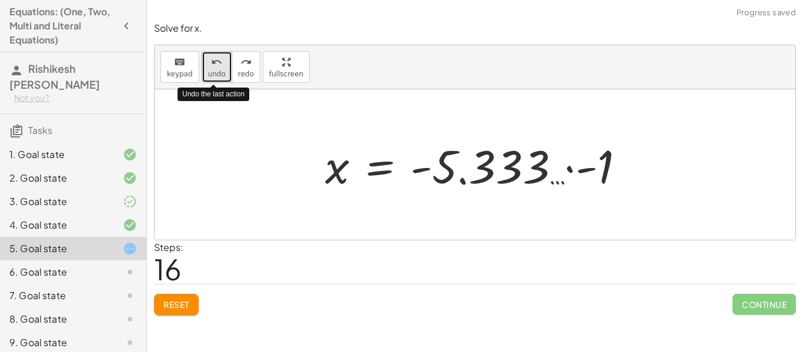
click at [220, 72] on span "undo" at bounding box center [217, 74] width 18 height 8
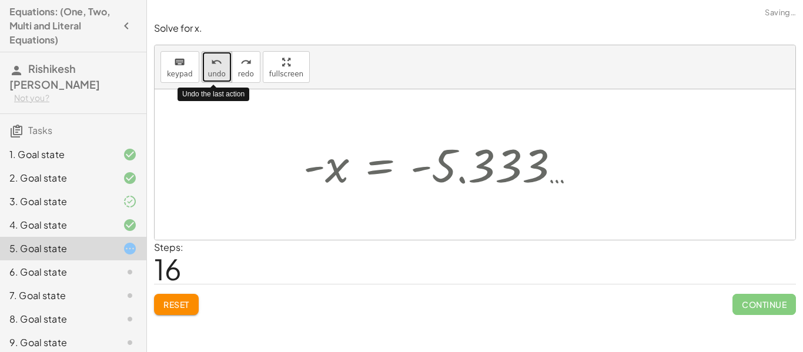
click at [220, 72] on span "undo" at bounding box center [217, 74] width 18 height 8
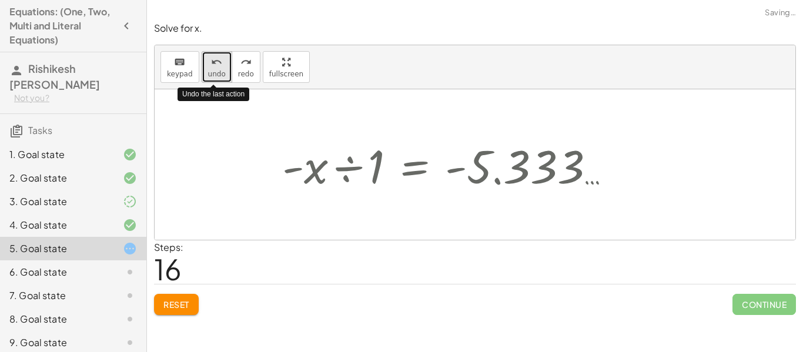
click at [220, 72] on span "undo" at bounding box center [217, 74] width 18 height 8
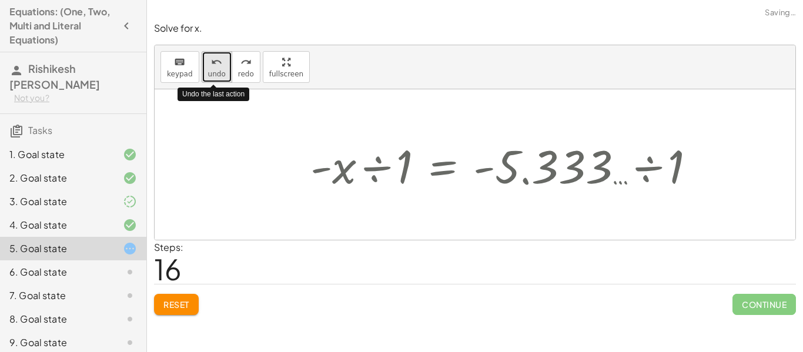
click at [221, 72] on span "undo" at bounding box center [217, 74] width 18 height 8
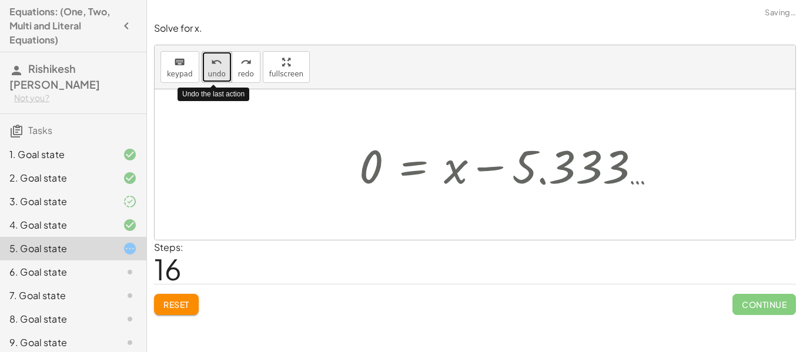
click at [221, 72] on span "undo" at bounding box center [217, 74] width 18 height 8
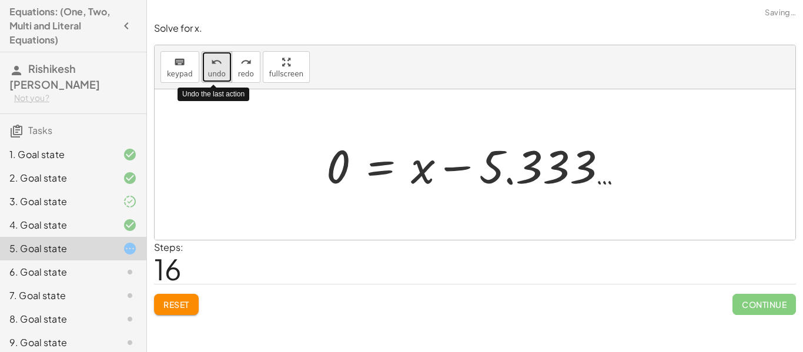
click at [221, 72] on span "undo" at bounding box center [217, 74] width 18 height 8
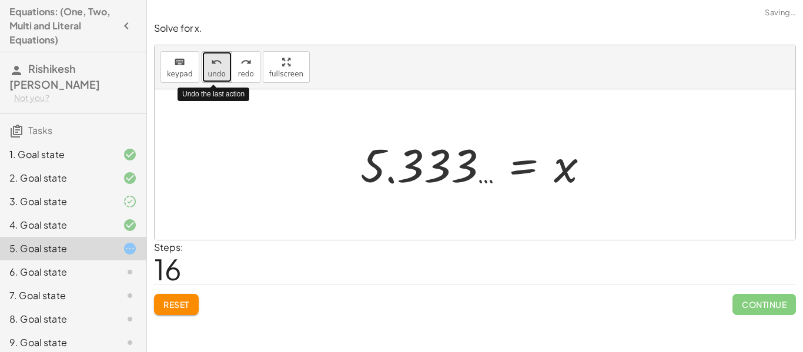
click at [221, 72] on span "undo" at bounding box center [217, 74] width 18 height 8
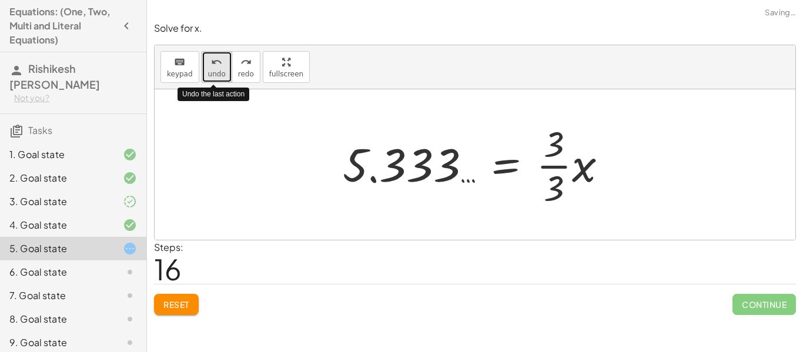
click at [221, 72] on span "undo" at bounding box center [217, 74] width 18 height 8
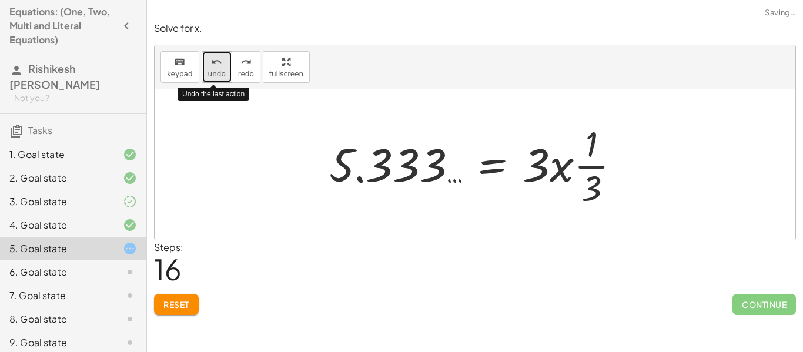
click at [221, 72] on span "undo" at bounding box center [217, 74] width 18 height 8
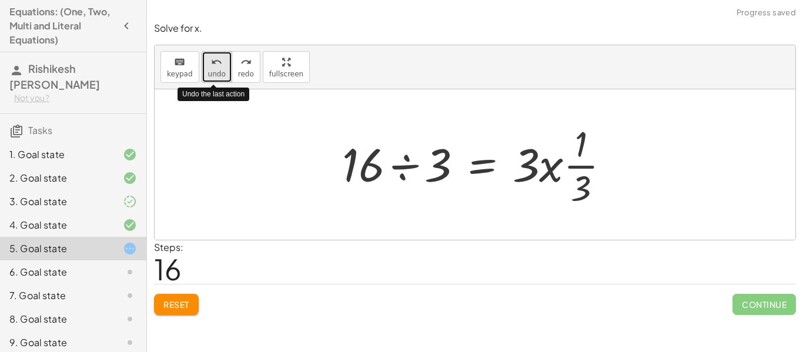
click at [221, 72] on span "undo" at bounding box center [217, 74] width 18 height 8
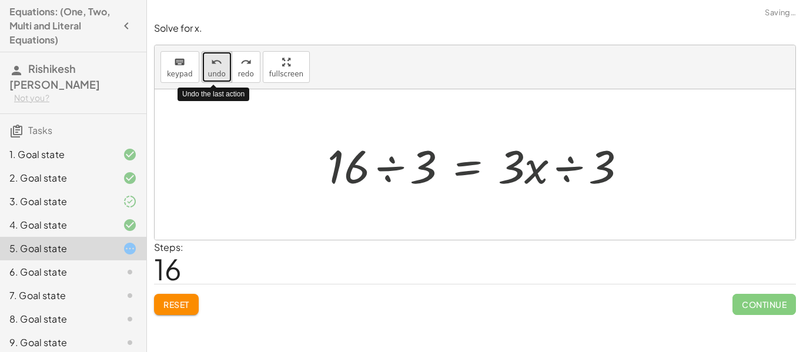
click at [221, 72] on span "undo" at bounding box center [217, 74] width 18 height 8
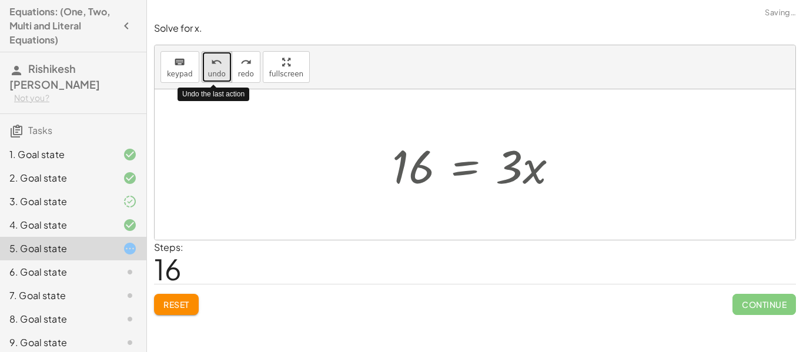
click at [221, 72] on span "undo" at bounding box center [217, 74] width 18 height 8
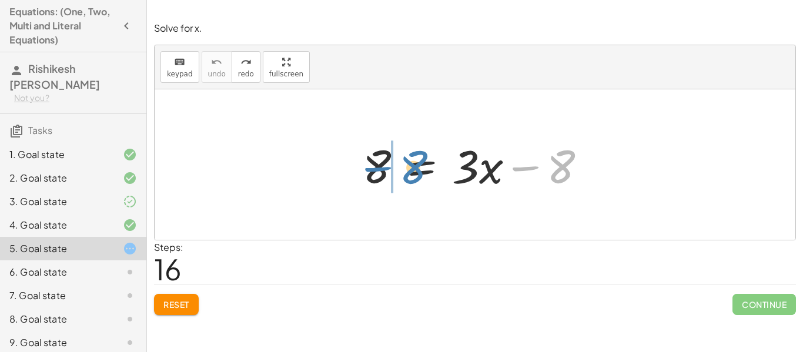
drag, startPoint x: 529, startPoint y: 168, endPoint x: 379, endPoint y: 168, distance: 149.9
click at [379, 168] on div at bounding box center [479, 165] width 245 height 61
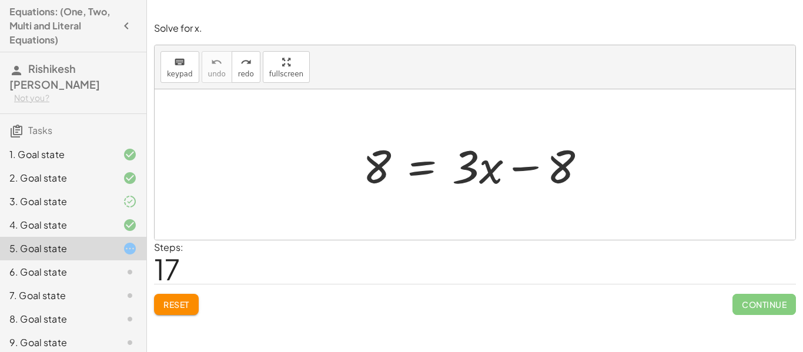
click at [420, 169] on div at bounding box center [479, 165] width 245 height 61
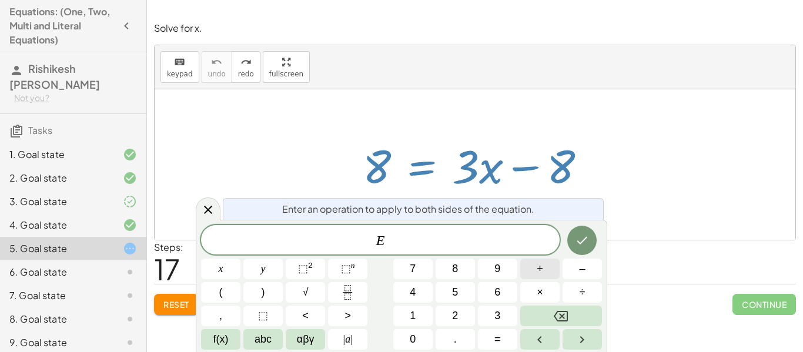
click at [523, 262] on button "+" at bounding box center [539, 269] width 39 height 21
click at [450, 279] on button "8" at bounding box center [455, 269] width 39 height 21
click at [606, 186] on div at bounding box center [475, 164] width 641 height 151
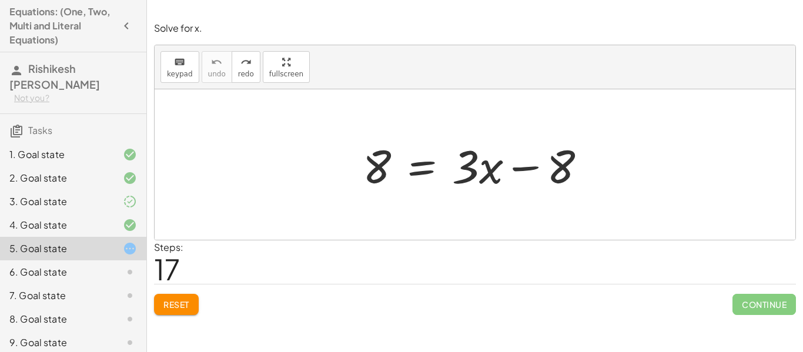
click at [413, 169] on div at bounding box center [479, 165] width 245 height 61
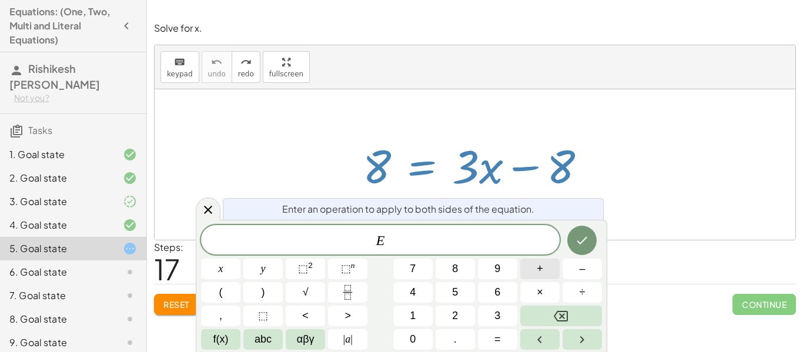
click at [544, 275] on button "+" at bounding box center [539, 269] width 39 height 21
click at [586, 239] on icon "Done" at bounding box center [582, 240] width 14 height 14
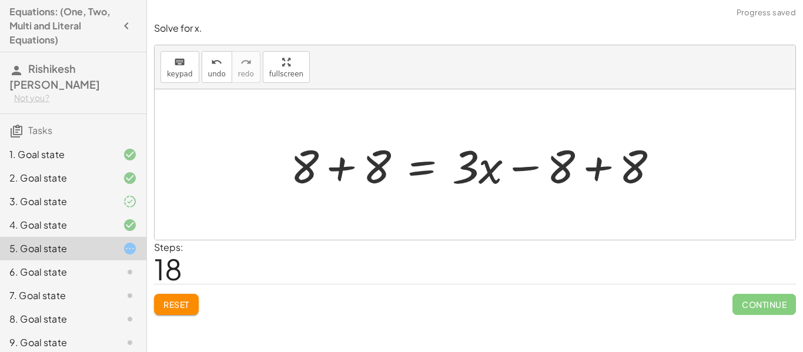
click at [597, 169] on div at bounding box center [479, 165] width 389 height 61
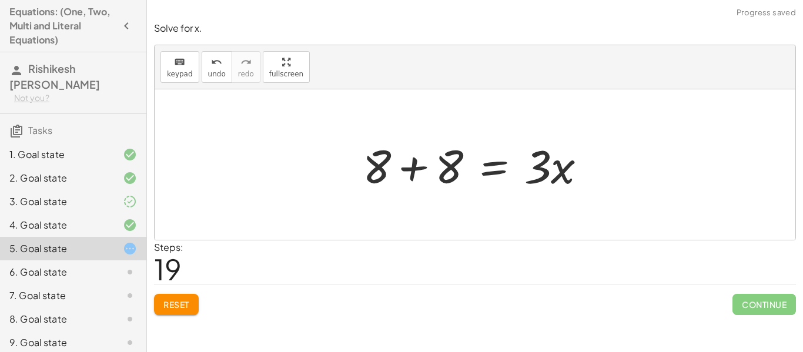
click at [416, 162] on div at bounding box center [479, 165] width 245 height 61
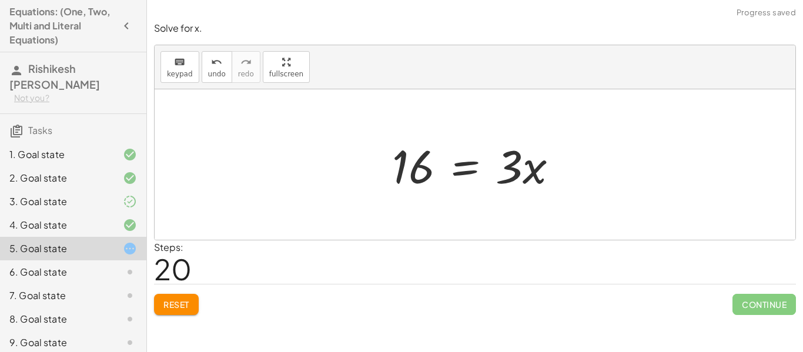
click at [469, 169] on div at bounding box center [479, 165] width 187 height 61
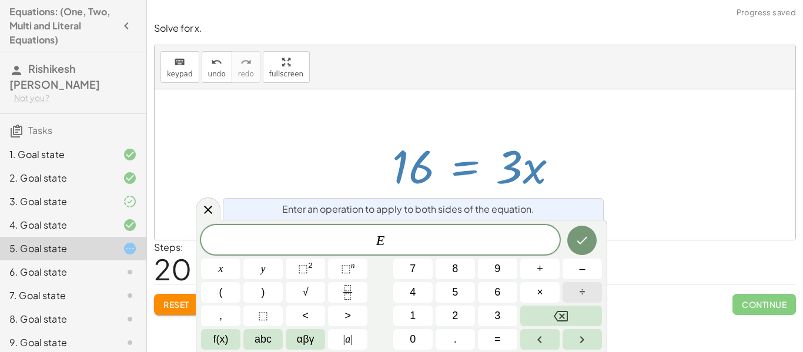
click at [569, 290] on button "÷" at bounding box center [582, 292] width 39 height 21
click at [497, 310] on span "3" at bounding box center [497, 316] width 6 height 16
click at [593, 238] on button "Done" at bounding box center [581, 240] width 29 height 29
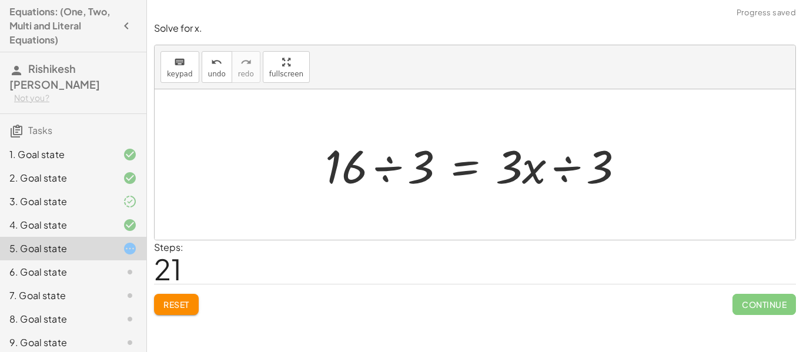
click at [566, 172] on div at bounding box center [479, 165] width 320 height 61
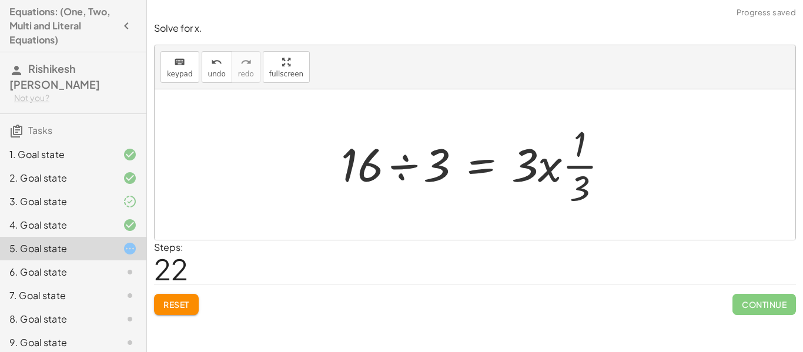
click at [400, 167] on div at bounding box center [479, 164] width 289 height 91
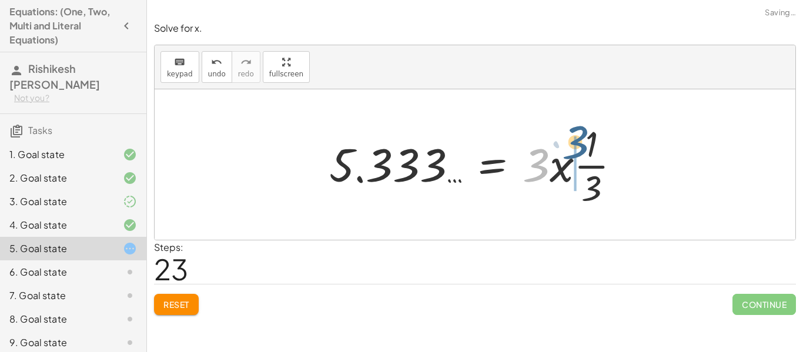
drag, startPoint x: 539, startPoint y: 157, endPoint x: 578, endPoint y: 133, distance: 45.9
click at [578, 133] on div at bounding box center [479, 164] width 313 height 91
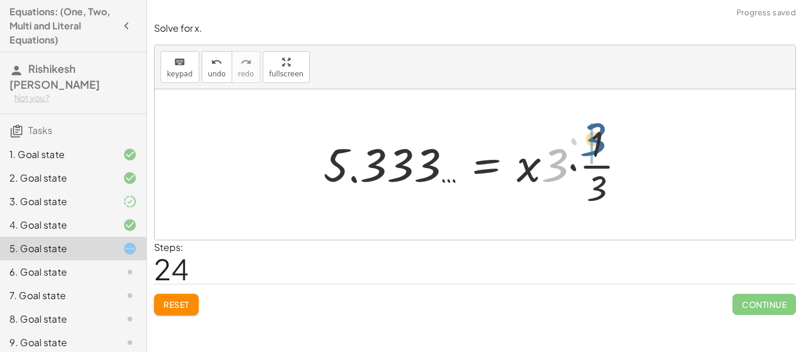
drag, startPoint x: 557, startPoint y: 175, endPoint x: 596, endPoint y: 149, distance: 47.1
click at [596, 149] on div at bounding box center [478, 164] width 323 height 91
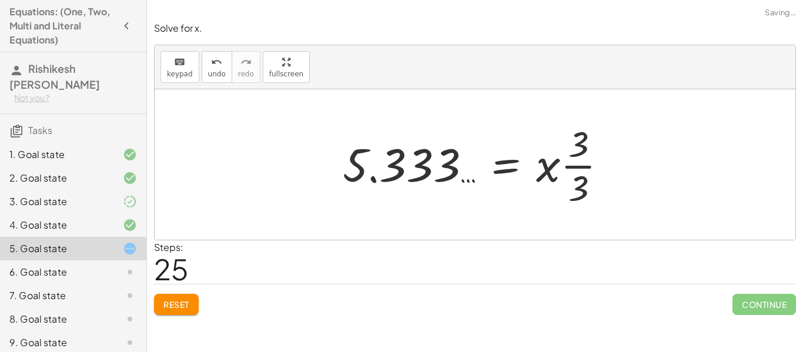
click at [576, 169] on div at bounding box center [480, 164] width 286 height 91
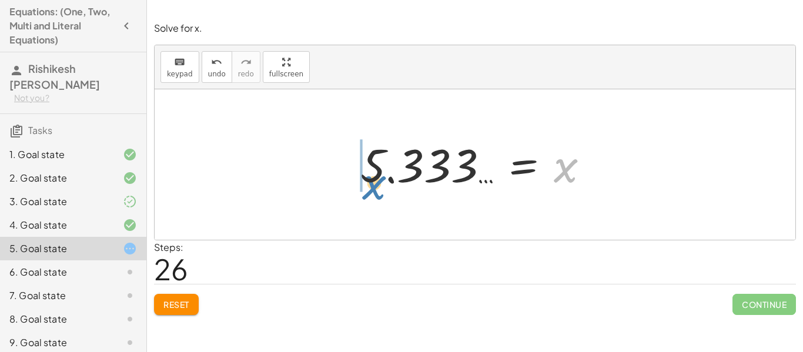
drag, startPoint x: 567, startPoint y: 180, endPoint x: 375, endPoint y: 197, distance: 192.4
click at [375, 197] on div "8 = + · 3 · x − 8 + 8 + 8 = + · 3 · x − 8 + 8 + 8 + 8 = + · 3 · x + 0 + 8 + 8 =…" at bounding box center [475, 164] width 641 height 151
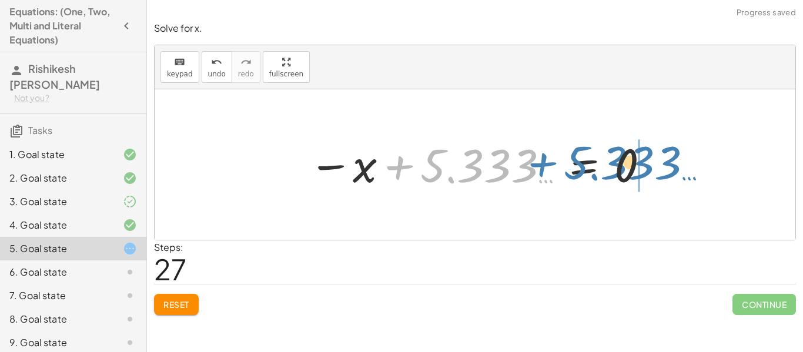
drag, startPoint x: 429, startPoint y: 167, endPoint x: 571, endPoint y: 163, distance: 142.9
click at [571, 163] on div at bounding box center [480, 165] width 354 height 58
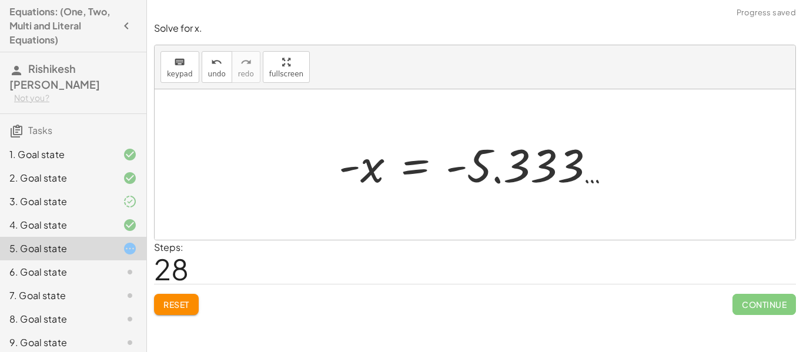
click at [412, 167] on div at bounding box center [479, 165] width 293 height 58
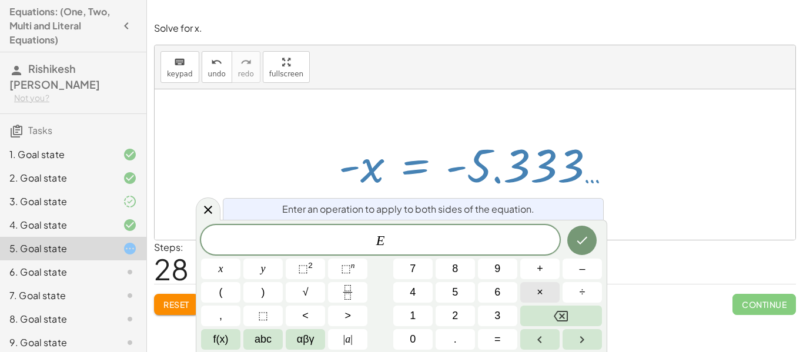
click at [538, 292] on span "×" at bounding box center [540, 293] width 6 height 16
click at [576, 233] on icon "Done" at bounding box center [582, 240] width 14 height 14
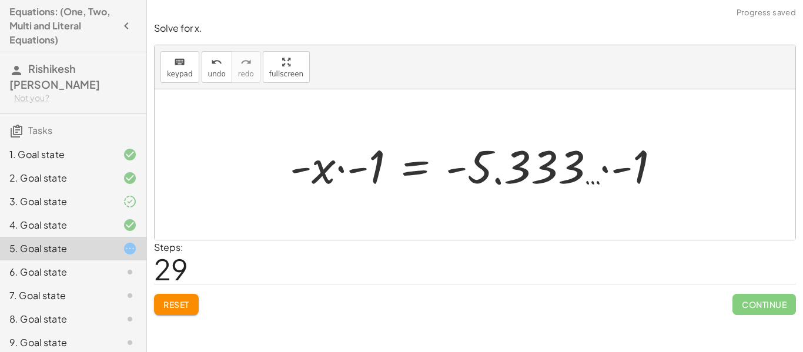
click at [341, 168] on div at bounding box center [480, 165] width 392 height 61
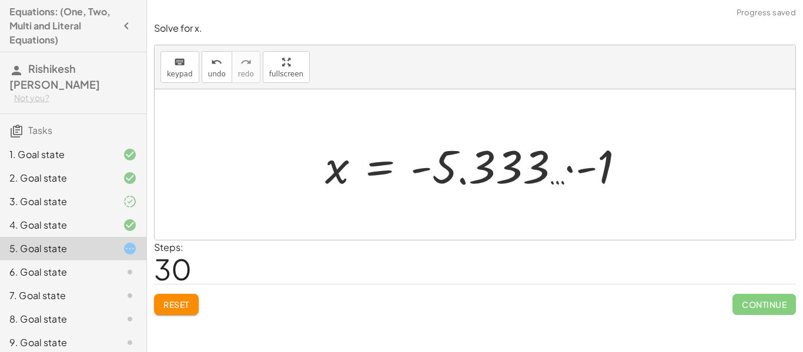
click at [574, 171] on div at bounding box center [479, 165] width 321 height 61
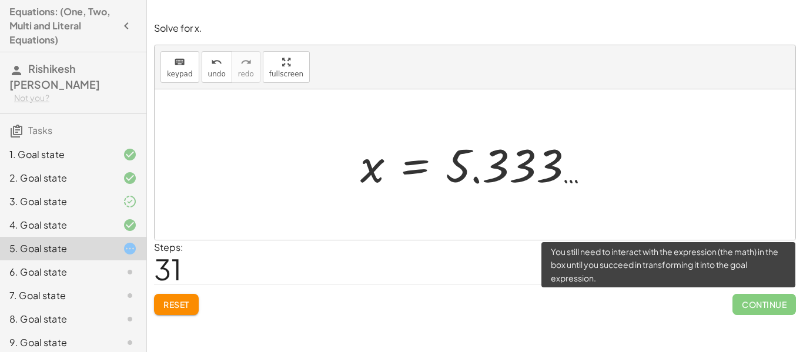
click at [768, 302] on span "Continue" at bounding box center [764, 304] width 63 height 21
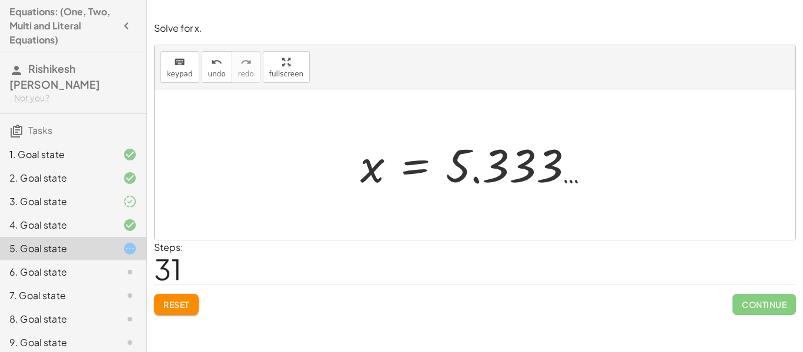
click at [482, 178] on div at bounding box center [480, 165] width 250 height 58
click at [515, 170] on div at bounding box center [480, 165] width 250 height 58
click at [213, 71] on span "undo" at bounding box center [217, 74] width 18 height 8
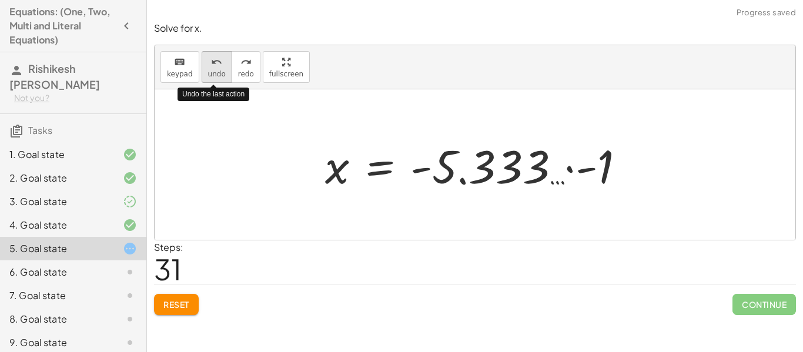
click at [213, 71] on span "undo" at bounding box center [217, 74] width 18 height 8
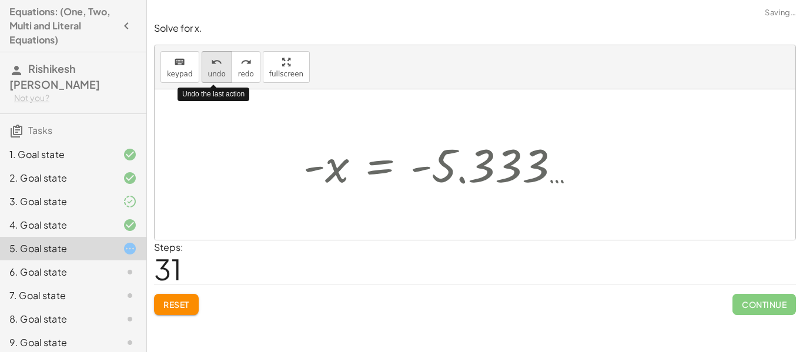
click at [213, 70] on span "undo" at bounding box center [217, 74] width 18 height 8
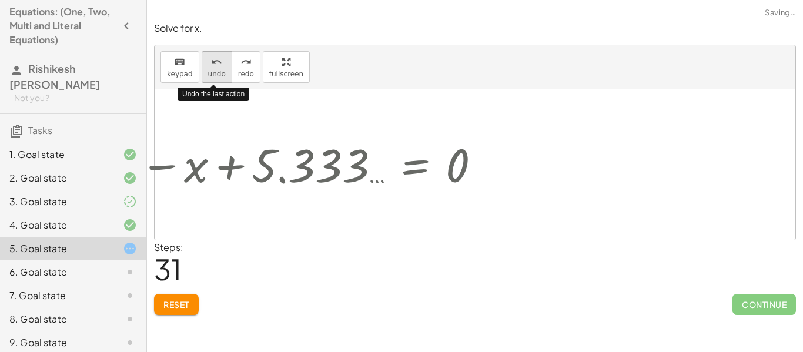
click at [213, 70] on span "undo" at bounding box center [217, 74] width 18 height 8
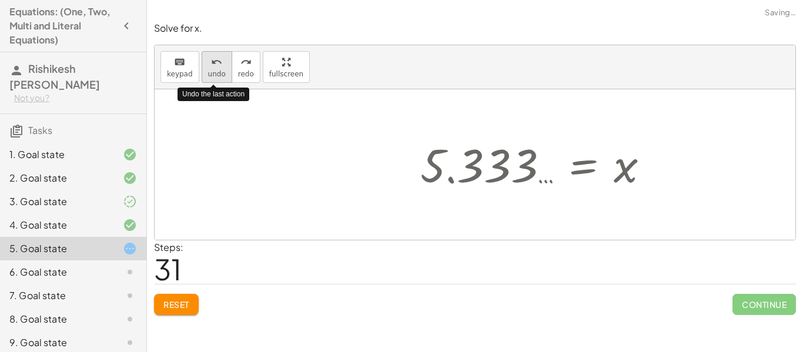
click at [213, 70] on span "undo" at bounding box center [217, 74] width 18 height 8
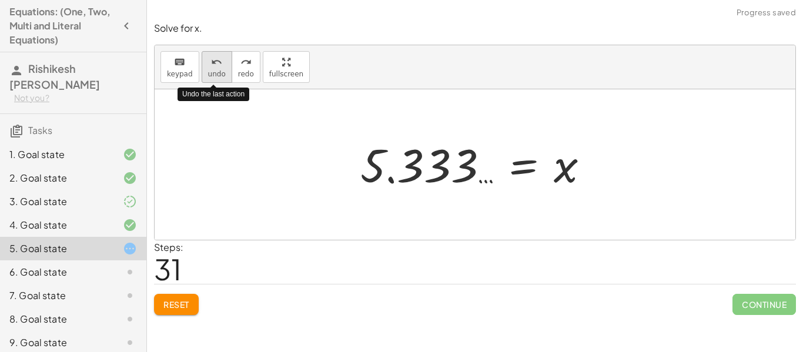
click at [213, 70] on span "undo" at bounding box center [217, 74] width 18 height 8
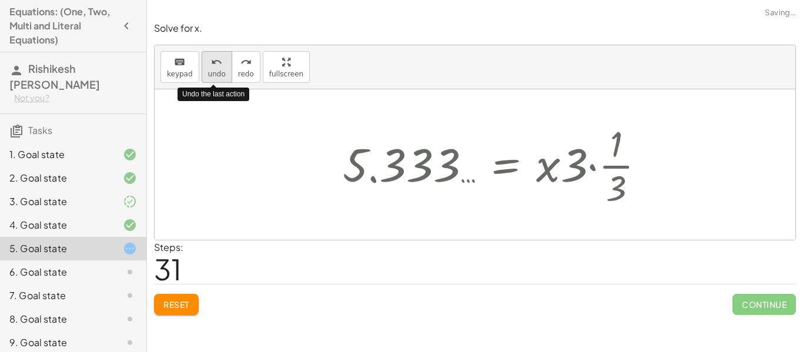
click at [213, 70] on span "undo" at bounding box center [217, 74] width 18 height 8
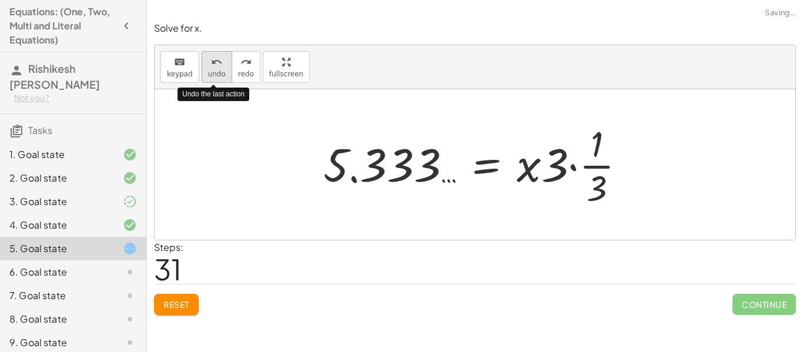
click at [213, 70] on span "undo" at bounding box center [217, 74] width 18 height 8
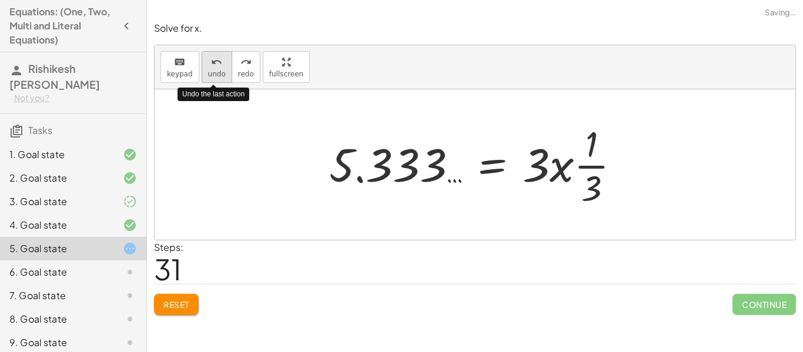
click at [213, 70] on span "undo" at bounding box center [217, 74] width 18 height 8
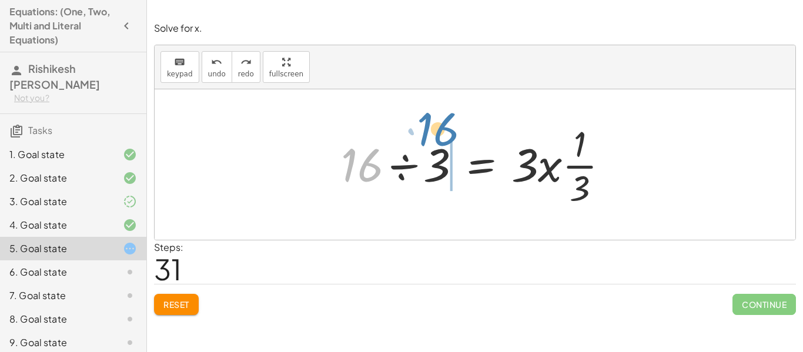
drag, startPoint x: 356, startPoint y: 158, endPoint x: 379, endPoint y: 123, distance: 41.3
click at [379, 123] on div at bounding box center [479, 164] width 289 height 91
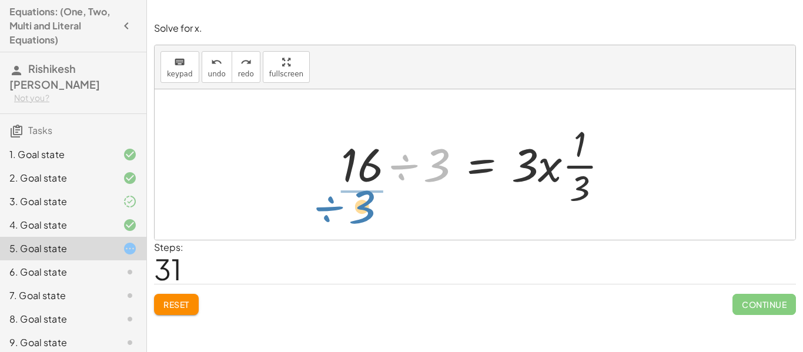
drag, startPoint x: 436, startPoint y: 157, endPoint x: 362, endPoint y: 199, distance: 85.5
click at [362, 199] on div at bounding box center [479, 164] width 289 height 91
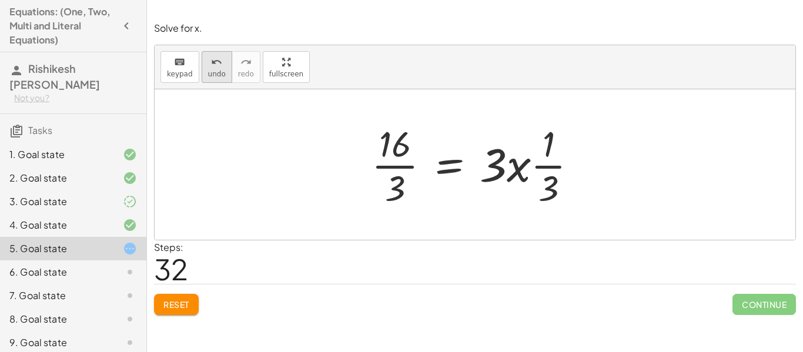
click at [214, 57] on icon "undo" at bounding box center [216, 62] width 11 height 14
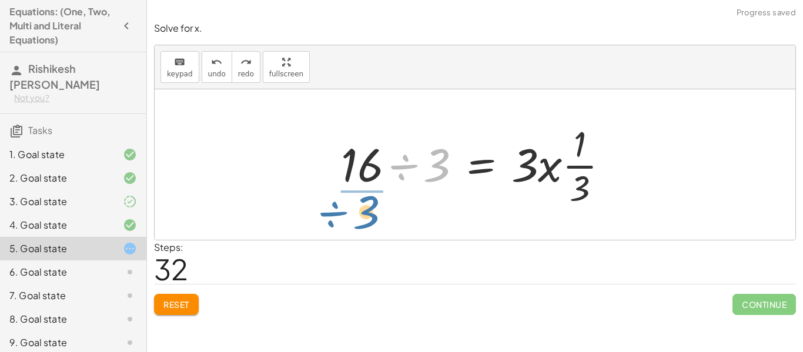
drag, startPoint x: 444, startPoint y: 169, endPoint x: 375, endPoint y: 215, distance: 83.7
click at [375, 215] on div "8 = + · 3 · x − 8 + 8 + 8 = + · 3 · x − 8 + 8 + 8 + 8 = + · 3 · x + 0 + 8 + 8 =…" at bounding box center [475, 164] width 641 height 151
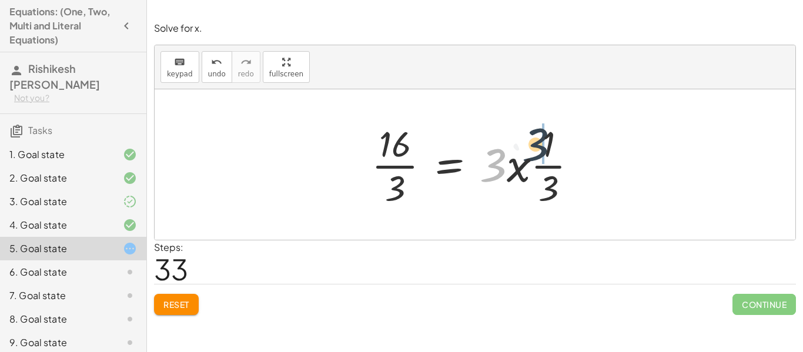
drag, startPoint x: 486, startPoint y: 164, endPoint x: 536, endPoint y: 143, distance: 54.3
click at [536, 143] on div at bounding box center [479, 164] width 227 height 91
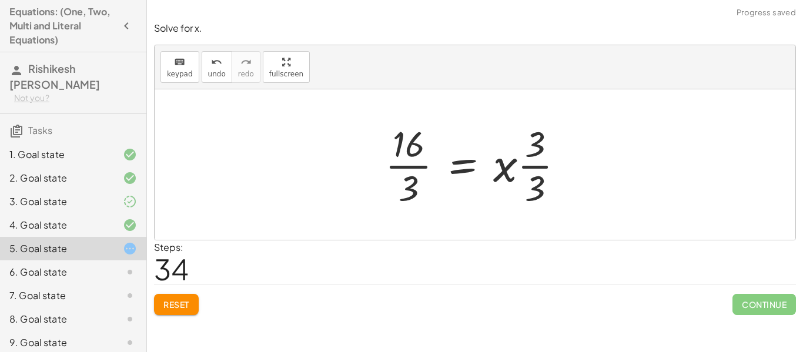
click at [530, 167] on div at bounding box center [479, 164] width 200 height 91
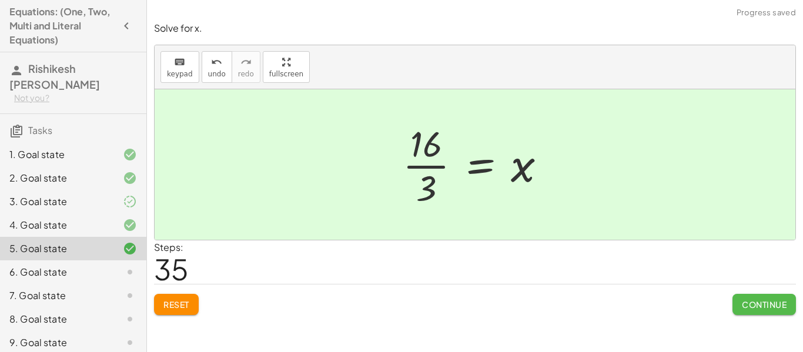
click at [774, 303] on span "Continue" at bounding box center [764, 304] width 45 height 11
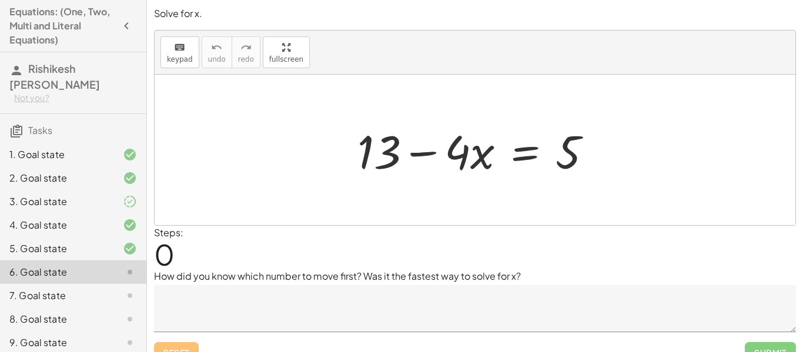
click at [585, 305] on textarea at bounding box center [475, 308] width 642 height 47
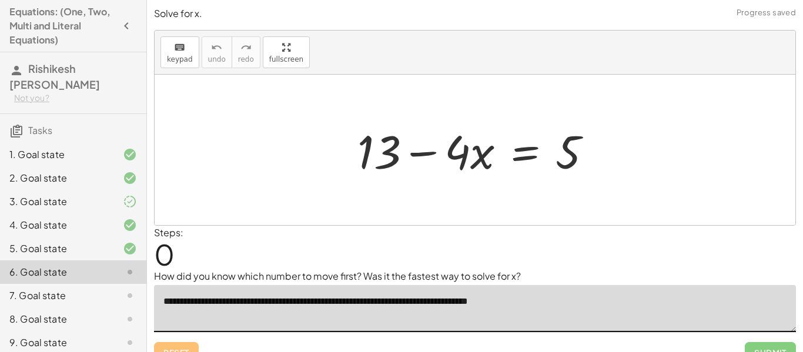
click at [509, 305] on textarea "**********" at bounding box center [475, 308] width 642 height 47
click at [551, 301] on textarea "**********" at bounding box center [475, 308] width 642 height 47
click at [542, 303] on textarea "**********" at bounding box center [475, 308] width 642 height 47
click at [566, 301] on textarea "**********" at bounding box center [475, 308] width 642 height 47
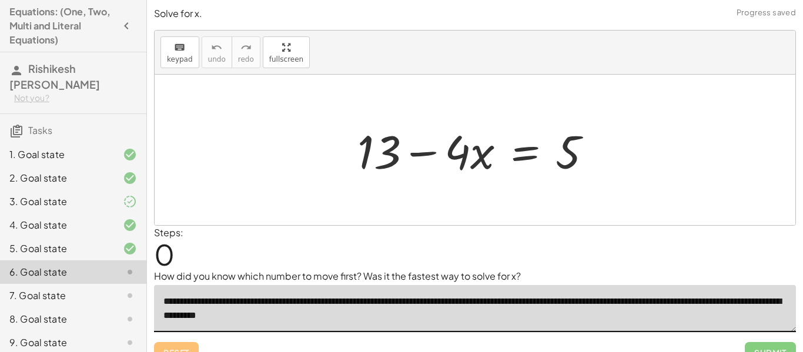
click at [303, 316] on textarea "**********" at bounding box center [475, 308] width 642 height 47
click at [301, 316] on textarea "**********" at bounding box center [475, 308] width 642 height 47
click at [352, 320] on textarea "**********" at bounding box center [475, 308] width 642 height 47
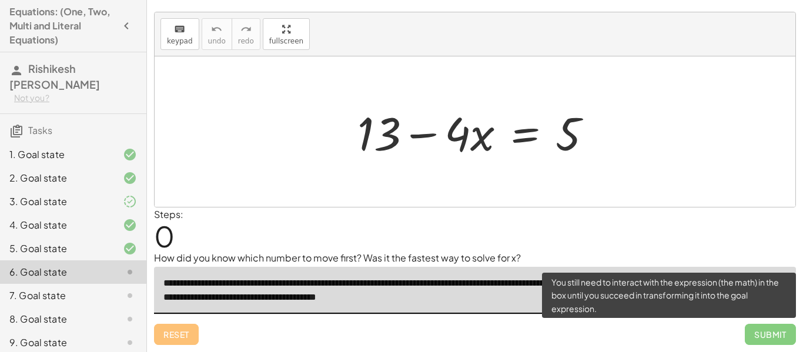
click at [778, 336] on span "Submit" at bounding box center [770, 334] width 51 height 21
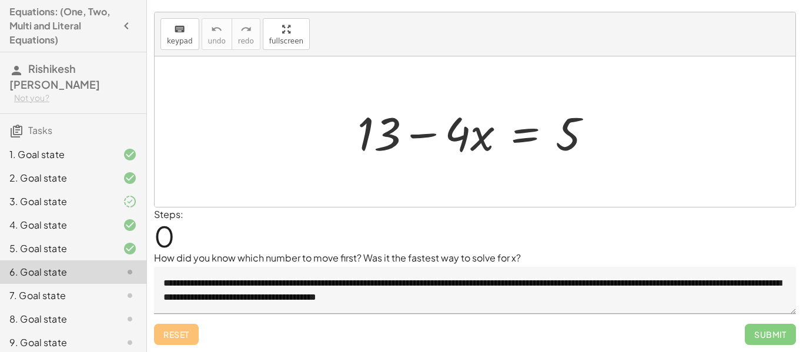
click at [490, 297] on textarea "**********" at bounding box center [475, 290] width 642 height 47
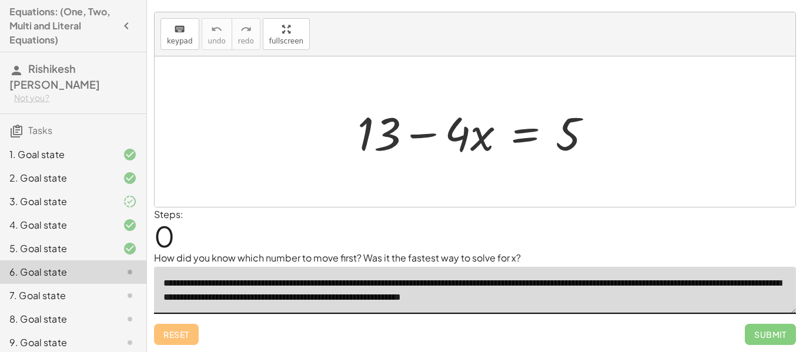
click at [494, 302] on textarea "**********" at bounding box center [475, 290] width 642 height 47
click at [549, 300] on textarea "**********" at bounding box center [475, 290] width 642 height 47
click at [549, 294] on textarea "**********" at bounding box center [475, 290] width 642 height 47
click at [548, 297] on textarea "**********" at bounding box center [475, 290] width 642 height 47
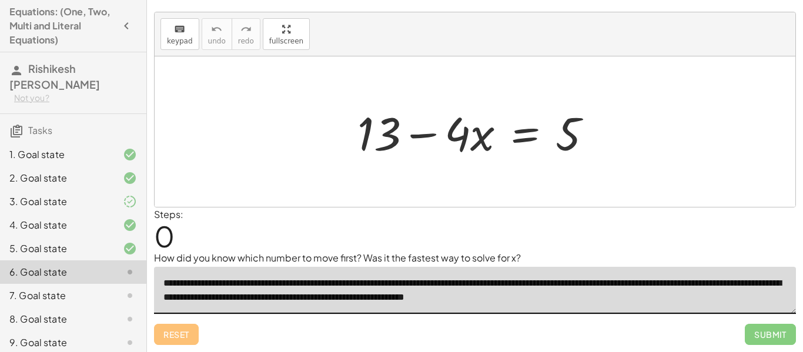
click at [533, 137] on div at bounding box center [480, 132] width 256 height 61
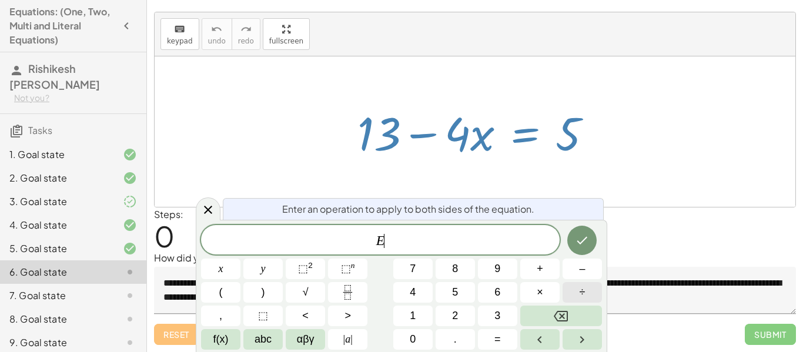
click at [576, 293] on button "÷" at bounding box center [582, 292] width 39 height 21
click at [569, 265] on button "–" at bounding box center [582, 269] width 39 height 21
click at [421, 284] on button "4" at bounding box center [412, 292] width 39 height 21
click at [584, 237] on icon "Done" at bounding box center [582, 240] width 14 height 14
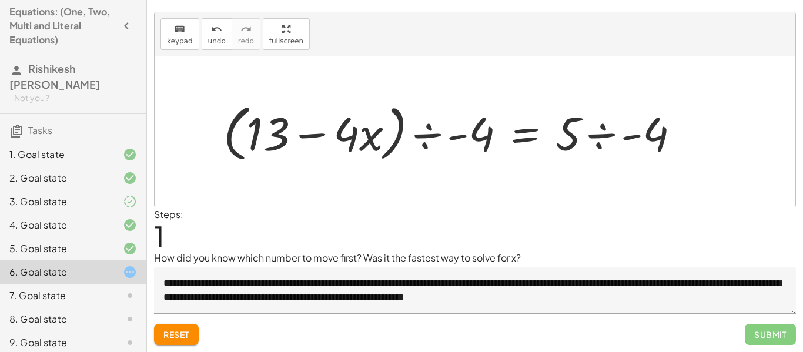
click at [401, 130] on div at bounding box center [456, 132] width 477 height 68
click at [423, 134] on div at bounding box center [456, 132] width 477 height 68
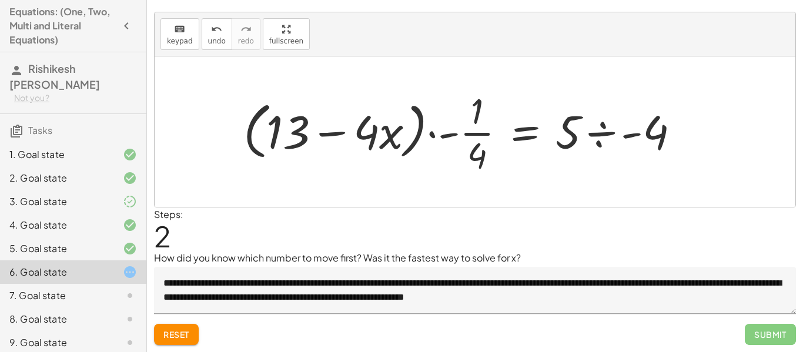
click at [431, 135] on div at bounding box center [466, 131] width 457 height 91
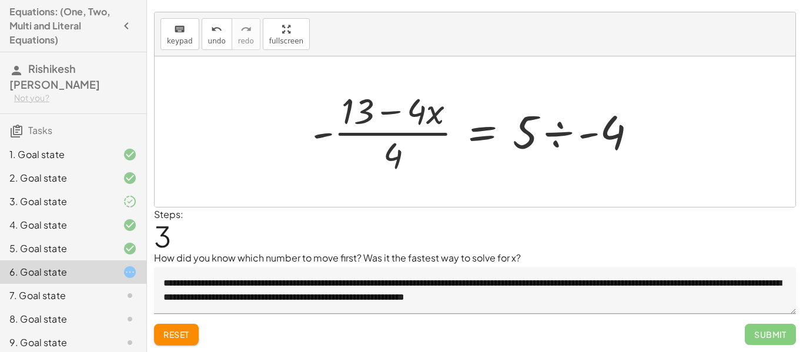
click at [392, 115] on div at bounding box center [479, 131] width 346 height 91
click at [379, 133] on div at bounding box center [479, 131] width 346 height 91
click at [400, 132] on div at bounding box center [479, 131] width 346 height 91
click at [567, 132] on div at bounding box center [479, 131] width 346 height 91
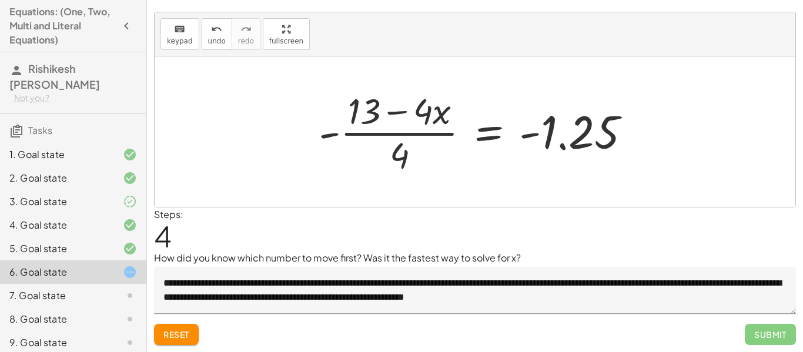
click at [486, 138] on div at bounding box center [479, 131] width 333 height 91
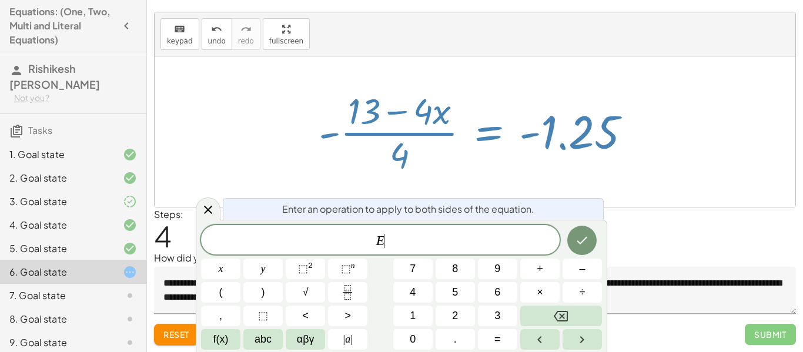
scroll to position [13, 0]
click at [551, 290] on button "×" at bounding box center [539, 292] width 39 height 21
click at [420, 301] on button "4" at bounding box center [412, 292] width 39 height 21
click at [579, 236] on icon "Done" at bounding box center [582, 240] width 14 height 14
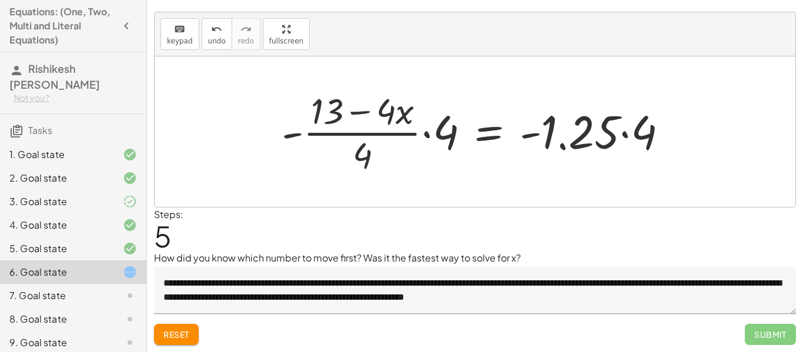
click at [423, 133] on div at bounding box center [479, 131] width 407 height 91
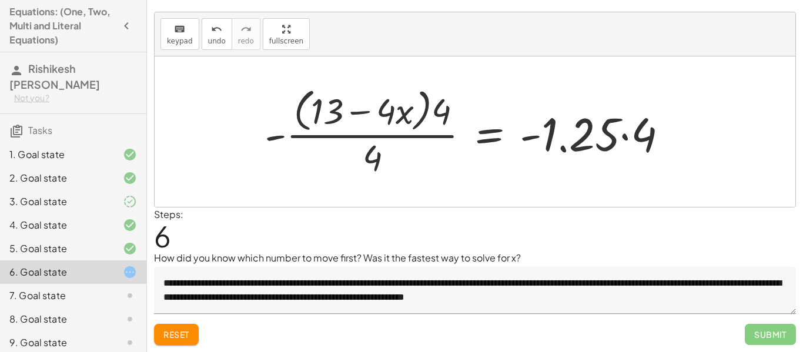
click at [447, 105] on div at bounding box center [471, 131] width 424 height 96
click at [427, 106] on div at bounding box center [471, 131] width 424 height 96
click at [215, 41] on span "undo" at bounding box center [217, 41] width 18 height 8
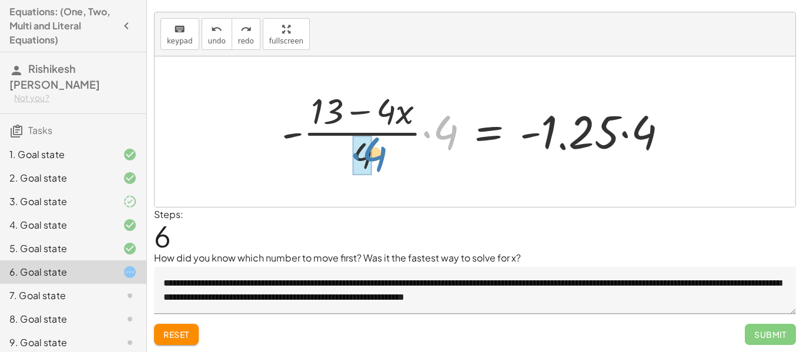
drag, startPoint x: 449, startPoint y: 138, endPoint x: 377, endPoint y: 159, distance: 74.2
click at [377, 159] on div at bounding box center [479, 131] width 407 height 91
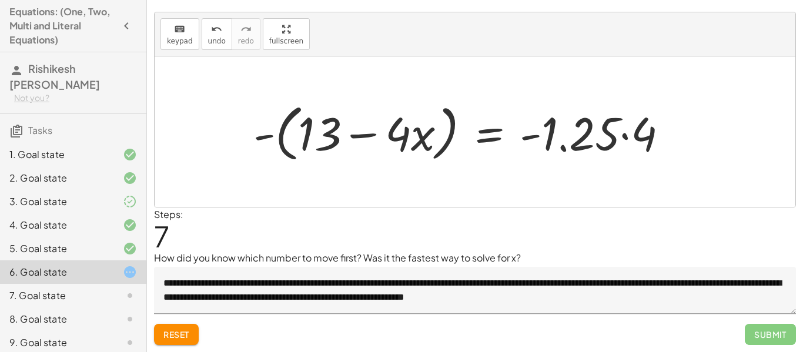
click at [624, 138] on div at bounding box center [466, 132] width 436 height 68
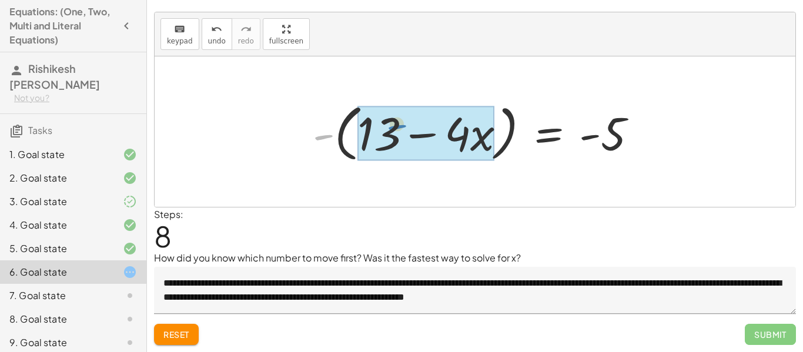
drag, startPoint x: 322, startPoint y: 138, endPoint x: 389, endPoint y: 132, distance: 67.3
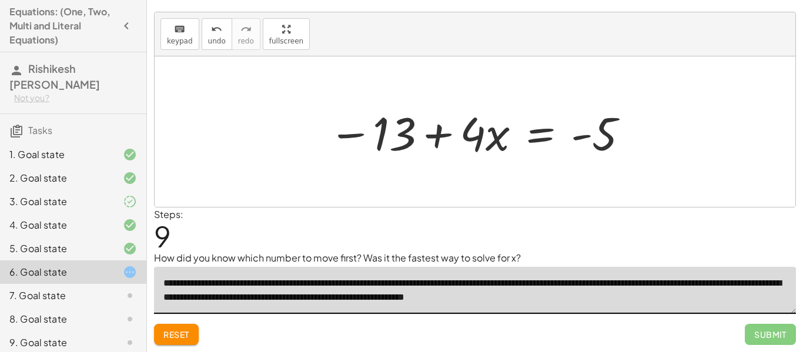
click at [614, 298] on textarea "**********" at bounding box center [475, 290] width 642 height 47
click at [643, 297] on textarea "**********" at bounding box center [475, 290] width 642 height 47
click at [735, 300] on textarea "**********" at bounding box center [475, 290] width 642 height 47
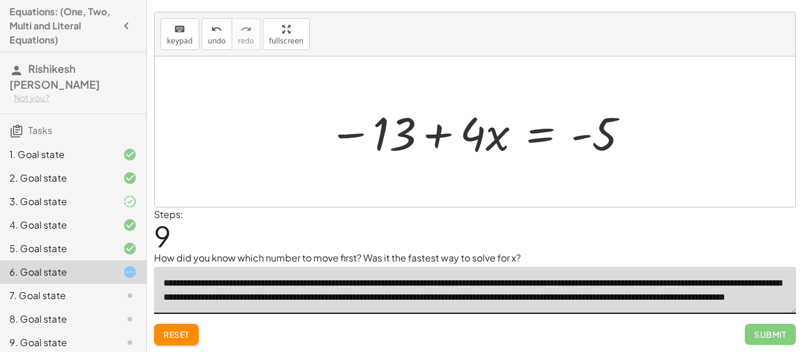
click at [694, 295] on textarea "**********" at bounding box center [475, 290] width 642 height 47
click at [666, 293] on textarea "**********" at bounding box center [475, 290] width 642 height 47
click at [410, 305] on textarea "**********" at bounding box center [475, 290] width 642 height 47
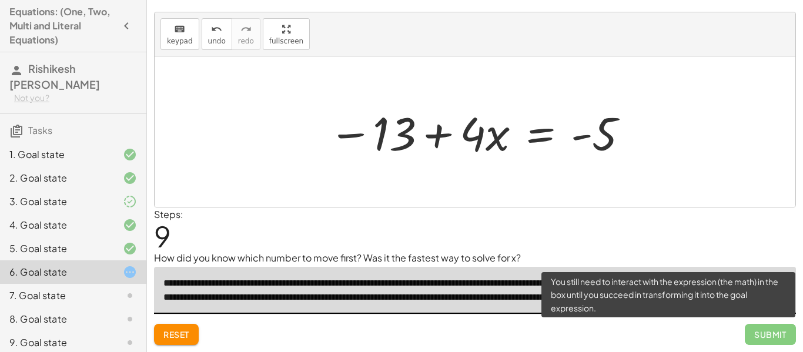
type textarea "**********"
click at [786, 335] on span "Submit" at bounding box center [770, 334] width 51 height 21
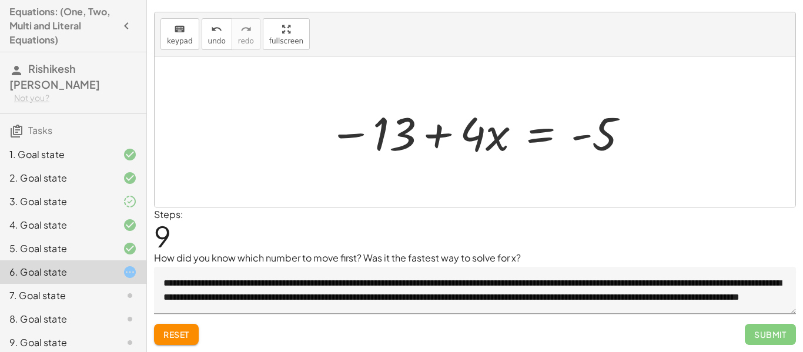
click at [536, 134] on div at bounding box center [479, 132] width 313 height 61
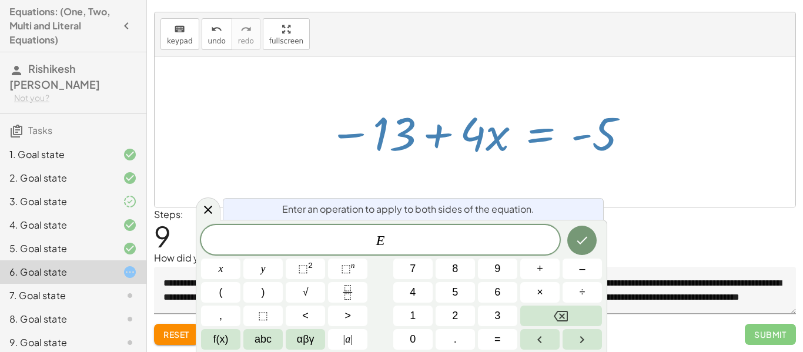
click at [699, 222] on div "Steps: 9" at bounding box center [475, 230] width 642 height 44
click at [655, 190] on div at bounding box center [475, 131] width 641 height 151
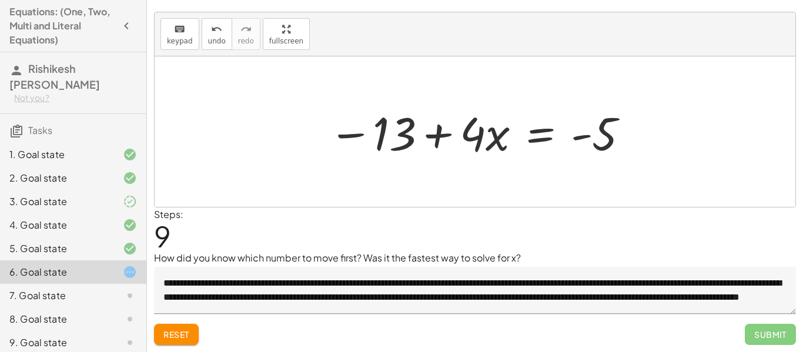
click at [190, 343] on button "Reset" at bounding box center [176, 334] width 45 height 21
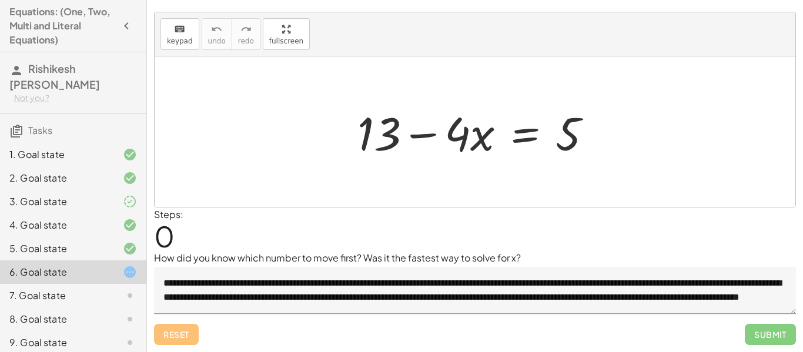
click at [530, 136] on div at bounding box center [480, 132] width 256 height 61
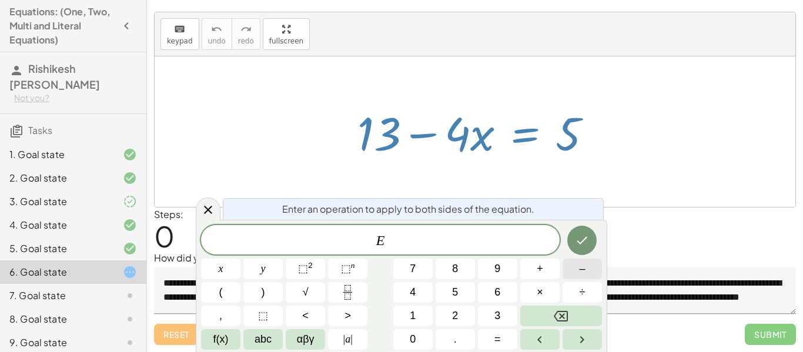
click at [590, 266] on button "–" at bounding box center [582, 269] width 39 height 21
click at [585, 242] on icon "Done" at bounding box center [582, 240] width 14 height 14
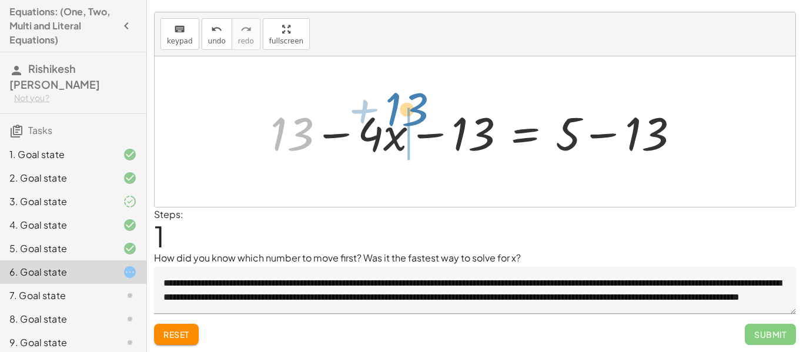
drag, startPoint x: 282, startPoint y: 129, endPoint x: 397, endPoint y: 108, distance: 117.2
click at [397, 108] on div at bounding box center [480, 132] width 430 height 61
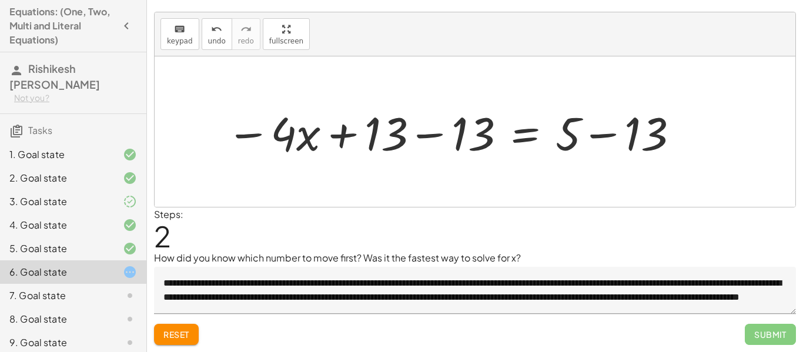
click at [433, 133] on div at bounding box center [453, 132] width 466 height 61
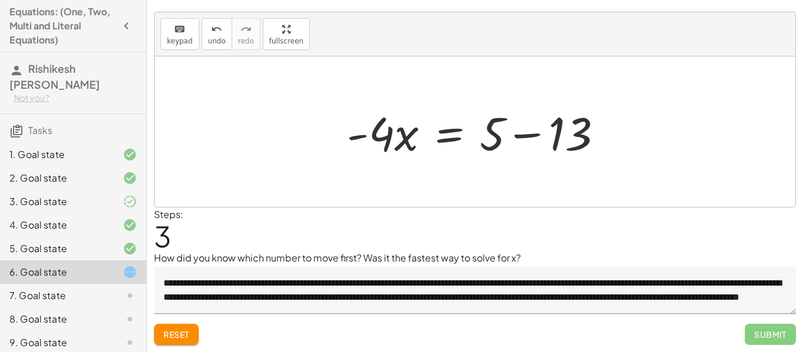
click at [534, 133] on div at bounding box center [480, 132] width 278 height 61
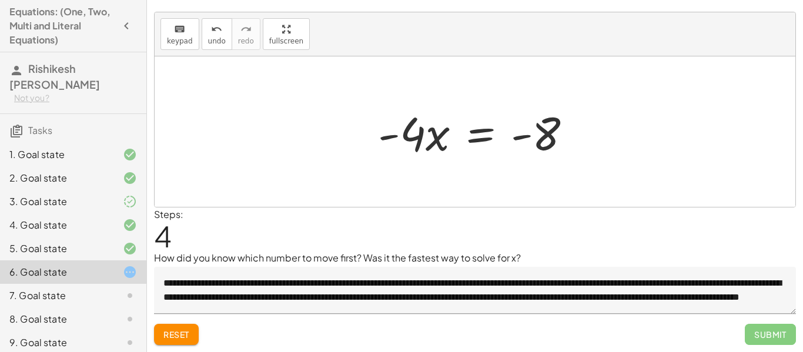
click at [482, 135] on div at bounding box center [479, 132] width 215 height 61
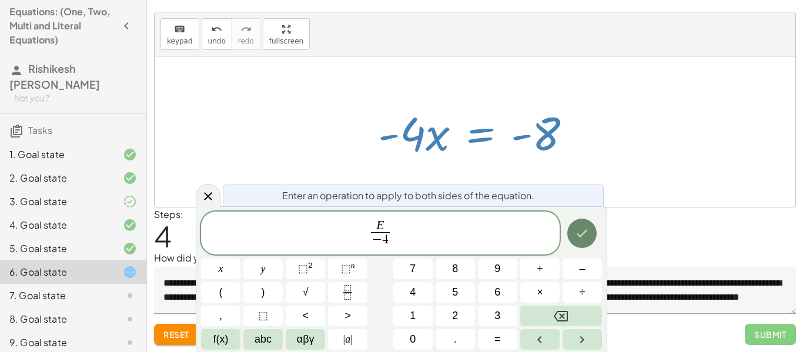
click at [576, 232] on icon "Done" at bounding box center [582, 233] width 14 height 14
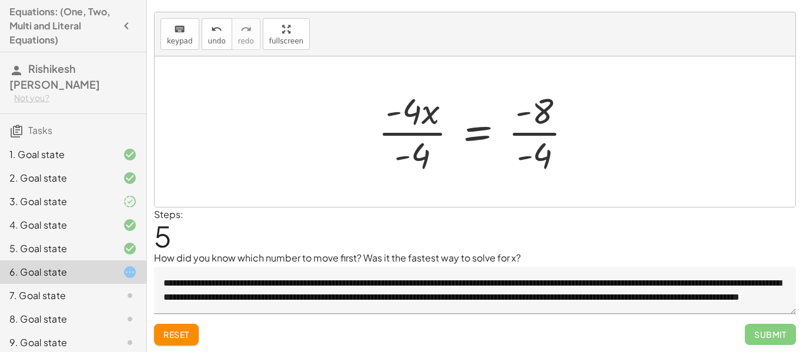
click at [416, 132] on div at bounding box center [479, 131] width 215 height 91
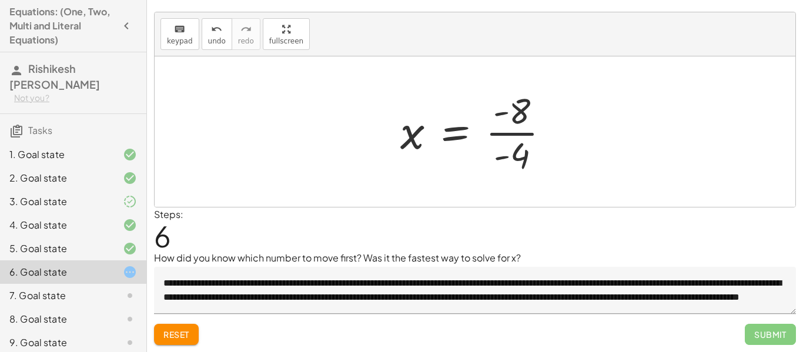
click at [506, 134] on div at bounding box center [480, 131] width 171 height 91
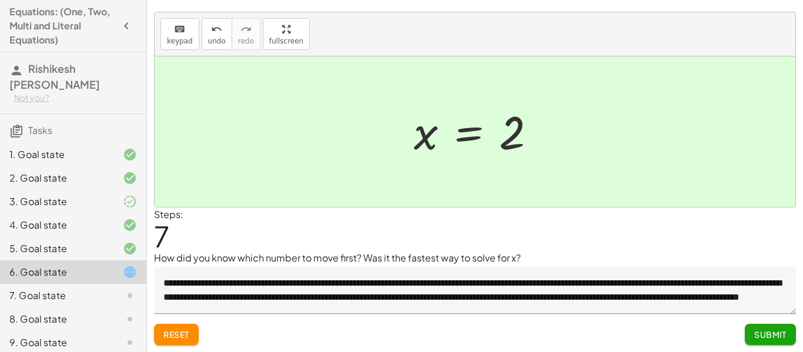
click at [767, 342] on button "Submit" at bounding box center [770, 334] width 51 height 21
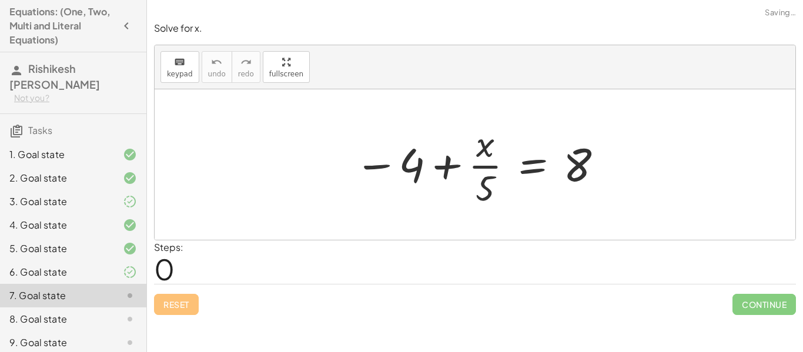
scroll to position [0, 0]
drag, startPoint x: 412, startPoint y: 166, endPoint x: 619, endPoint y: 173, distance: 207.7
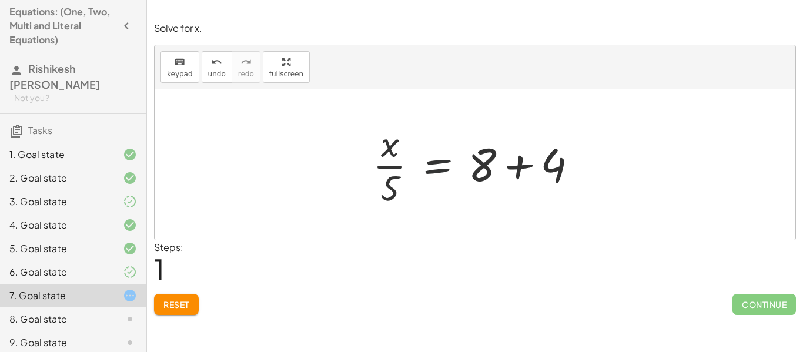
click at [440, 165] on div at bounding box center [480, 164] width 226 height 91
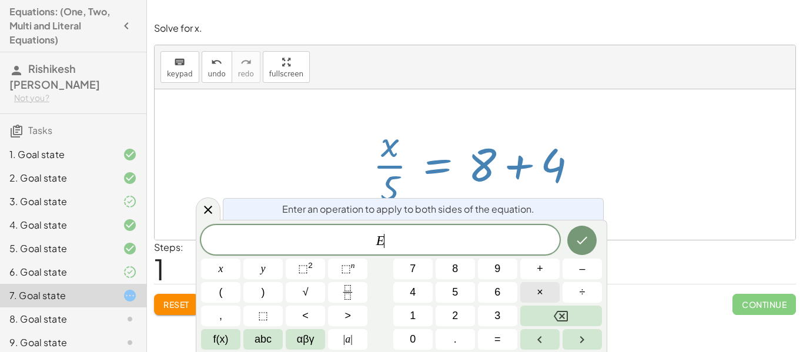
click at [532, 290] on button "×" at bounding box center [539, 292] width 39 height 21
click at [587, 248] on button "Done" at bounding box center [581, 240] width 29 height 29
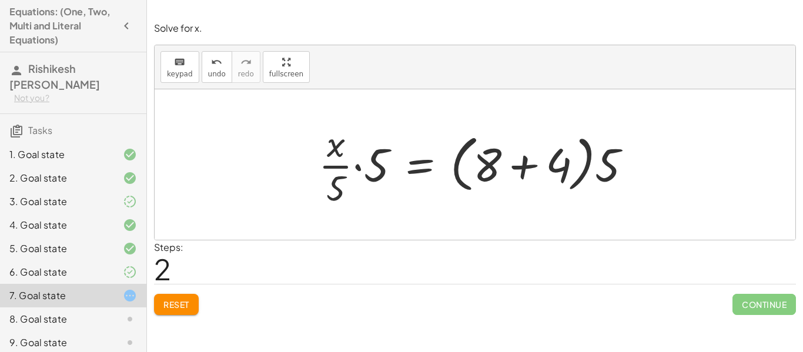
click at [594, 169] on div at bounding box center [480, 164] width 334 height 91
click at [613, 169] on div at bounding box center [480, 164] width 334 height 91
click at [587, 159] on div at bounding box center [480, 164] width 334 height 91
drag, startPoint x: 609, startPoint y: 161, endPoint x: 555, endPoint y: 153, distance: 54.6
click at [555, 153] on div at bounding box center [480, 164] width 334 height 91
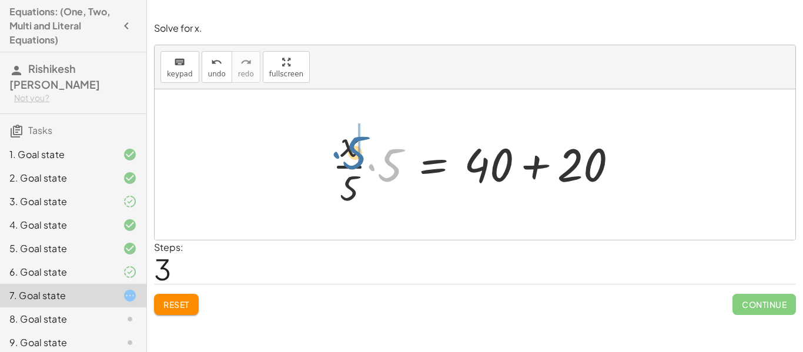
drag, startPoint x: 389, startPoint y: 162, endPoint x: 353, endPoint y: 149, distance: 38.5
click at [353, 149] on div at bounding box center [479, 164] width 307 height 91
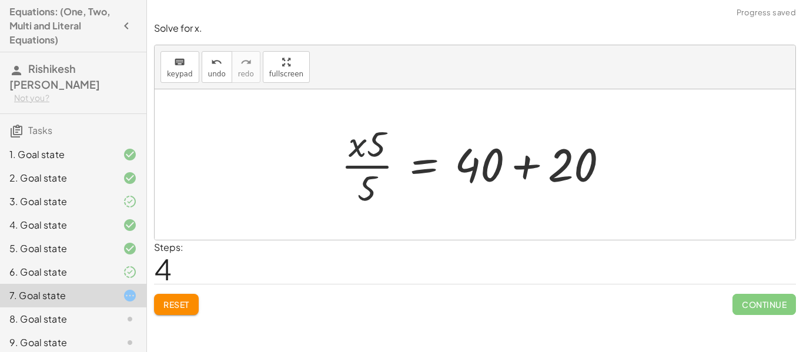
click at [363, 147] on div at bounding box center [479, 164] width 289 height 91
drag, startPoint x: 376, startPoint y: 145, endPoint x: 380, endPoint y: 190, distance: 45.4
click at [380, 190] on div at bounding box center [479, 164] width 289 height 91
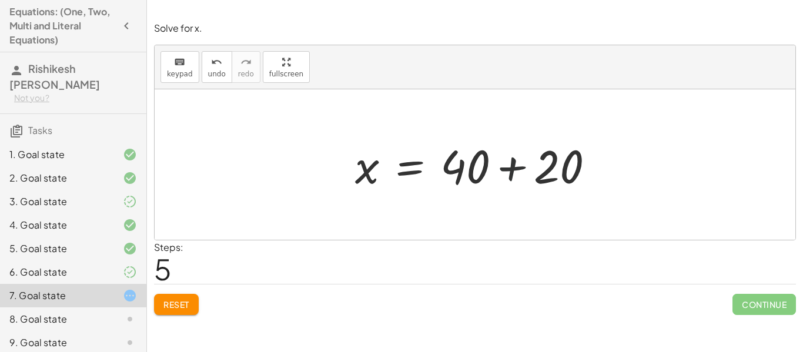
click at [513, 166] on div at bounding box center [479, 165] width 260 height 61
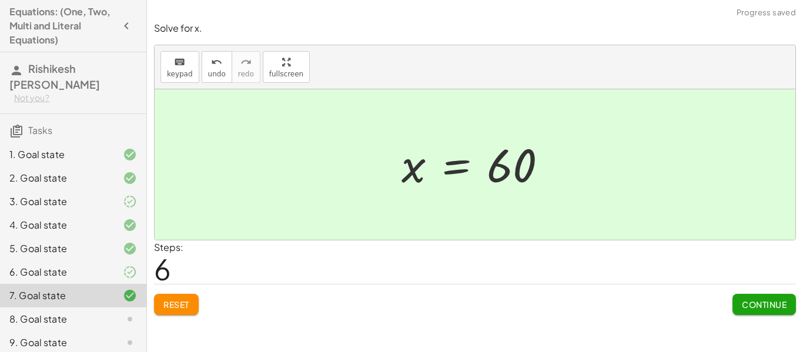
click at [766, 309] on span "Continue" at bounding box center [764, 304] width 45 height 11
